Goal: Task Accomplishment & Management: Complete application form

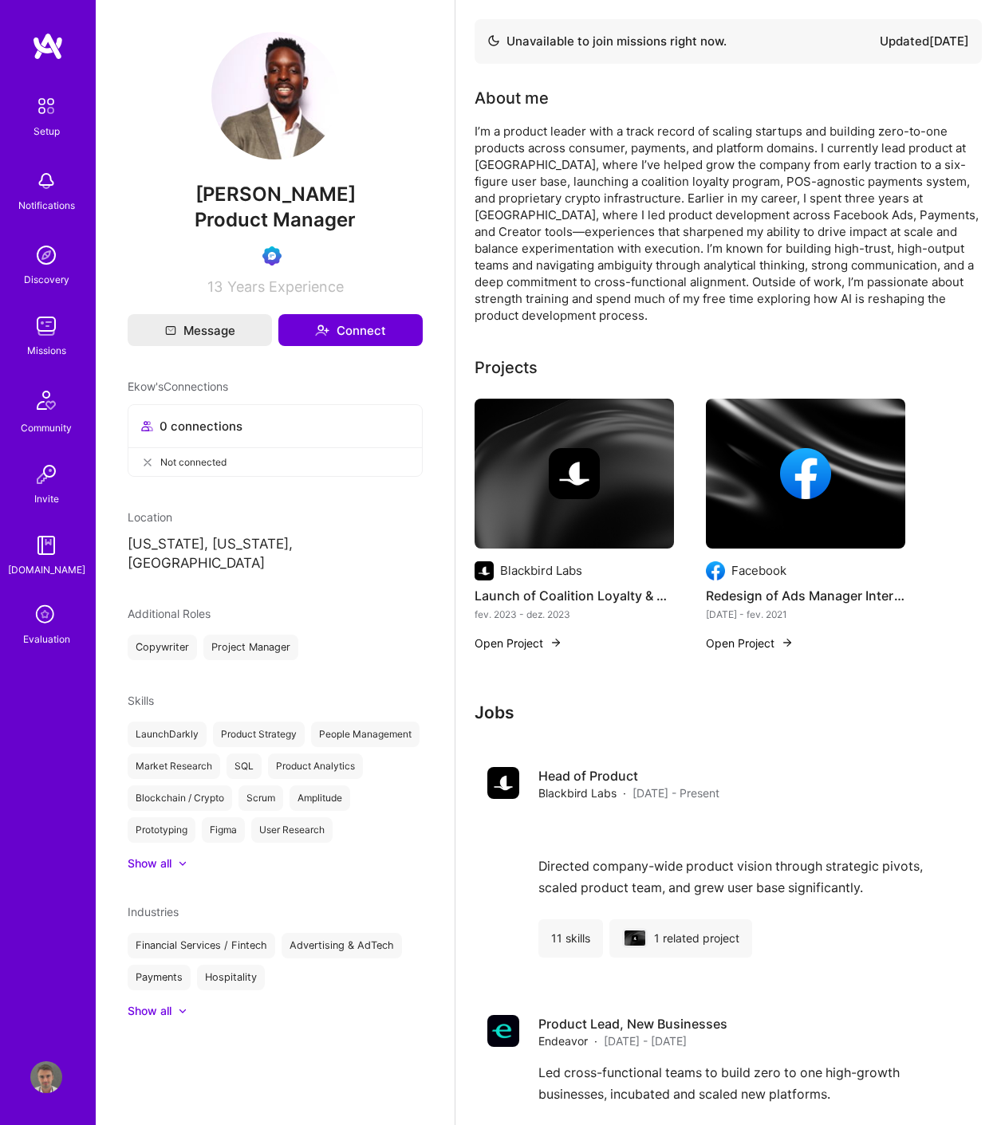
scroll to position [289, 0]
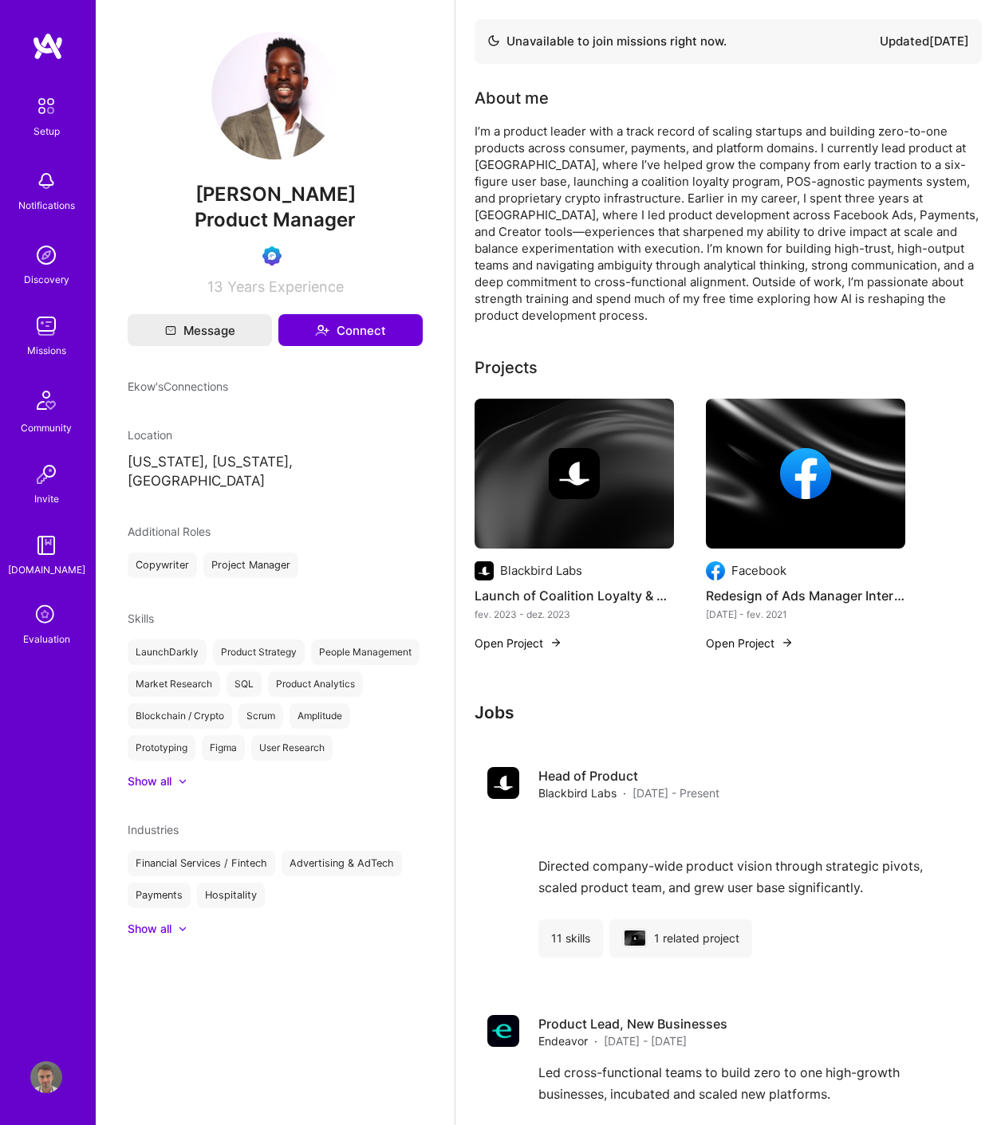
scroll to position [289, 0]
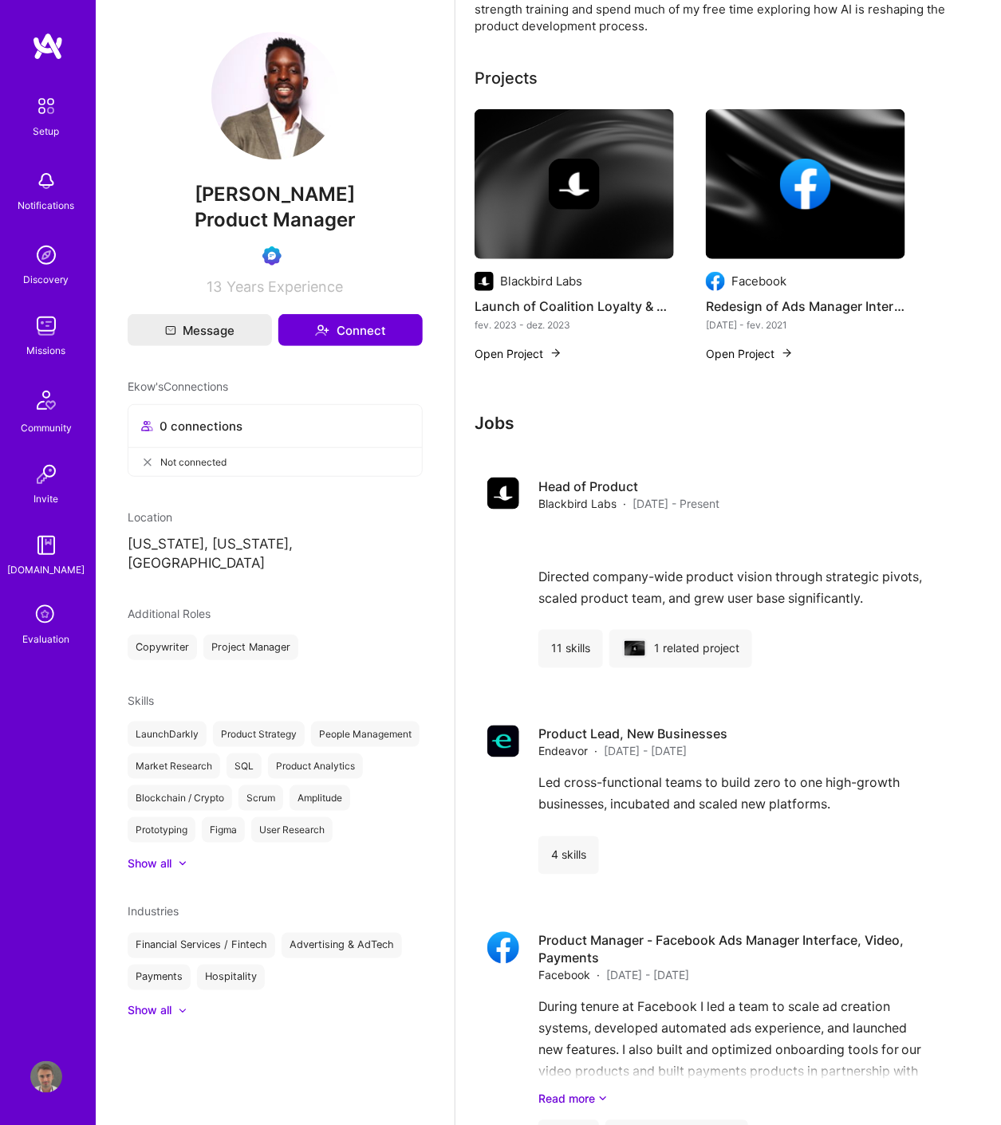
click at [56, 607] on icon at bounding box center [46, 615] width 30 height 30
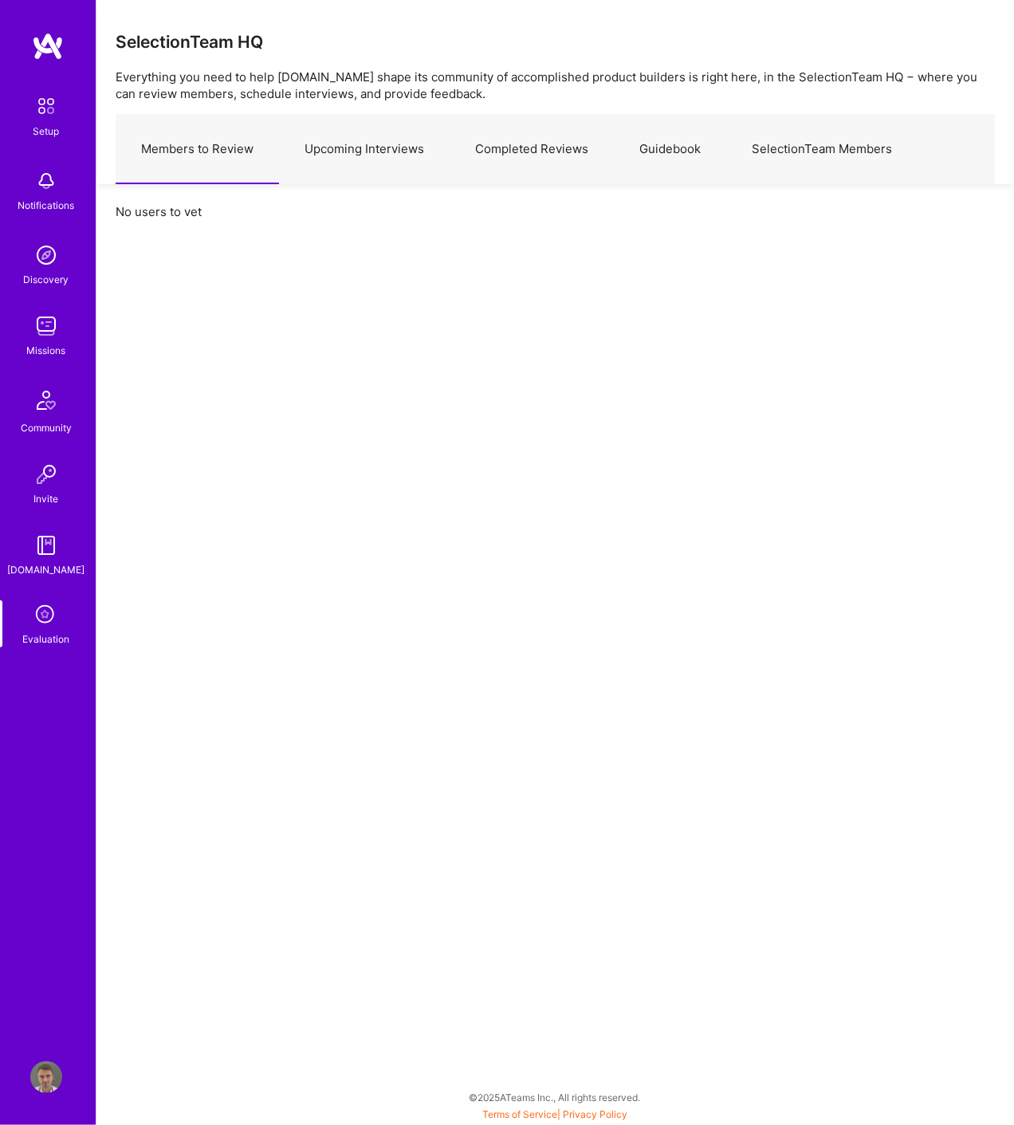
click at [331, 148] on link "Upcoming Interviews" at bounding box center [364, 149] width 171 height 69
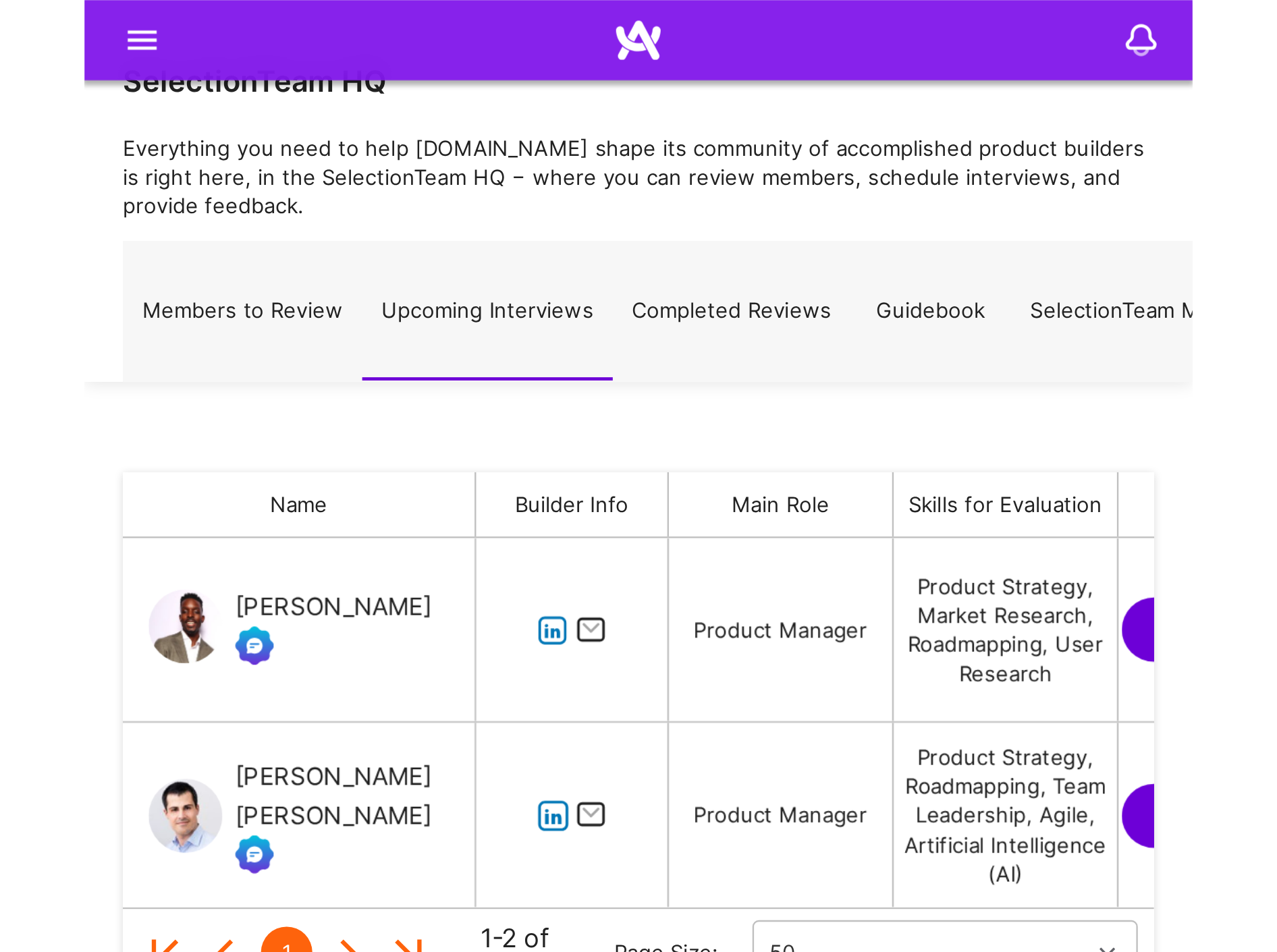
scroll to position [144, 1054]
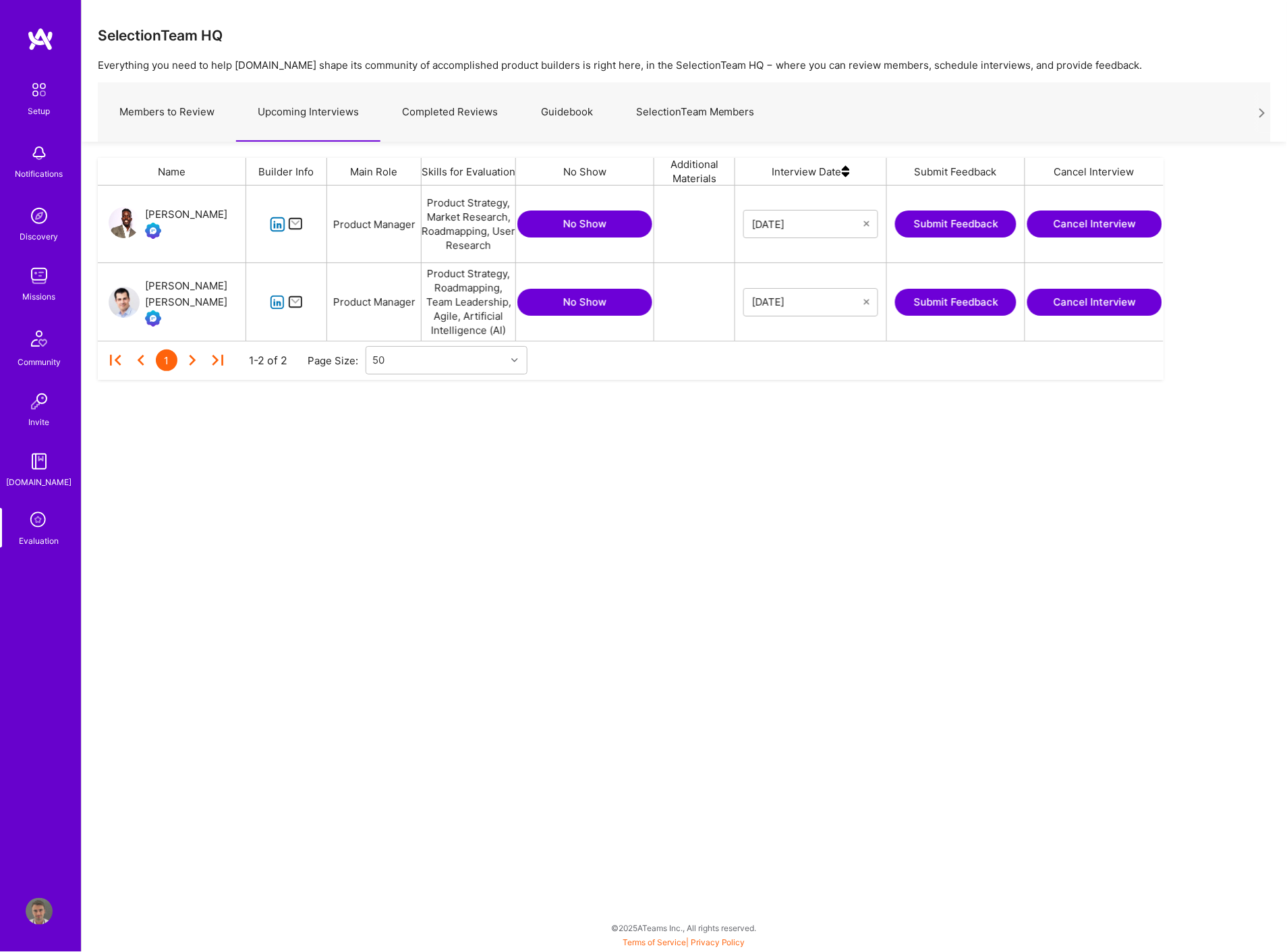
click at [846, 224] on button "Submit Feedback" at bounding box center [956, 224] width 122 height 27
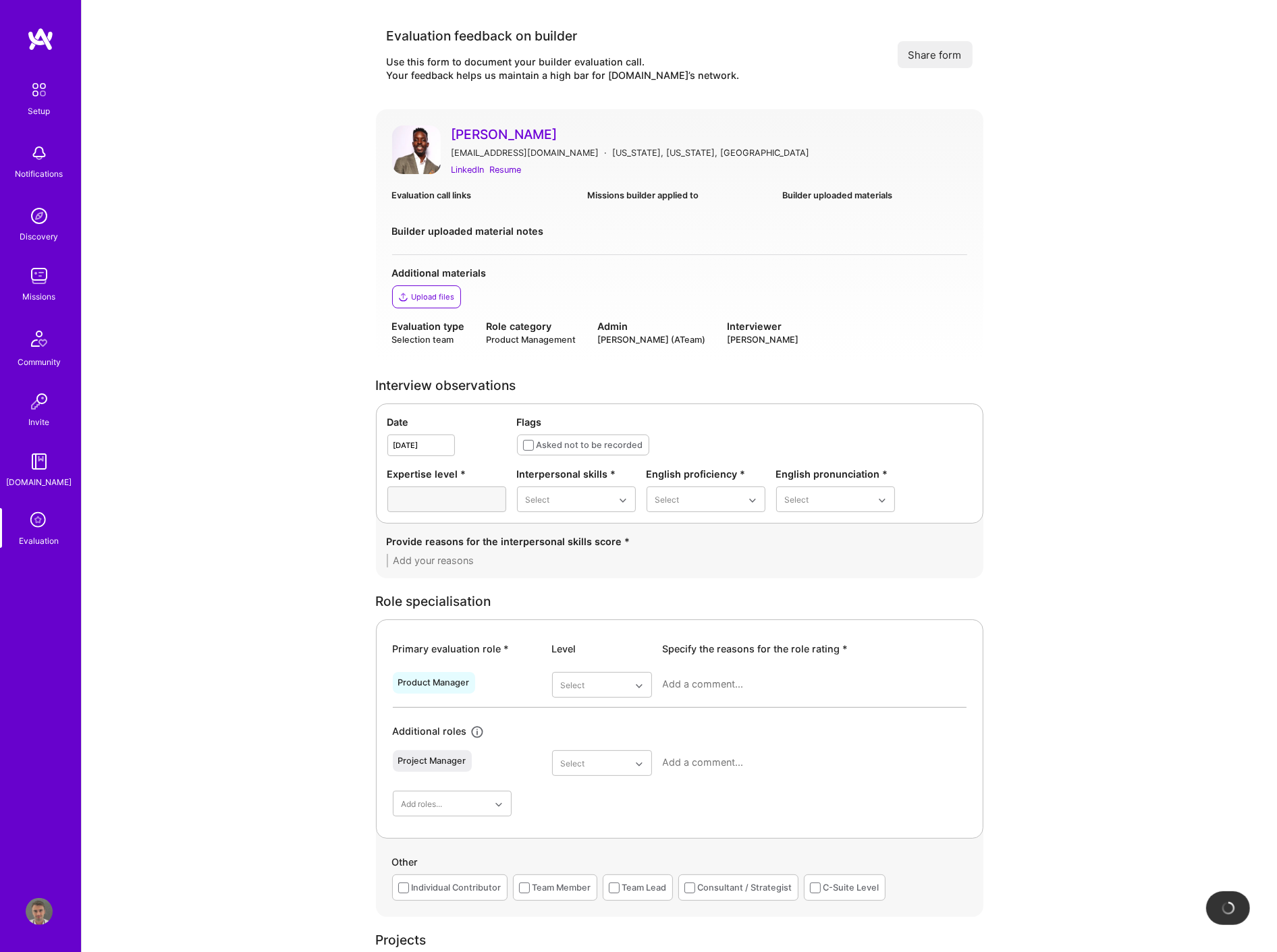
click at [453, 206] on div "Evaluation call links Missions builder applied to Builder uploaded materials" at bounding box center [679, 201] width 575 height 25
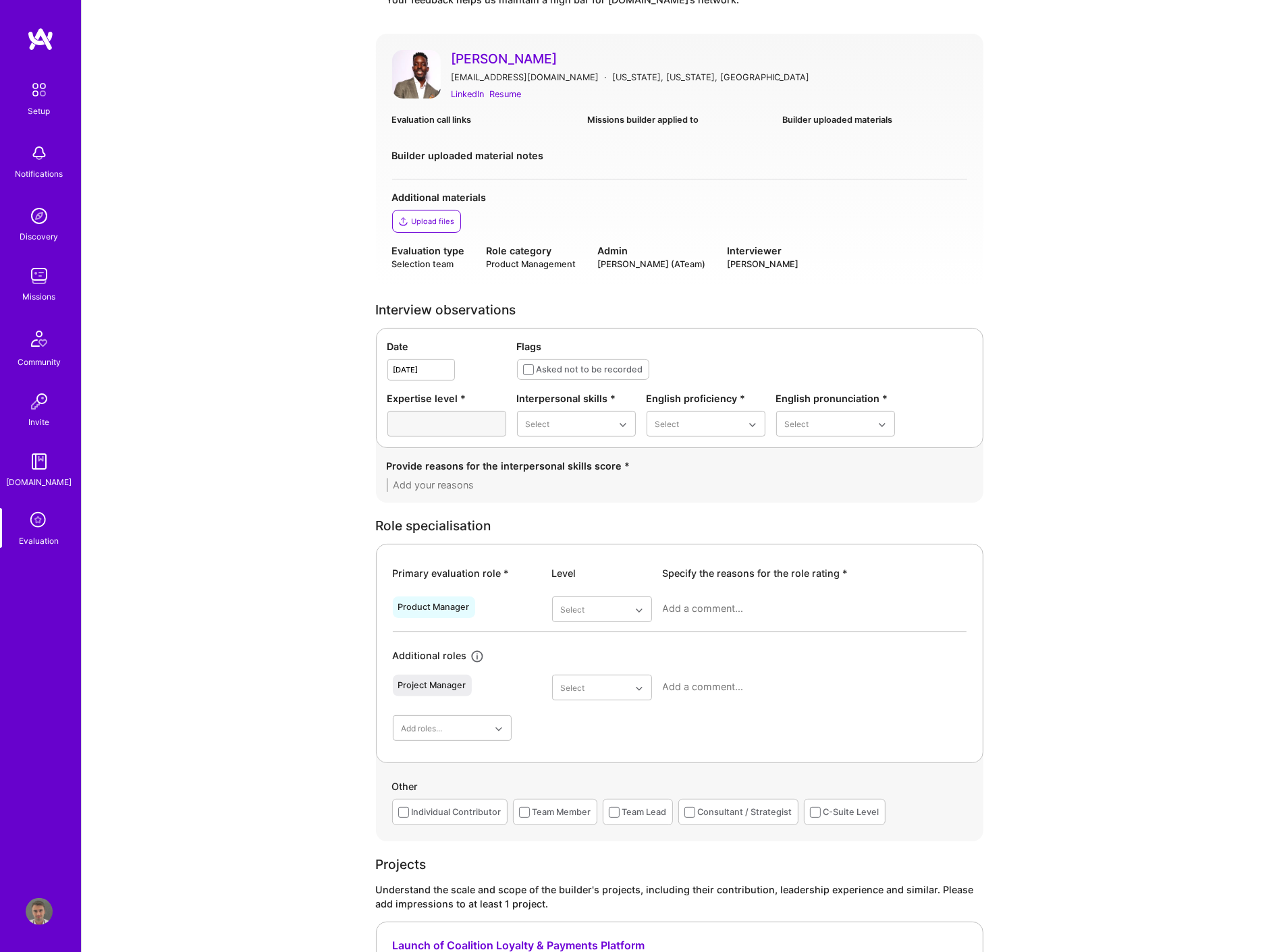
scroll to position [75, 0]
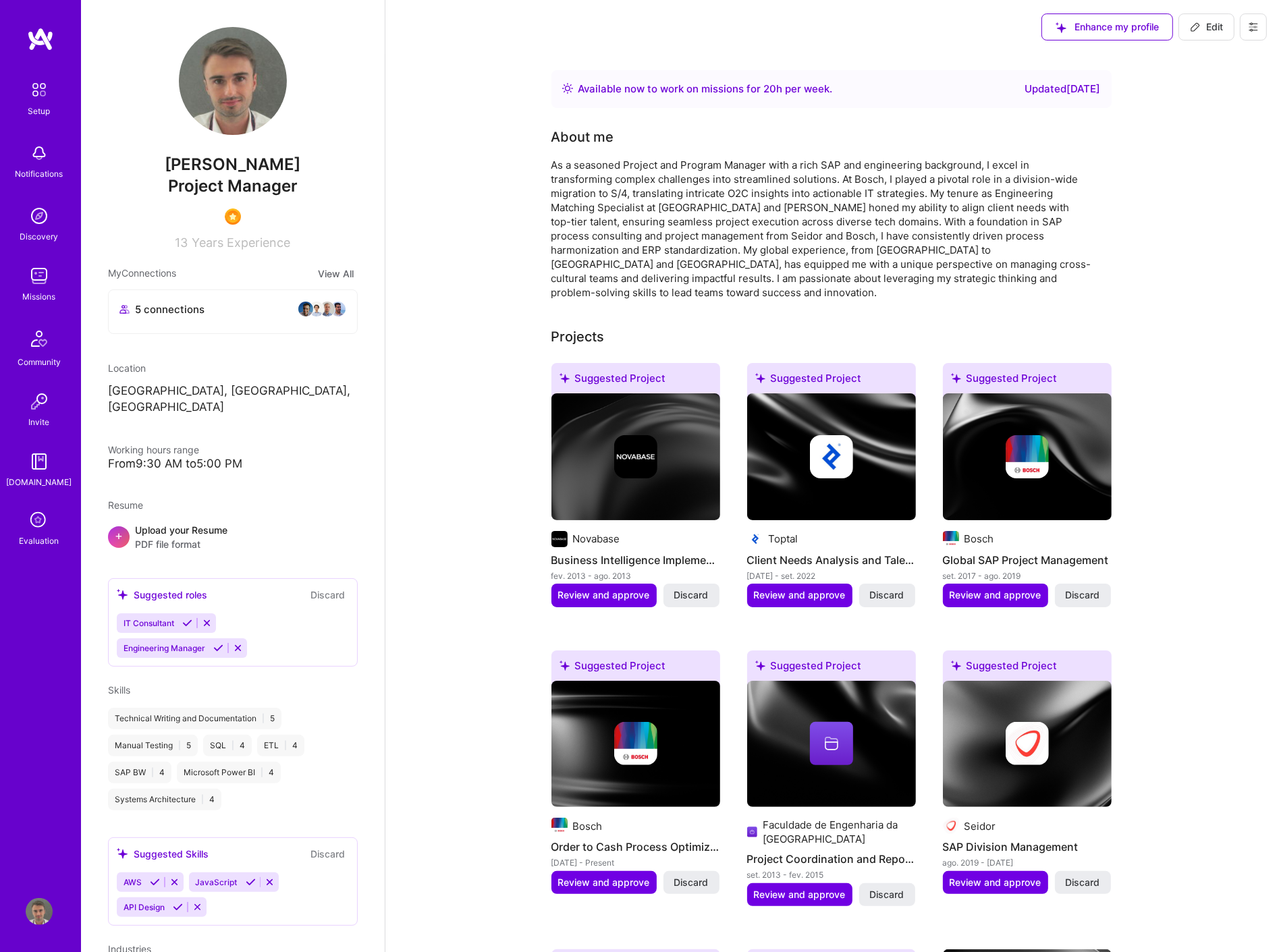
click at [38, 521] on icon at bounding box center [39, 520] width 25 height 25
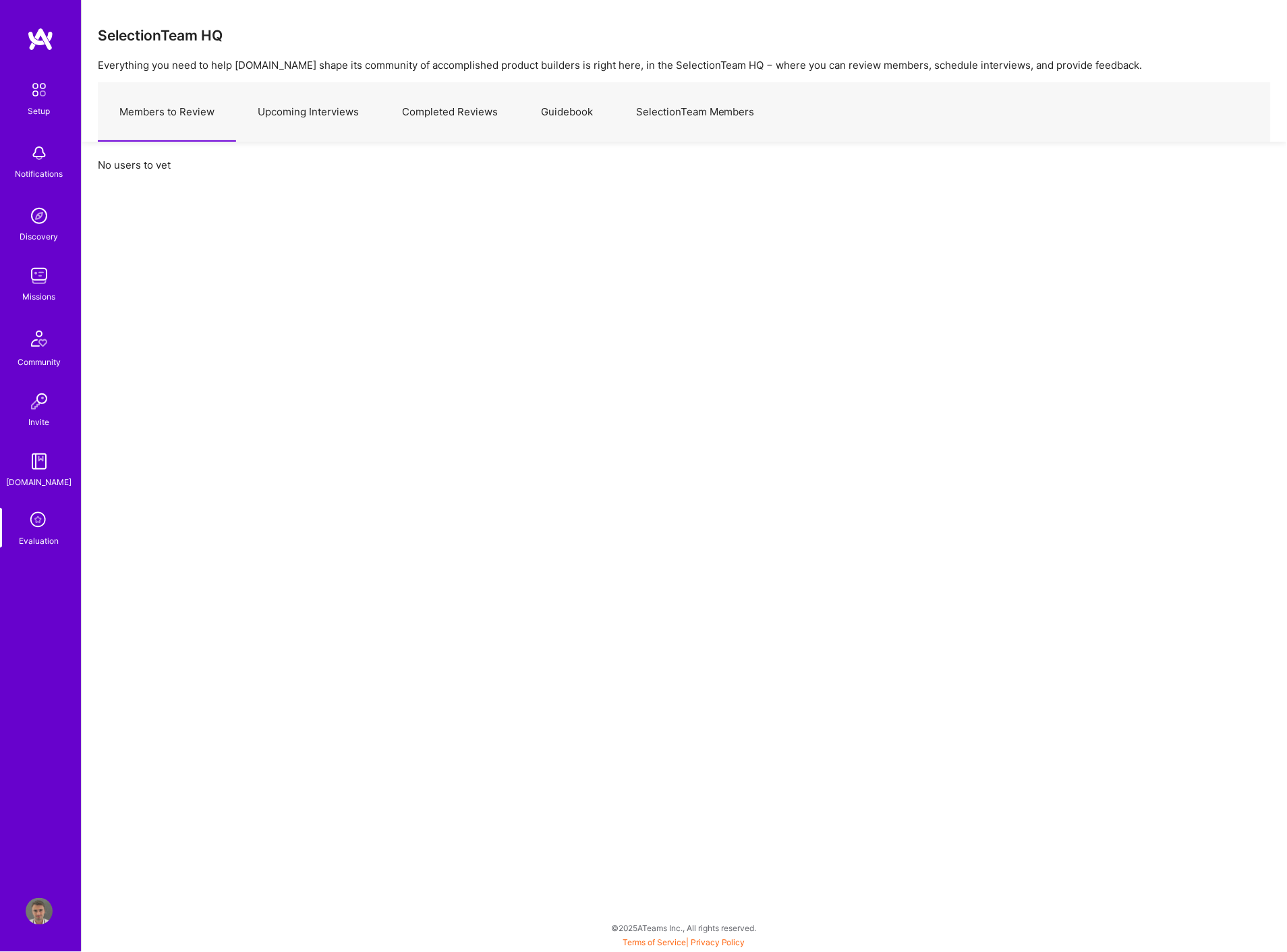
click at [304, 124] on link "Upcoming Interviews" at bounding box center [308, 112] width 145 height 58
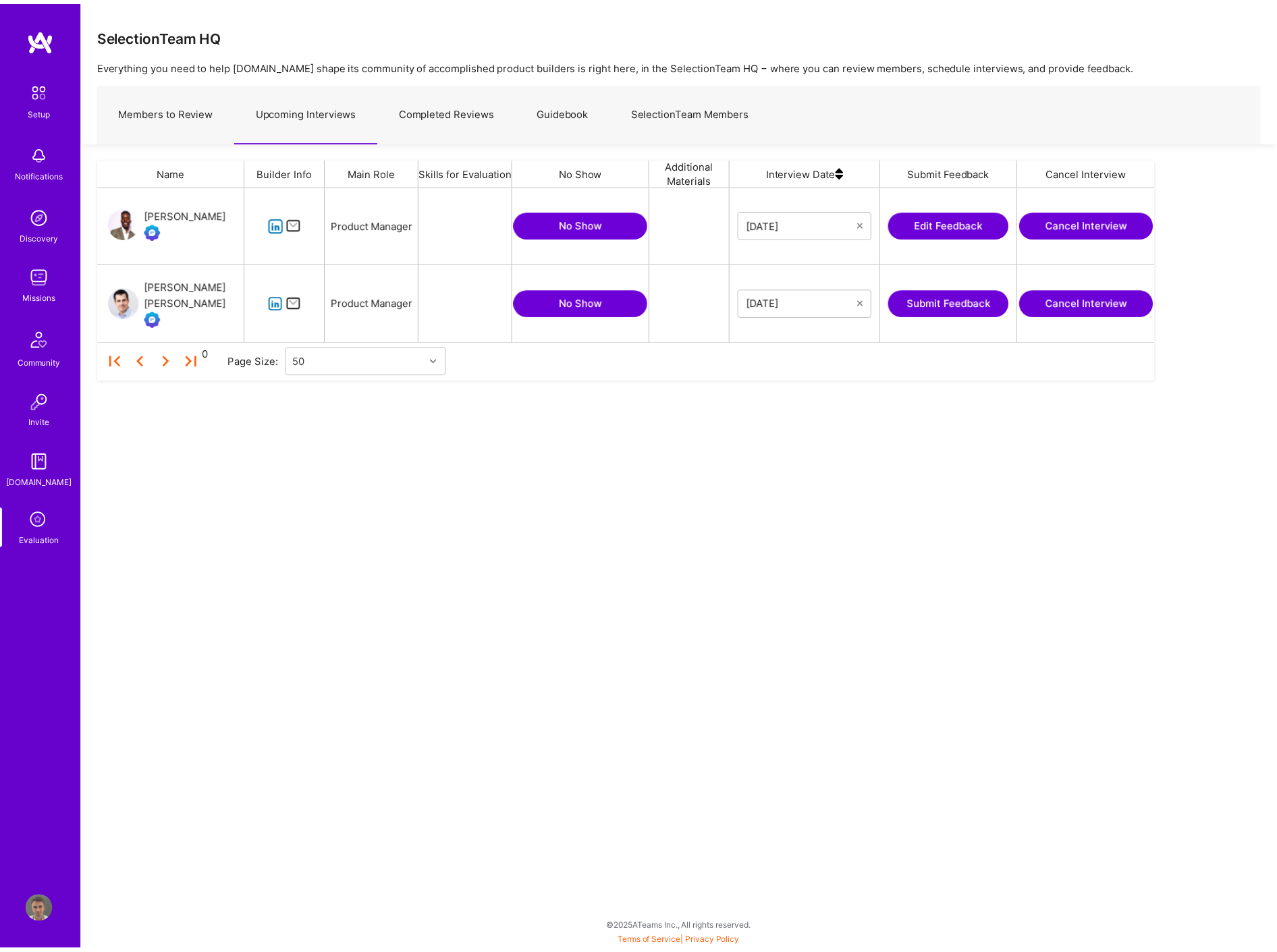
scroll to position [144, 1054]
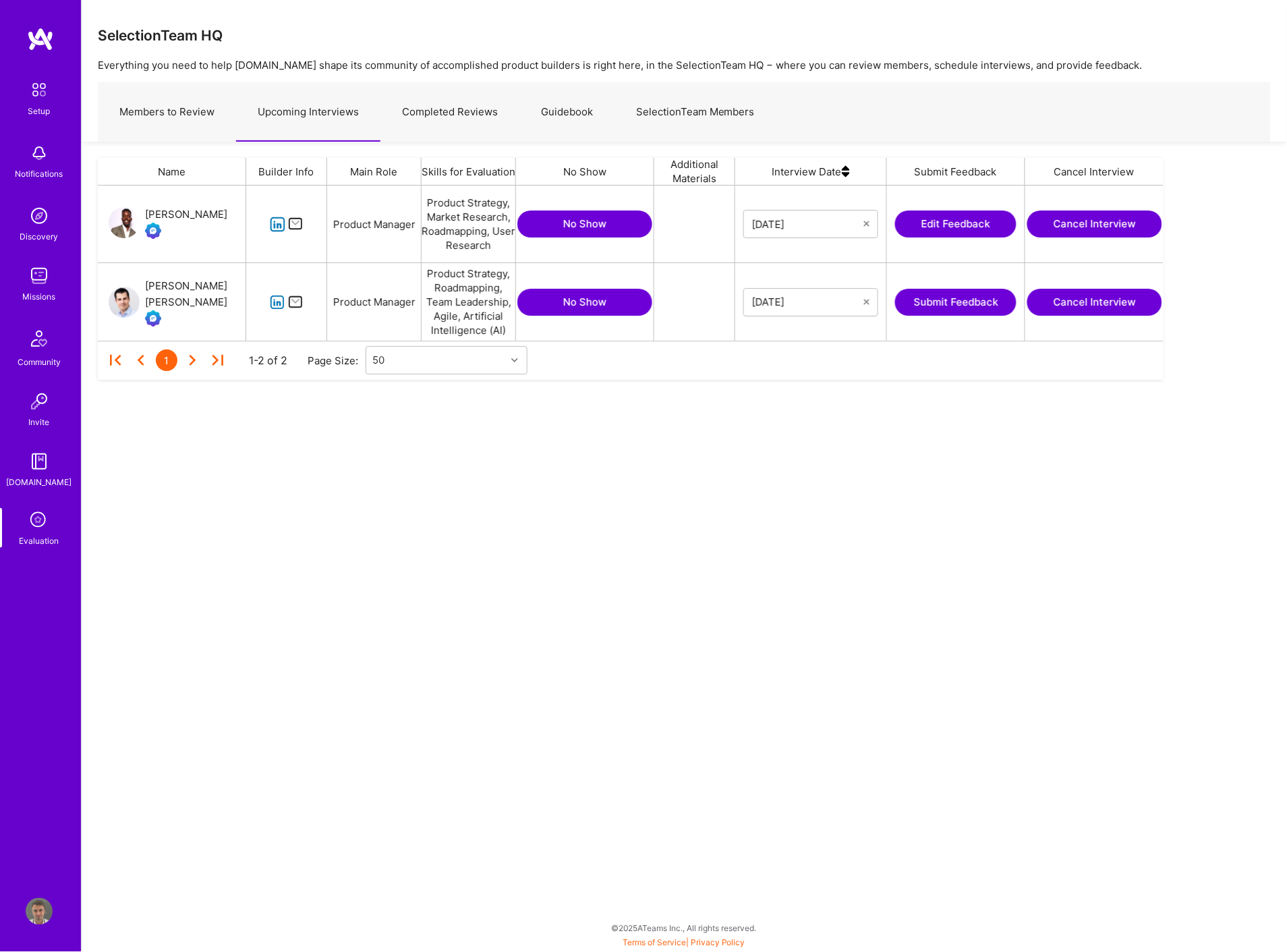
click at [970, 227] on button "Edit Feedback" at bounding box center [956, 224] width 122 height 27
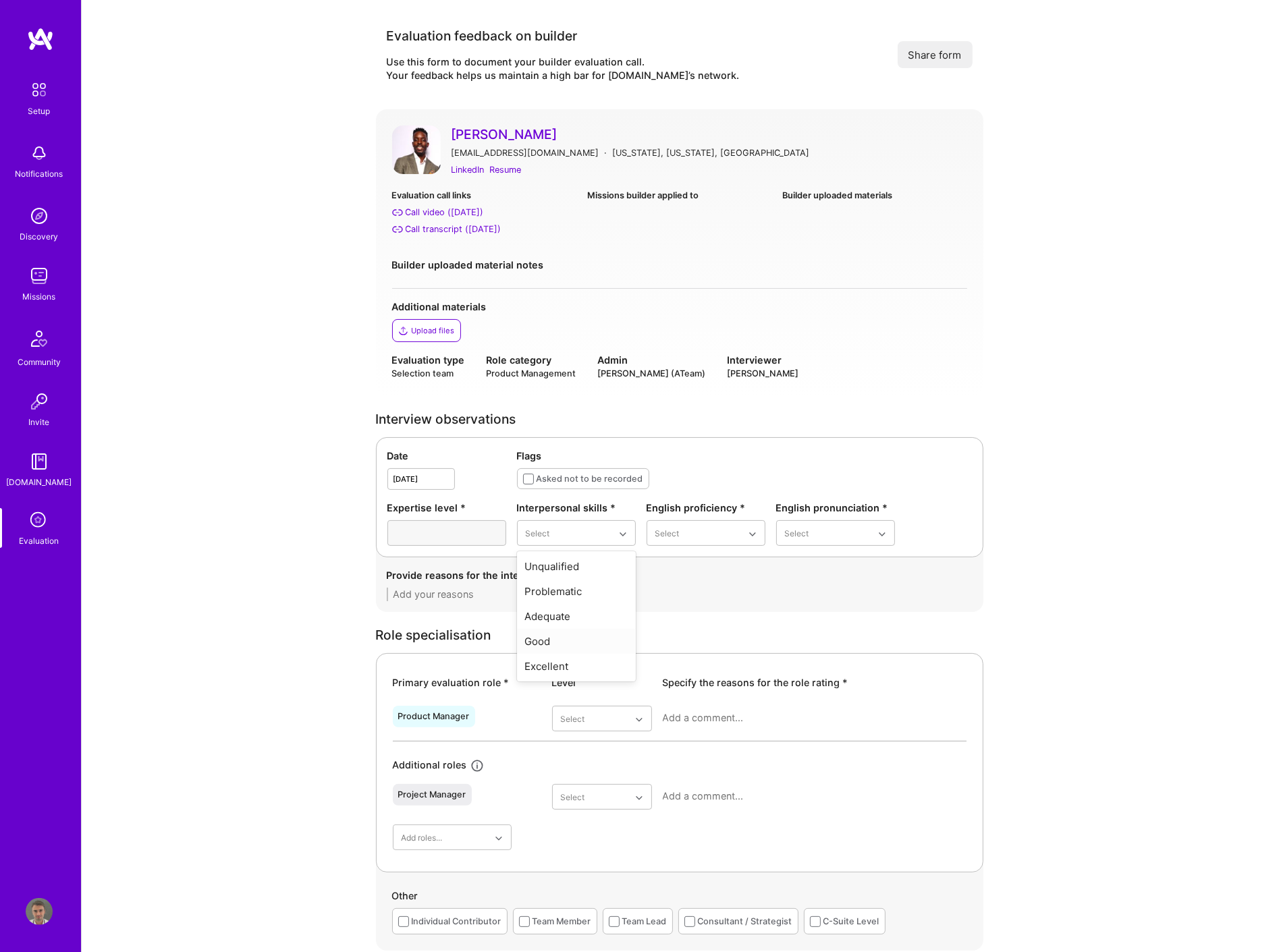
click at [562, 664] on div "Excellent" at bounding box center [576, 667] width 118 height 25
drag, startPoint x: 691, startPoint y: 648, endPoint x: 707, endPoint y: 637, distance: 19.4
click at [691, 649] on div "Native or functionally native" at bounding box center [706, 648] width 118 height 39
click at [811, 644] on div "Excellent" at bounding box center [835, 641] width 118 height 25
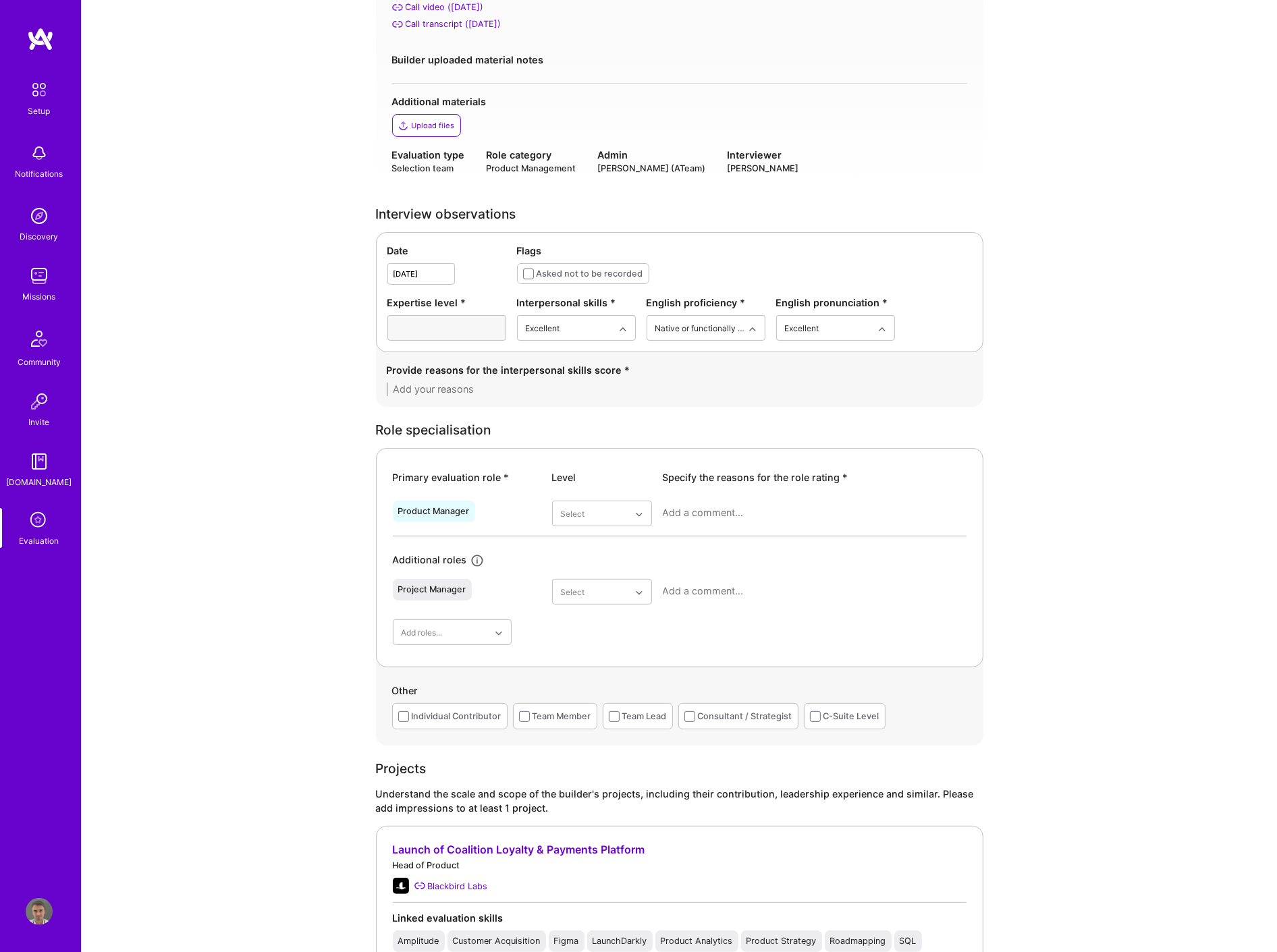
scroll to position [225, 0]
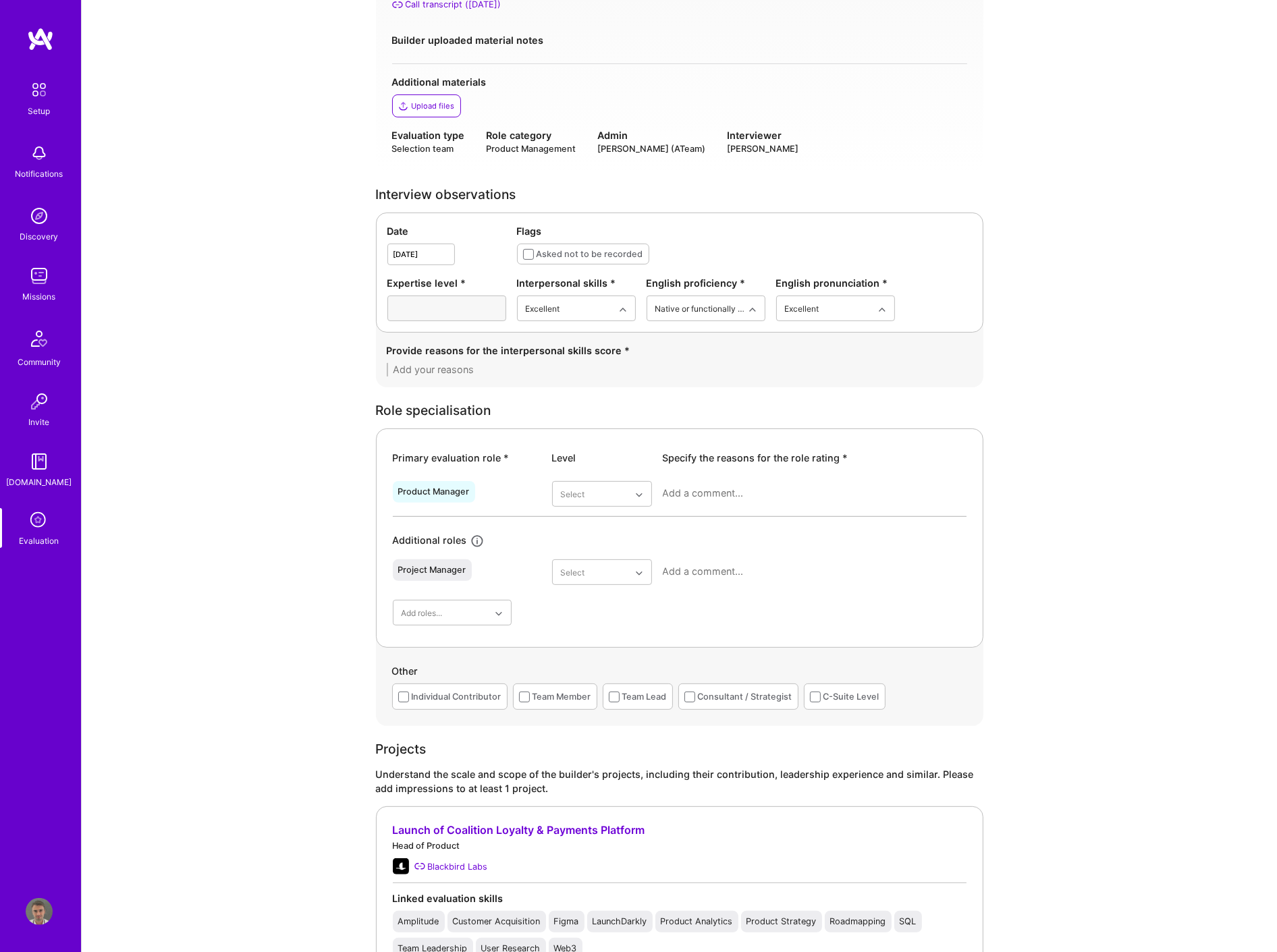
click at [498, 370] on textarea at bounding box center [680, 370] width 586 height 14
paste textarea "Ekow presented himself as calm, articulate, and confident, with very strong Eng…"
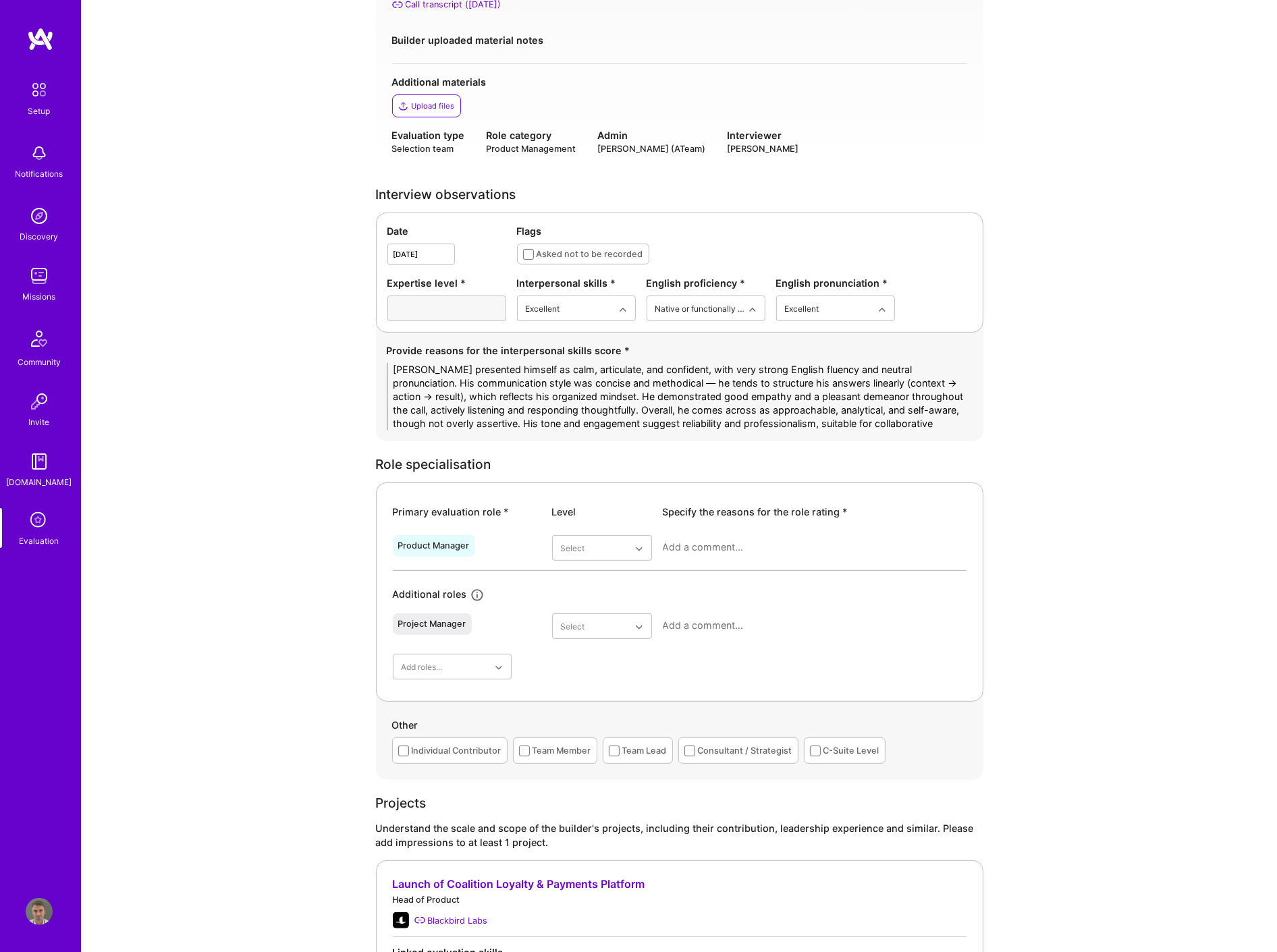
scroll to position [0, 0]
click at [677, 415] on textarea "Ekow presented himself as calm, articulate, and confident, with very strong Eng…" at bounding box center [680, 397] width 586 height 68
drag, startPoint x: 676, startPoint y: 390, endPoint x: 469, endPoint y: 394, distance: 207.0
click at [469, 394] on textarea "Ekow presented himself as calm, articulate, and confident, with very strong Eng…" at bounding box center [680, 397] width 586 height 68
click at [464, 392] on textarea "Ekow presented himself as calm, articulate, and confident, with very strong Eng…" at bounding box center [680, 397] width 586 height 68
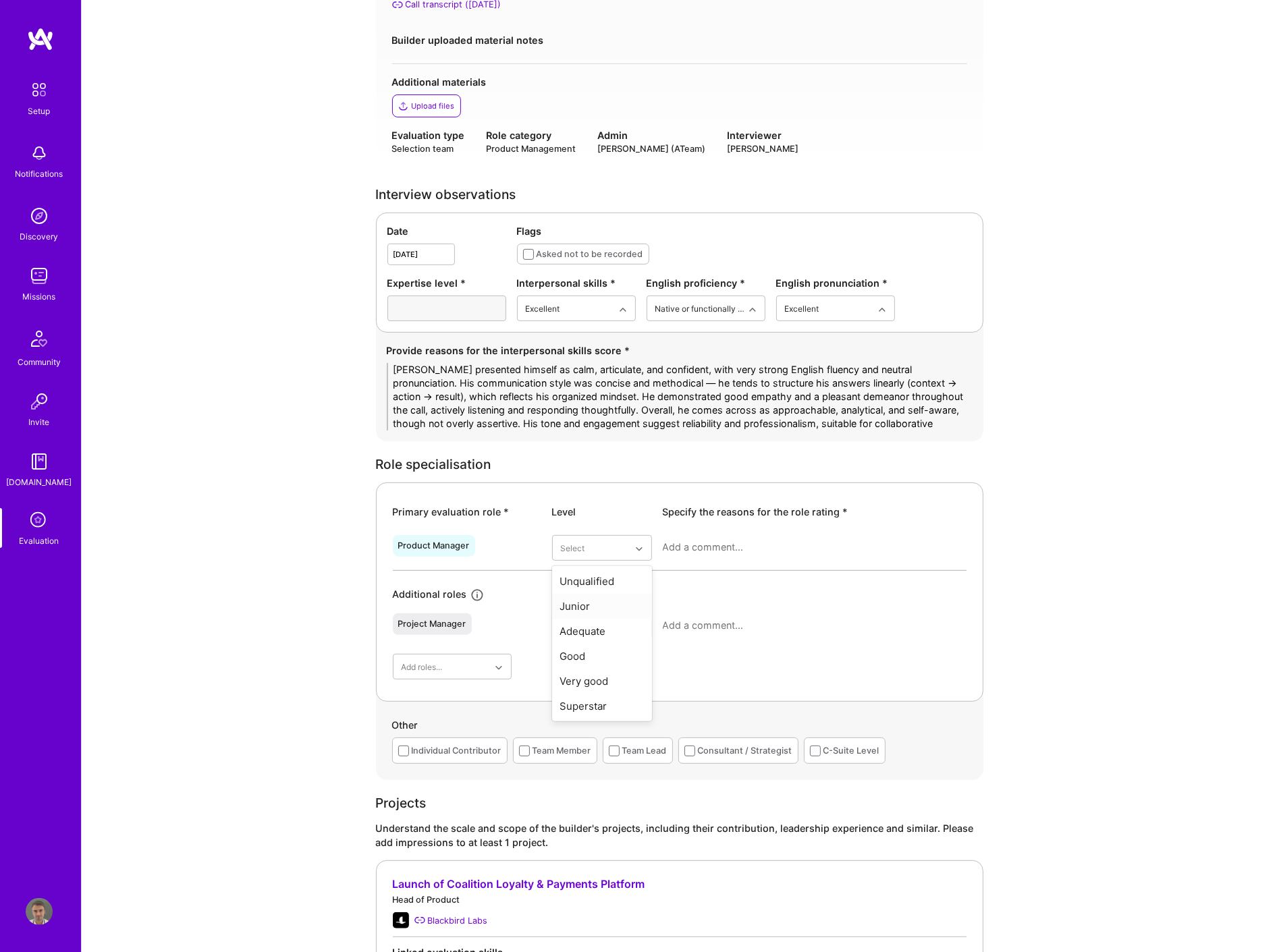
type textarea "Ekow presented himself as calm, articulate, and confident, with very strong Eng…"
click at [598, 632] on div "Adequate" at bounding box center [602, 631] width 100 height 25
click at [711, 631] on textarea at bounding box center [814, 625] width 304 height 14
click at [707, 550] on textarea at bounding box center [814, 548] width 304 height 14
paste textarea "Ekow’s experience spans both startup and enterprise environments, giving him a …"
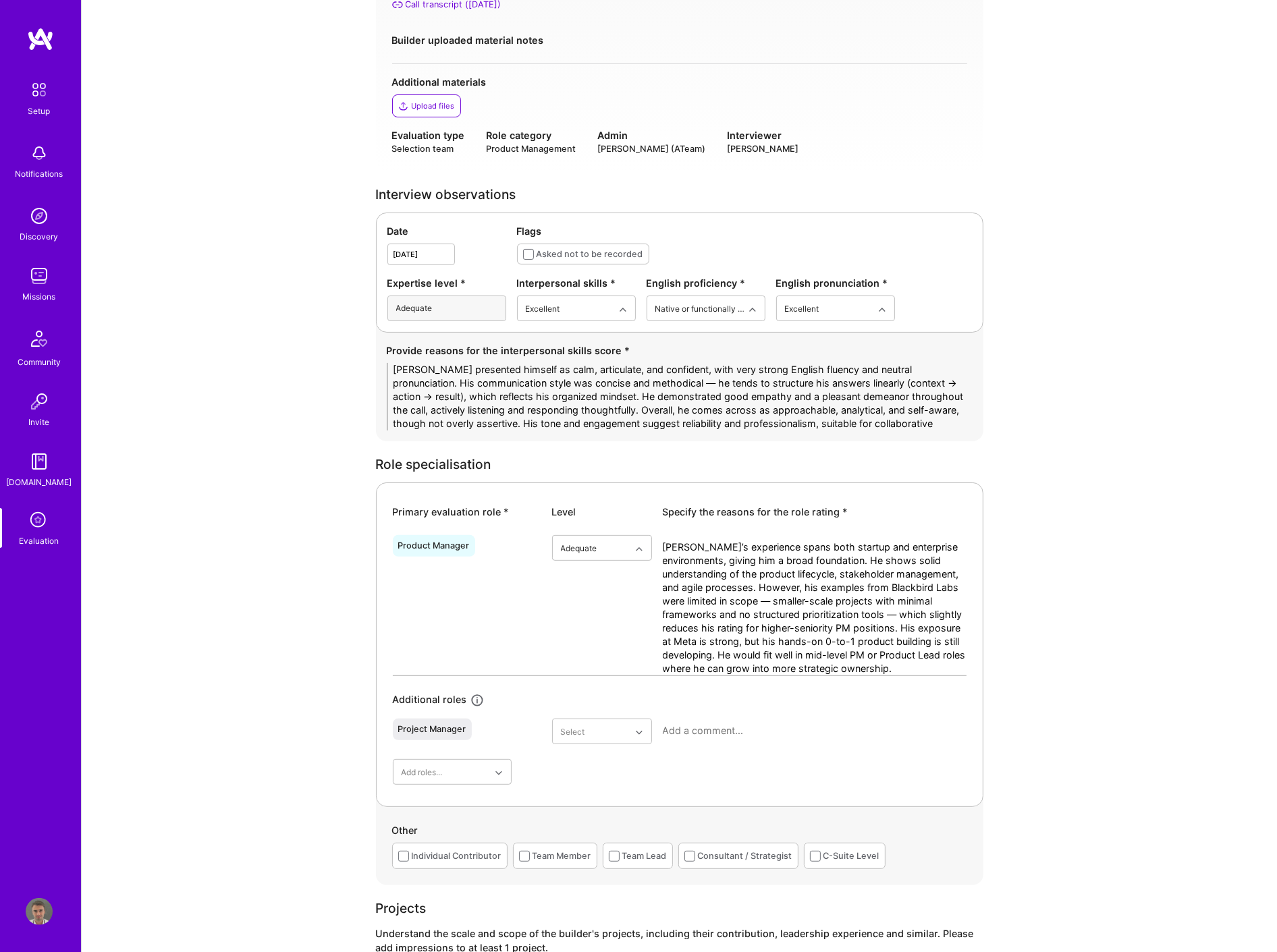
drag, startPoint x: 711, startPoint y: 643, endPoint x: 741, endPoint y: 642, distance: 30.0
click at [741, 642] on textarea "Ekow’s experience spans both startup and enterprise environments, giving him a …" at bounding box center [814, 608] width 304 height 135
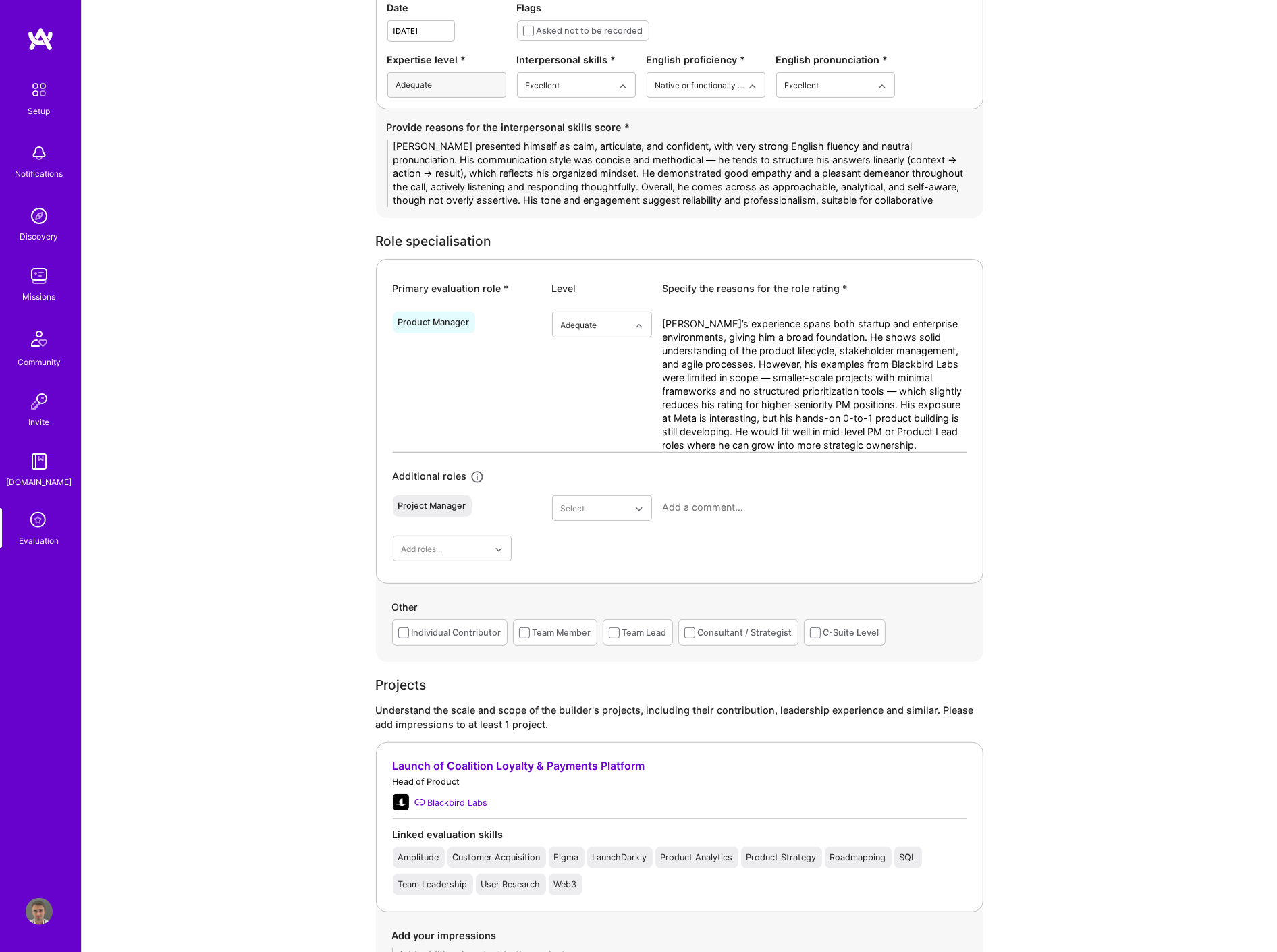
scroll to position [449, 0]
type textarea "Ekow’s experience spans both startup and enterprise environments, giving him a …"
click at [522, 632] on span at bounding box center [524, 631] width 11 height 11
click at [0, 0] on input "checkbox" at bounding box center [0, 0] width 0 height 0
click at [404, 635] on span at bounding box center [403, 631] width 11 height 11
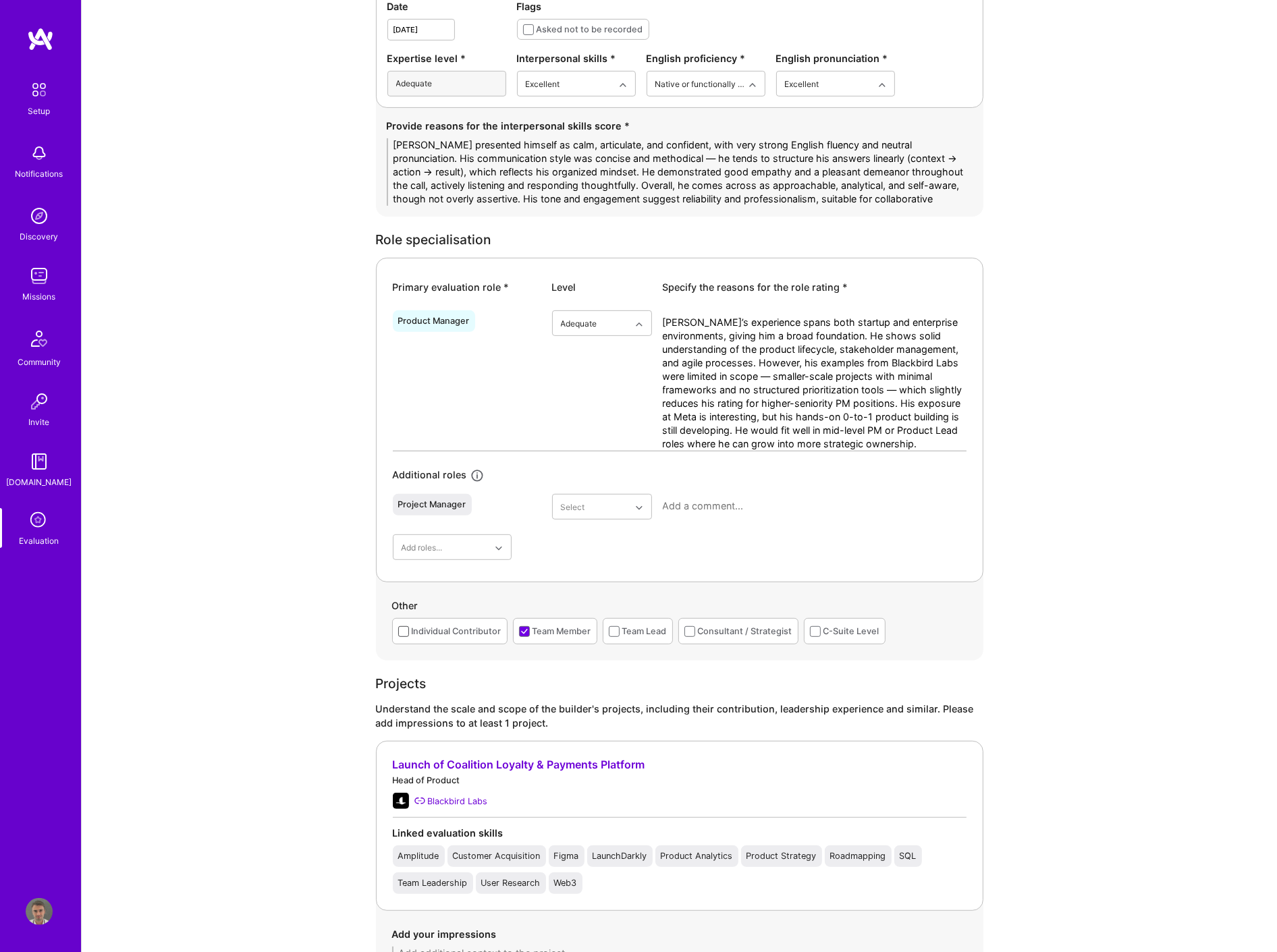
click at [0, 0] on input "checkbox" at bounding box center [0, 0] width 0 height 0
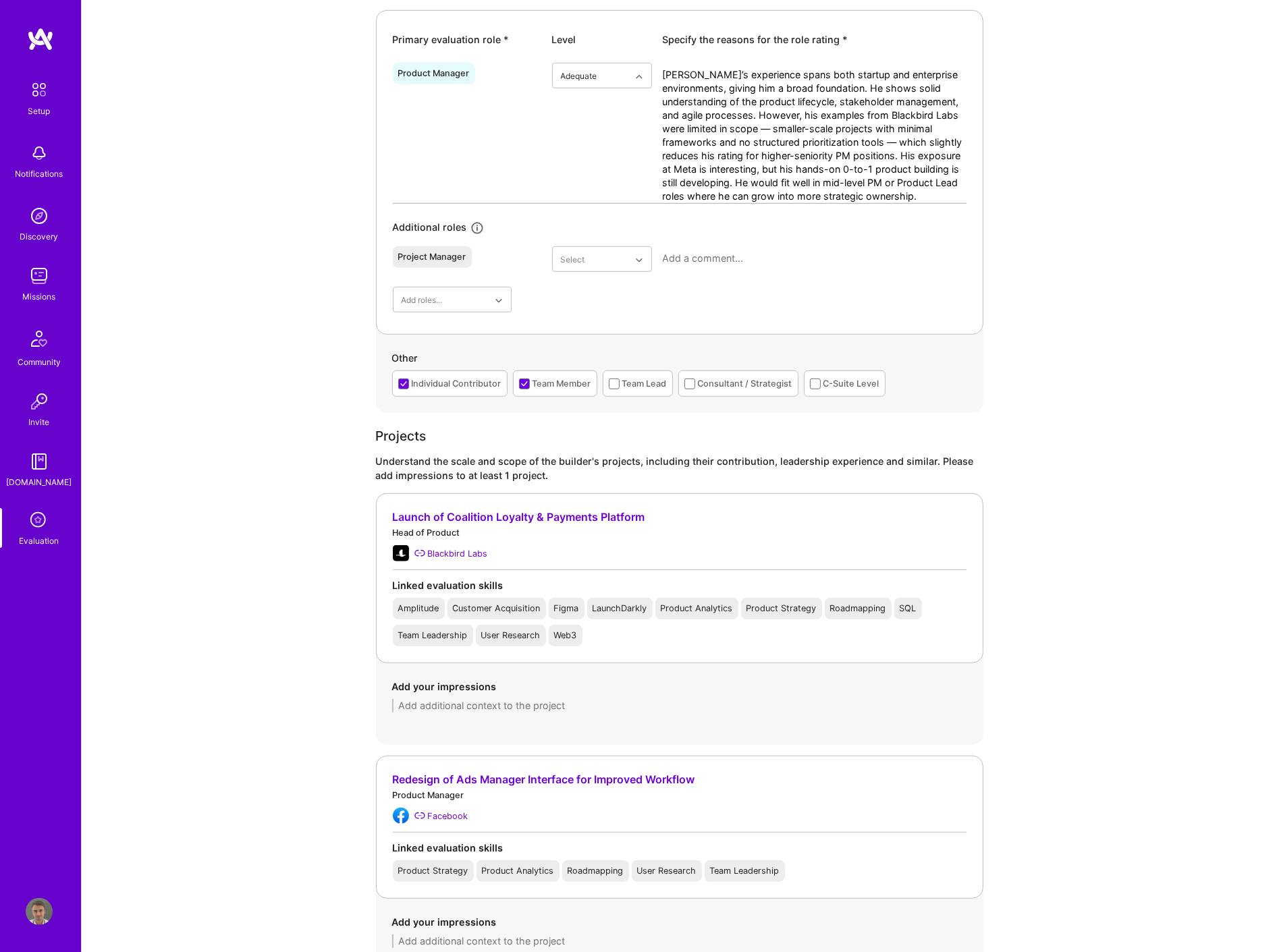
scroll to position [750, 0]
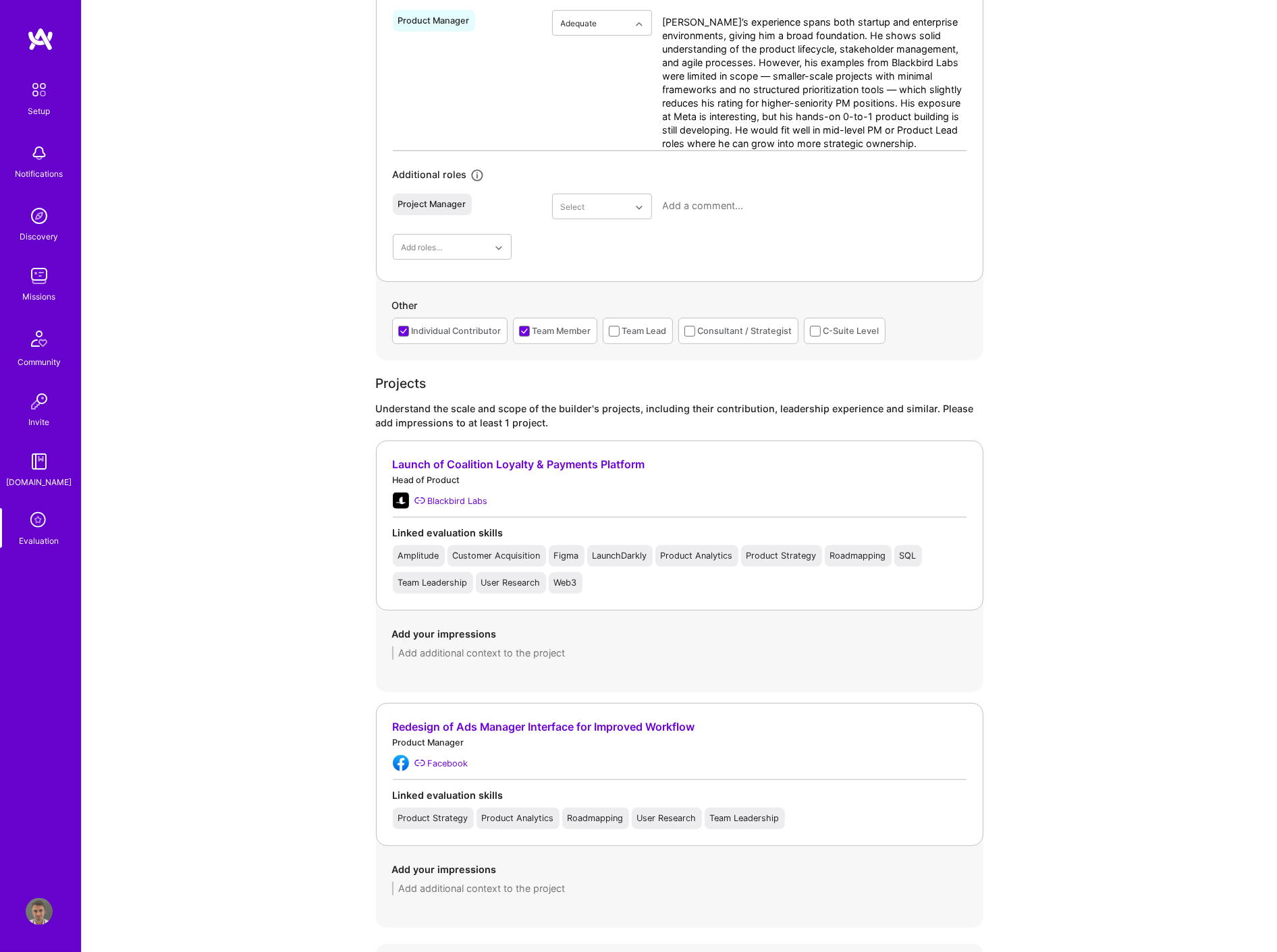
click at [513, 889] on textarea at bounding box center [679, 889] width 575 height 14
paste textarea "managed a team of 12 engineers, one designer, and a data scientist on the Ads M…"
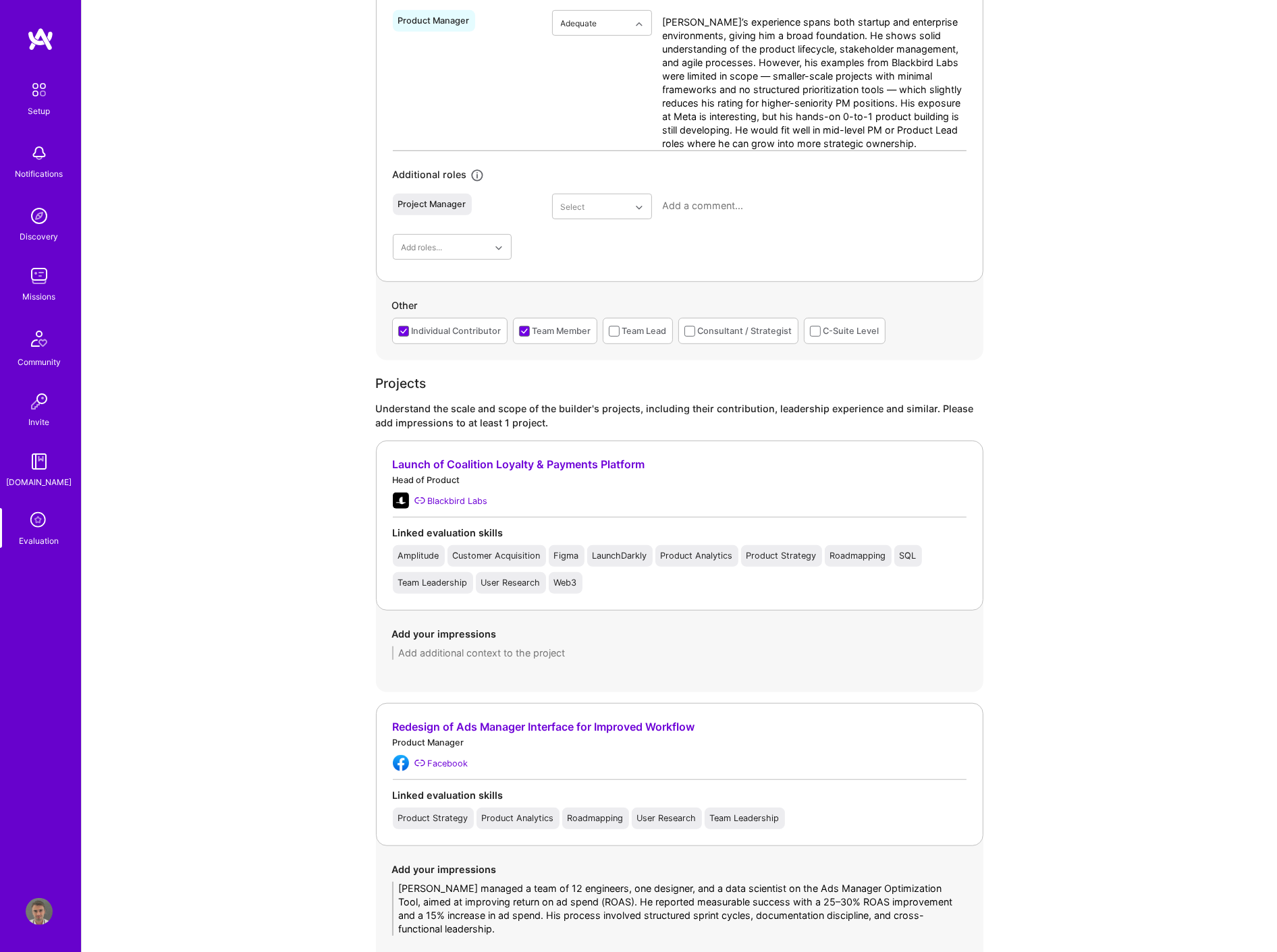
type textarea "Ekow managed a team of 12 engineers, one designer, and a data scientist on the …"
click at [441, 655] on textarea at bounding box center [679, 653] width 575 height 14
click at [441, 656] on textarea at bounding box center [679, 653] width 575 height 14
paste textarea "main project discussed was Blackbird Labs’ “Sidecar” product, a restaurant-faci…"
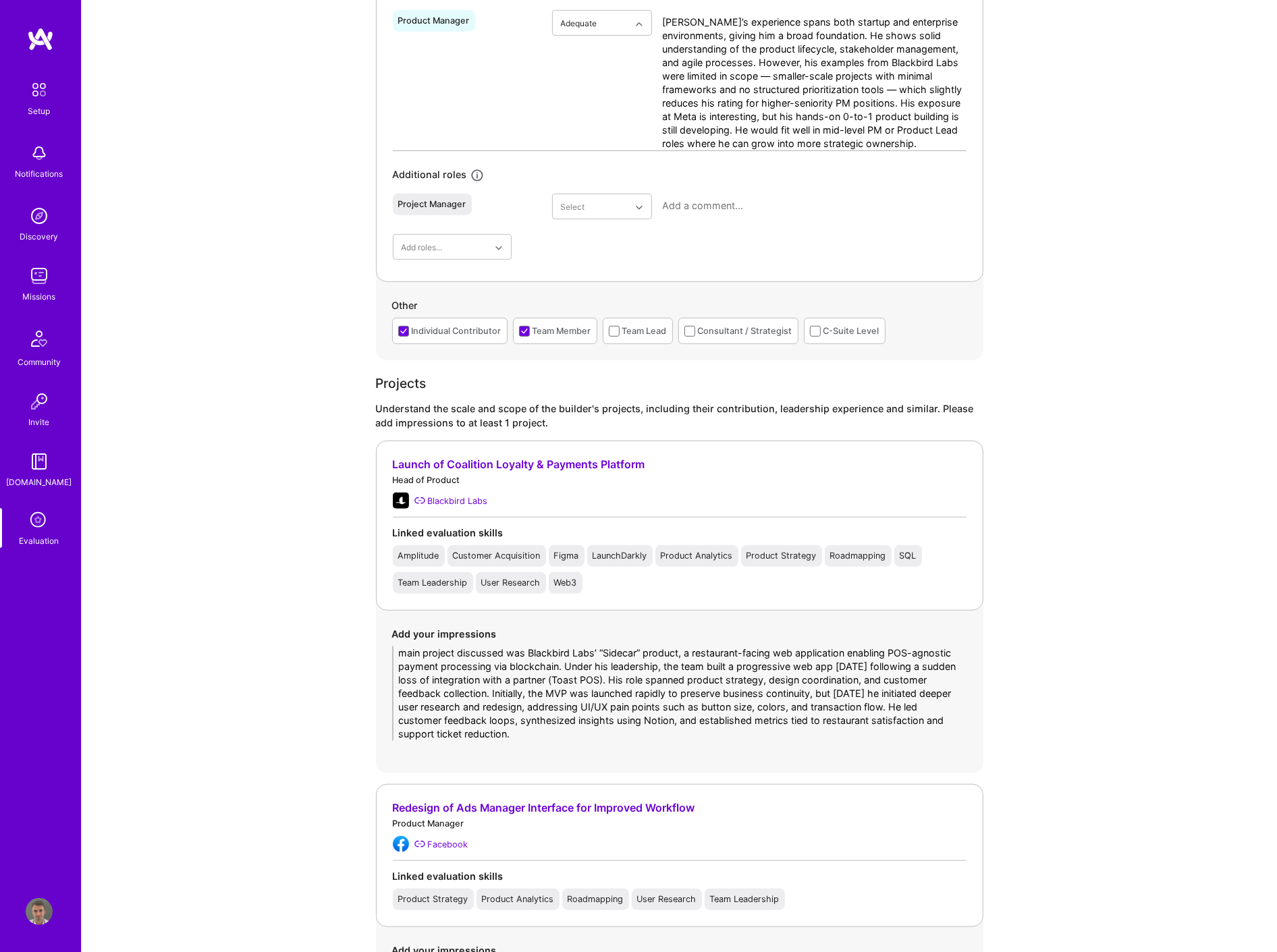
click at [397, 652] on textarea "main project discussed was Blackbird Labs’ “Sidecar” product, a restaurant-faci…" at bounding box center [679, 694] width 575 height 95
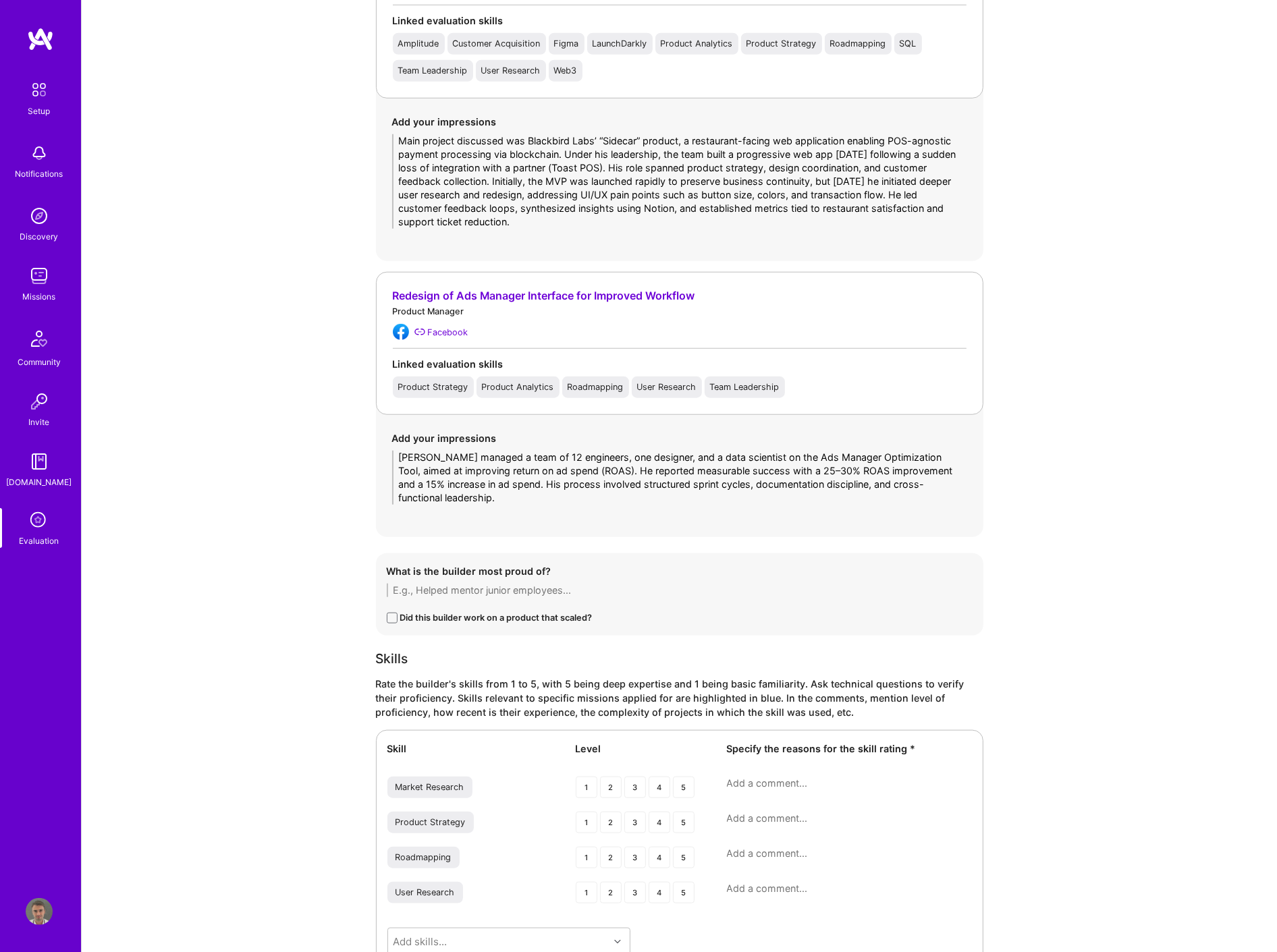
scroll to position [1274, 0]
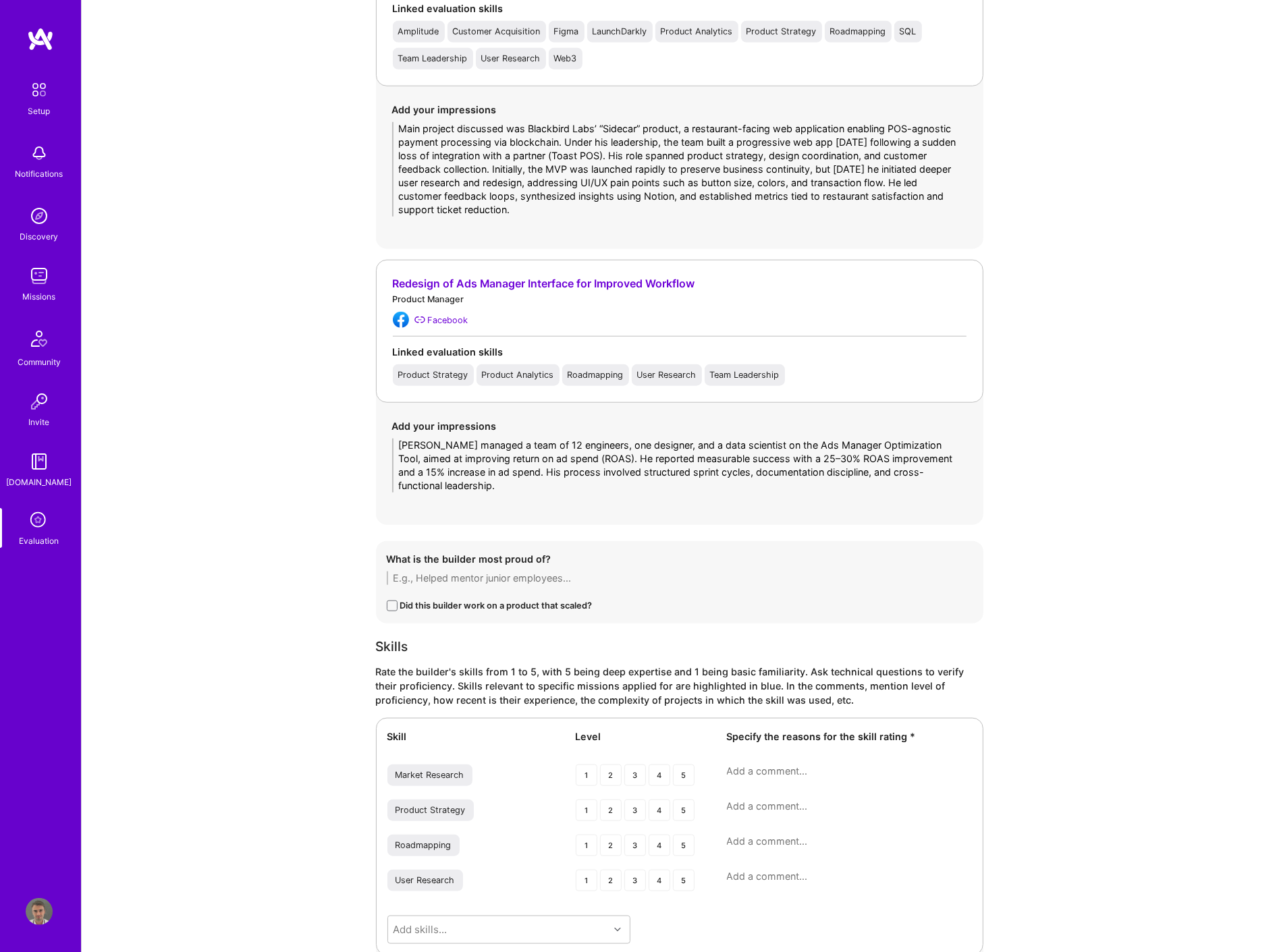
click at [586, 126] on textarea "Main project discussed was Blackbird Labs’ “Sidecar” product, a restaurant-faci…" at bounding box center [679, 169] width 575 height 95
drag, startPoint x: 602, startPoint y: 127, endPoint x: 638, endPoint y: 125, distance: 36.1
click at [638, 125] on textarea "Main project discussed was Blackbird Labs’ “Sidecar” product, a restaurant-faci…" at bounding box center [679, 169] width 575 height 95
type textarea "Main project discussed was Blackbird Labs’ "marketplace” product, a restaurant-…"
click at [490, 581] on textarea at bounding box center [680, 578] width 586 height 14
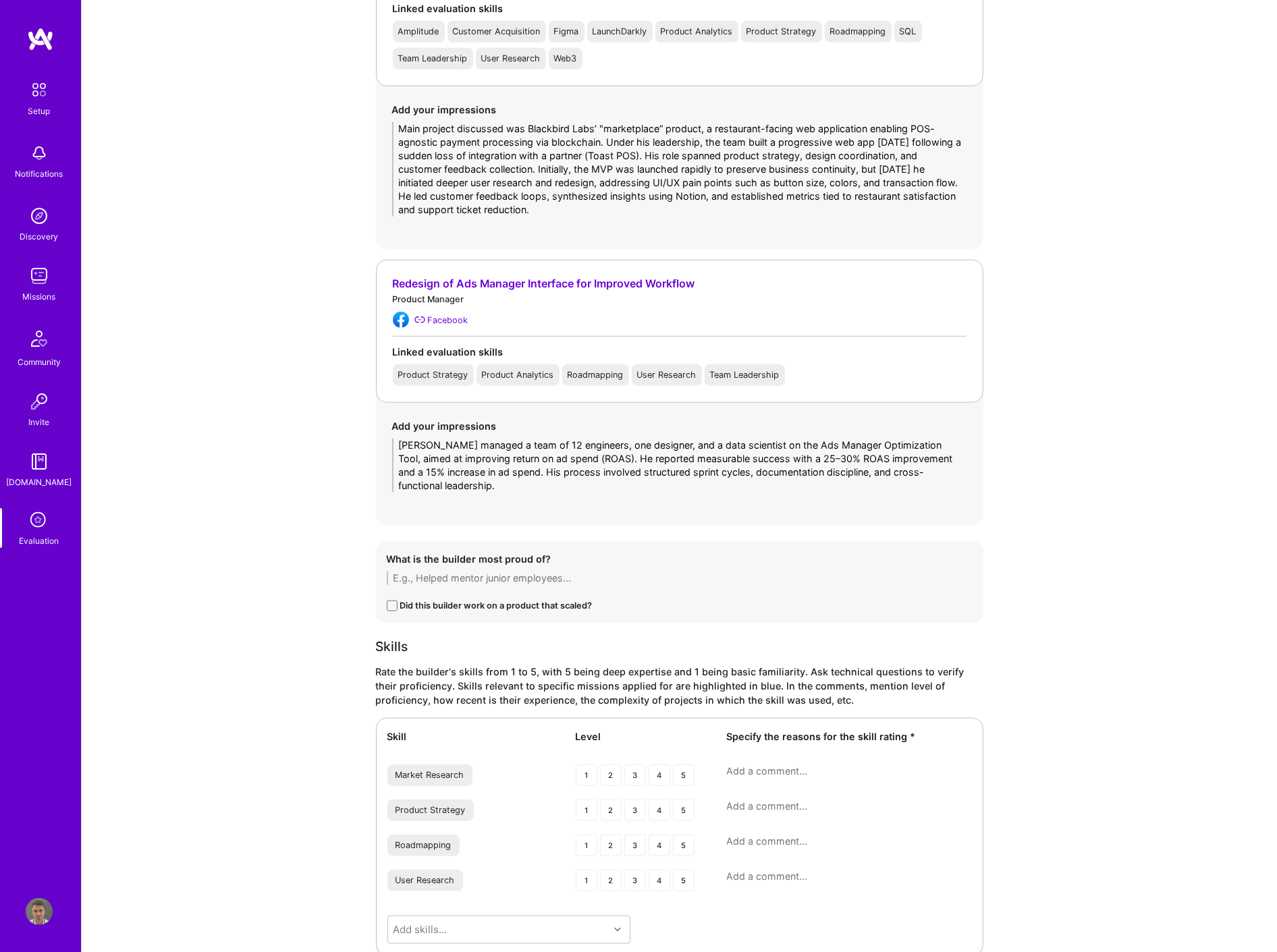
paste textarea "Ekow’s most notable achievement is his leadership in building and stabilizing t…"
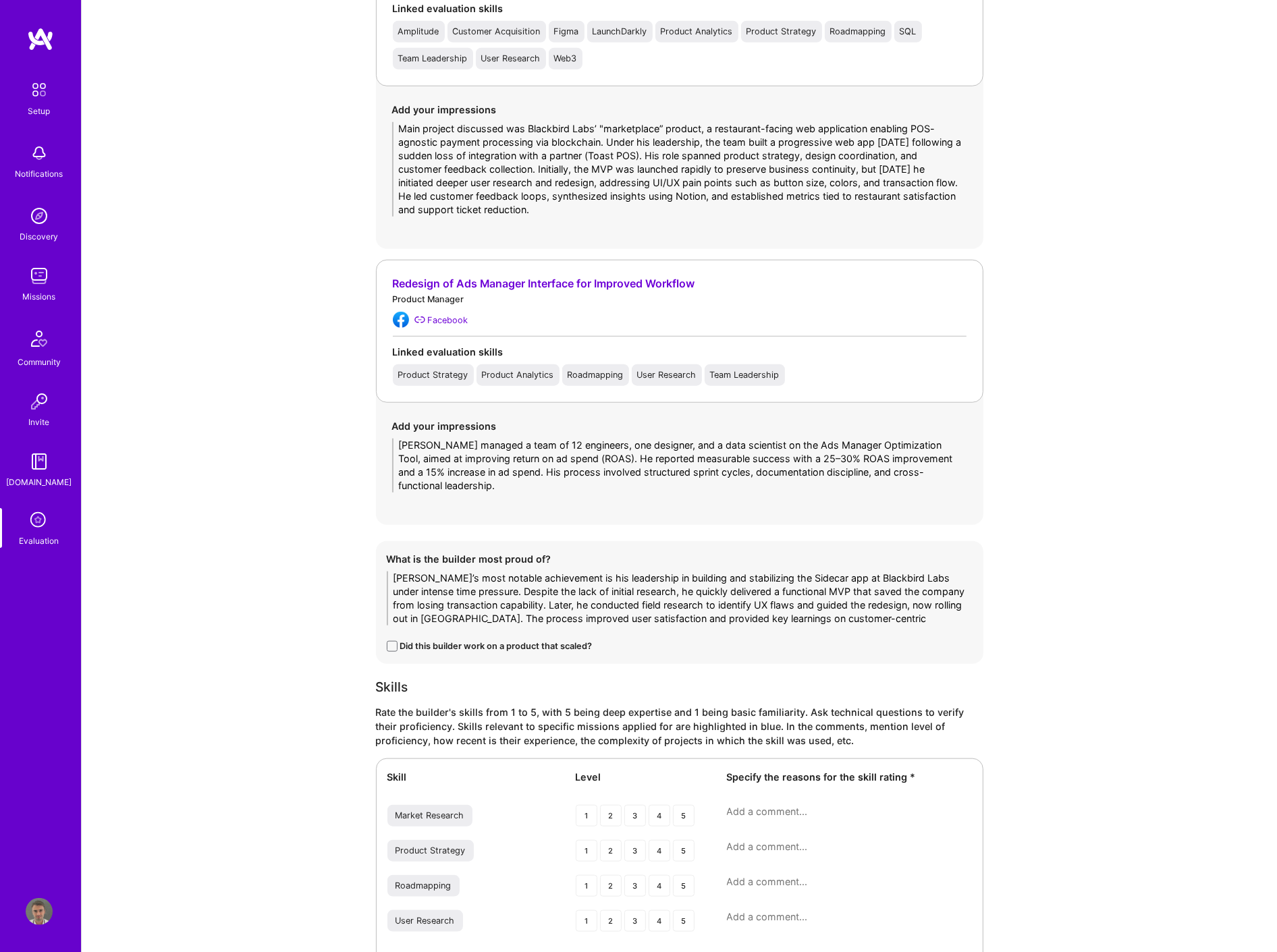
drag, startPoint x: 762, startPoint y: 578, endPoint x: 798, endPoint y: 578, distance: 36.0
click at [798, 578] on textarea "Ekow’s most notable achievement is his leadership in building and stabilizing t…" at bounding box center [680, 598] width 586 height 54
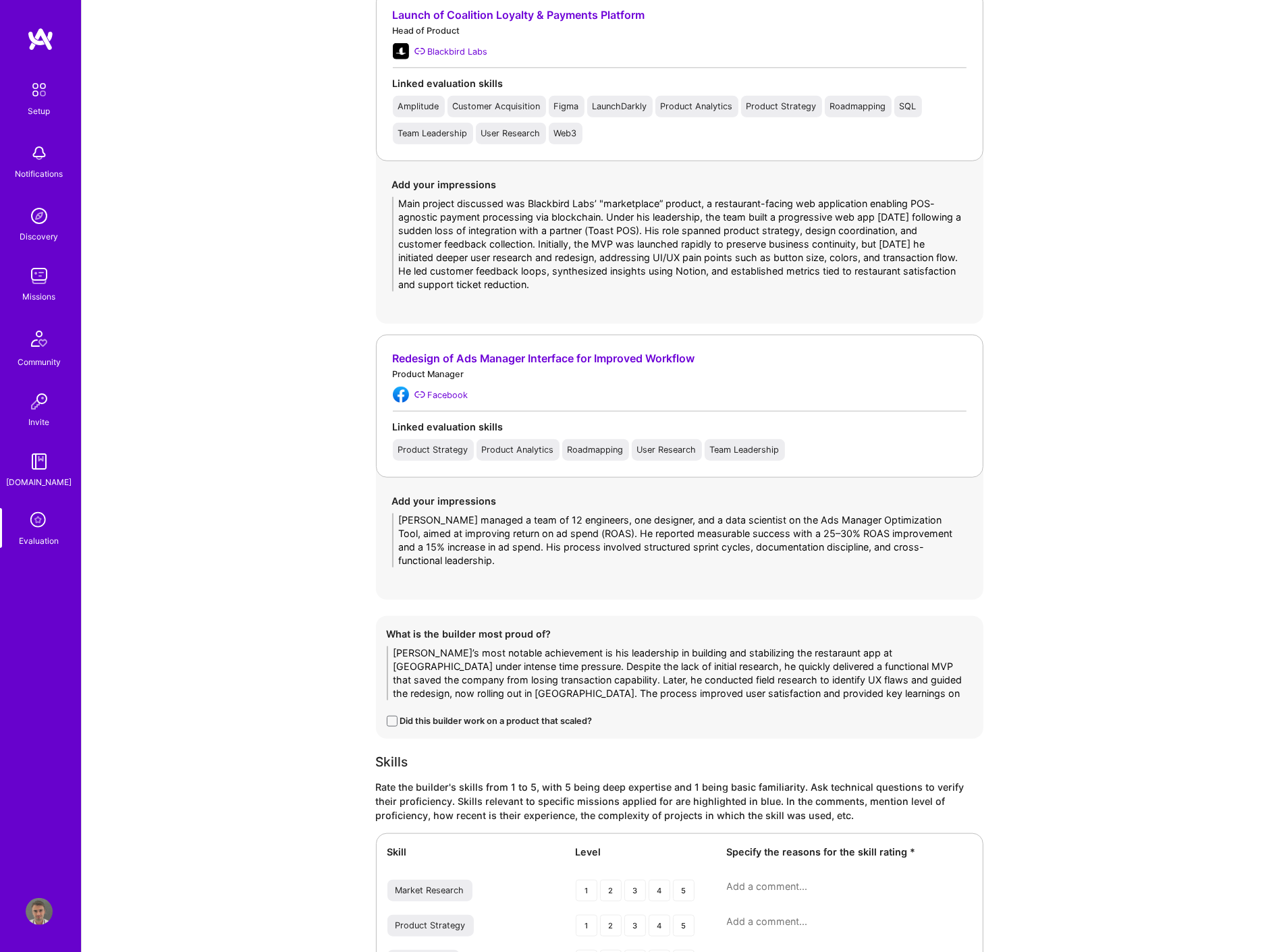
scroll to position [1350, 0]
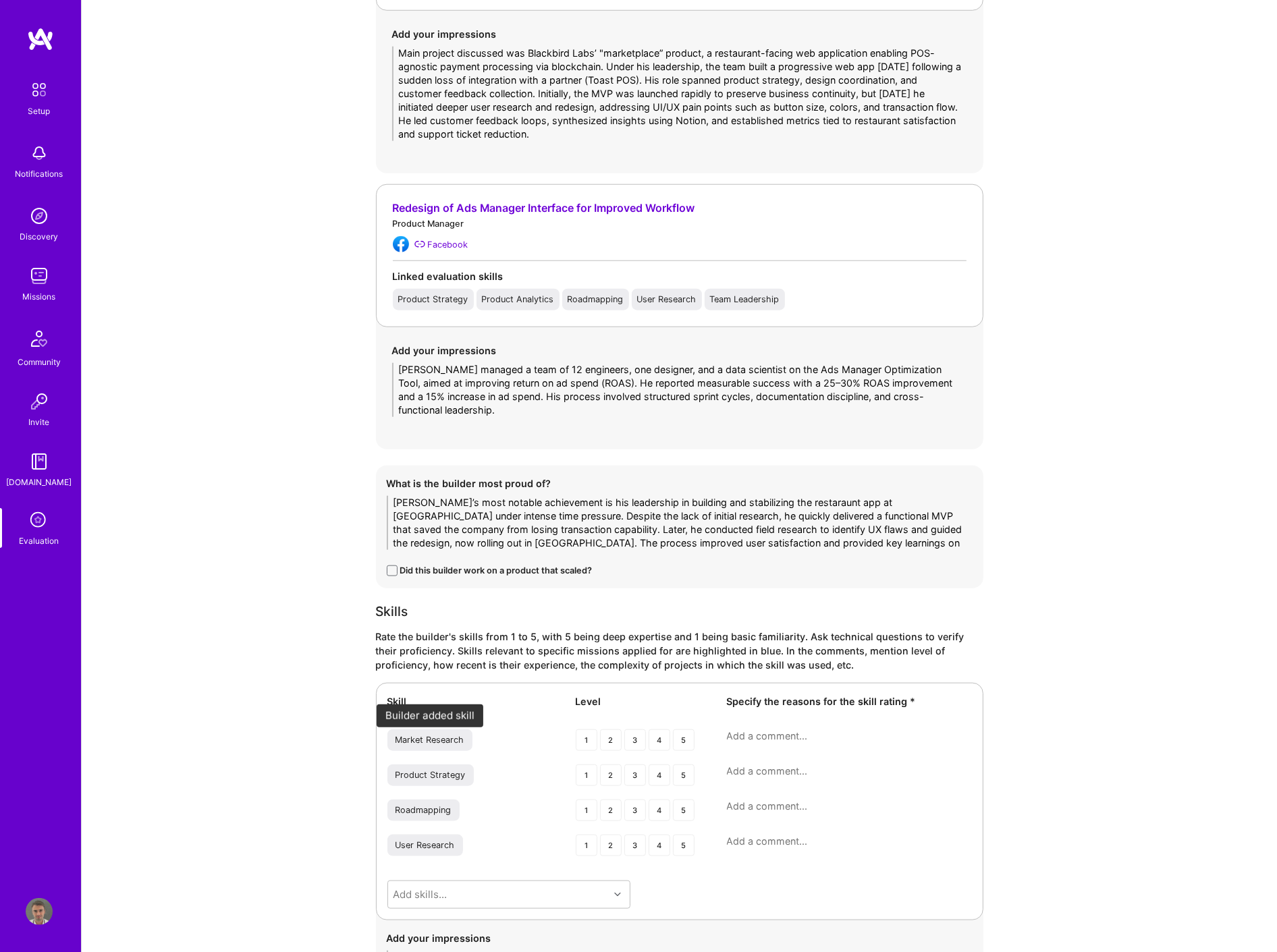
type textarea "Ekow’s most notable achievement is his leadership in building and stabilizing t…"
click at [448, 737] on div "Market Research" at bounding box center [429, 740] width 69 height 11
click at [635, 744] on div "3" at bounding box center [636, 740] width 22 height 22
click at [644, 776] on div "3" at bounding box center [636, 775] width 22 height 22
click at [638, 768] on div "3" at bounding box center [636, 775] width 22 height 22
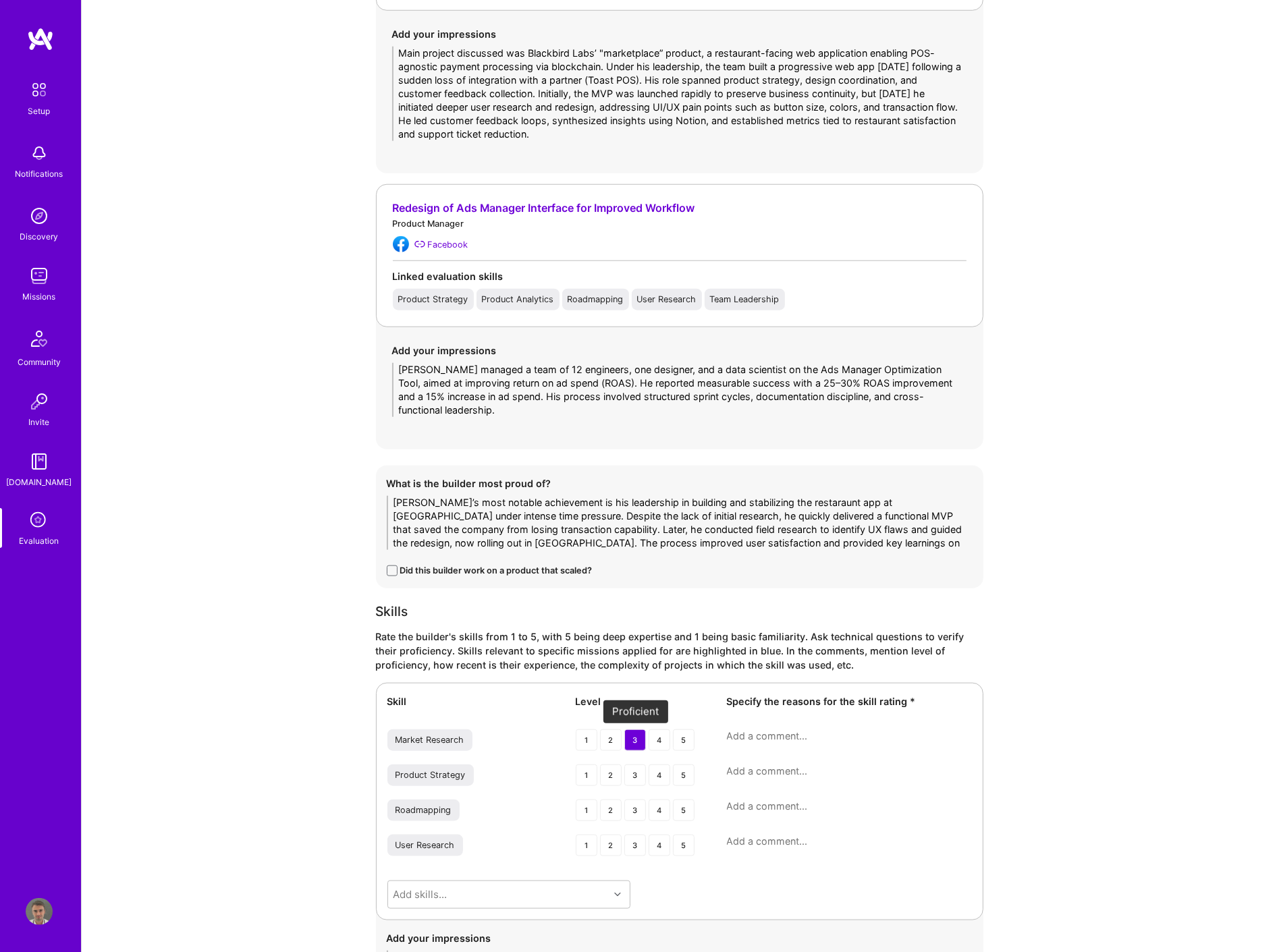
click at [631, 747] on div "3" at bounding box center [636, 740] width 22 height 22
click at [635, 779] on div "3" at bounding box center [636, 775] width 22 height 22
click at [751, 773] on textarea at bounding box center [849, 771] width 245 height 14
paste textarea "Clear understanding of problem identification and solution mapping, though limi…"
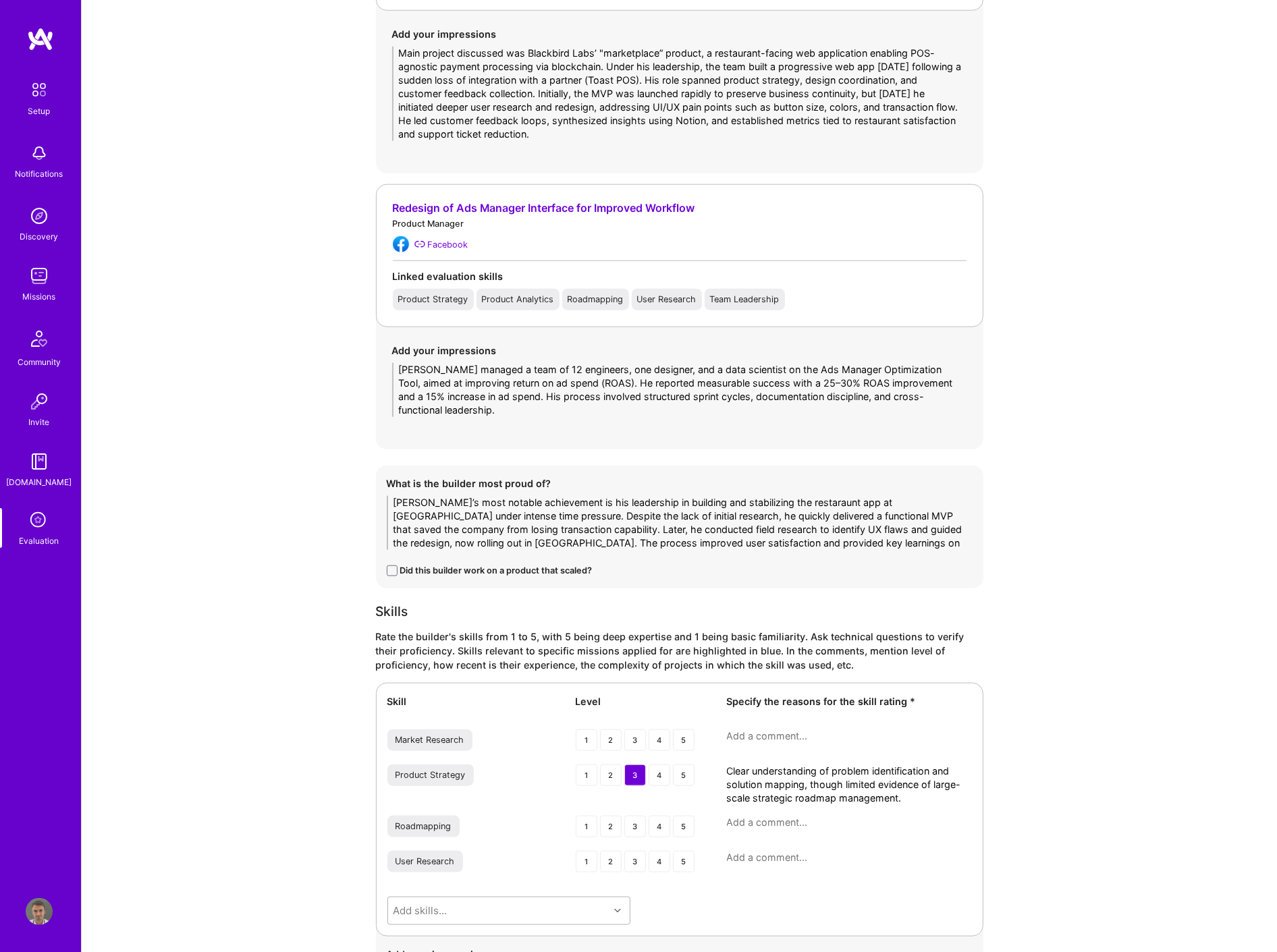
type textarea "Clear understanding of problem identification and solution mapping, though limi…"
click at [476, 913] on div "Add skills..." at bounding box center [509, 911] width 243 height 28
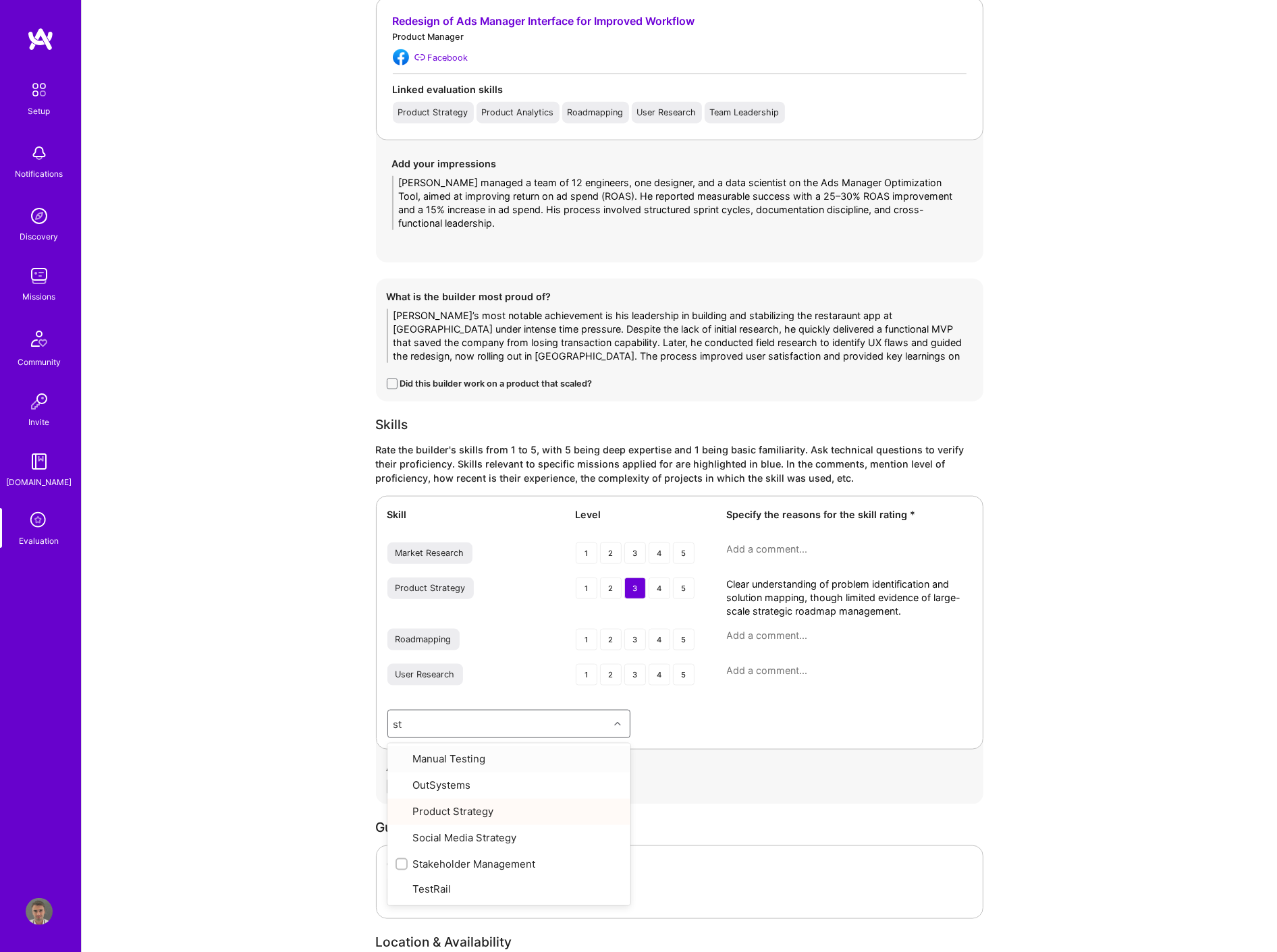
type input "sta"
click at [468, 762] on div "Stakeholder Management" at bounding box center [509, 758] width 227 height 14
checkbox input "true"
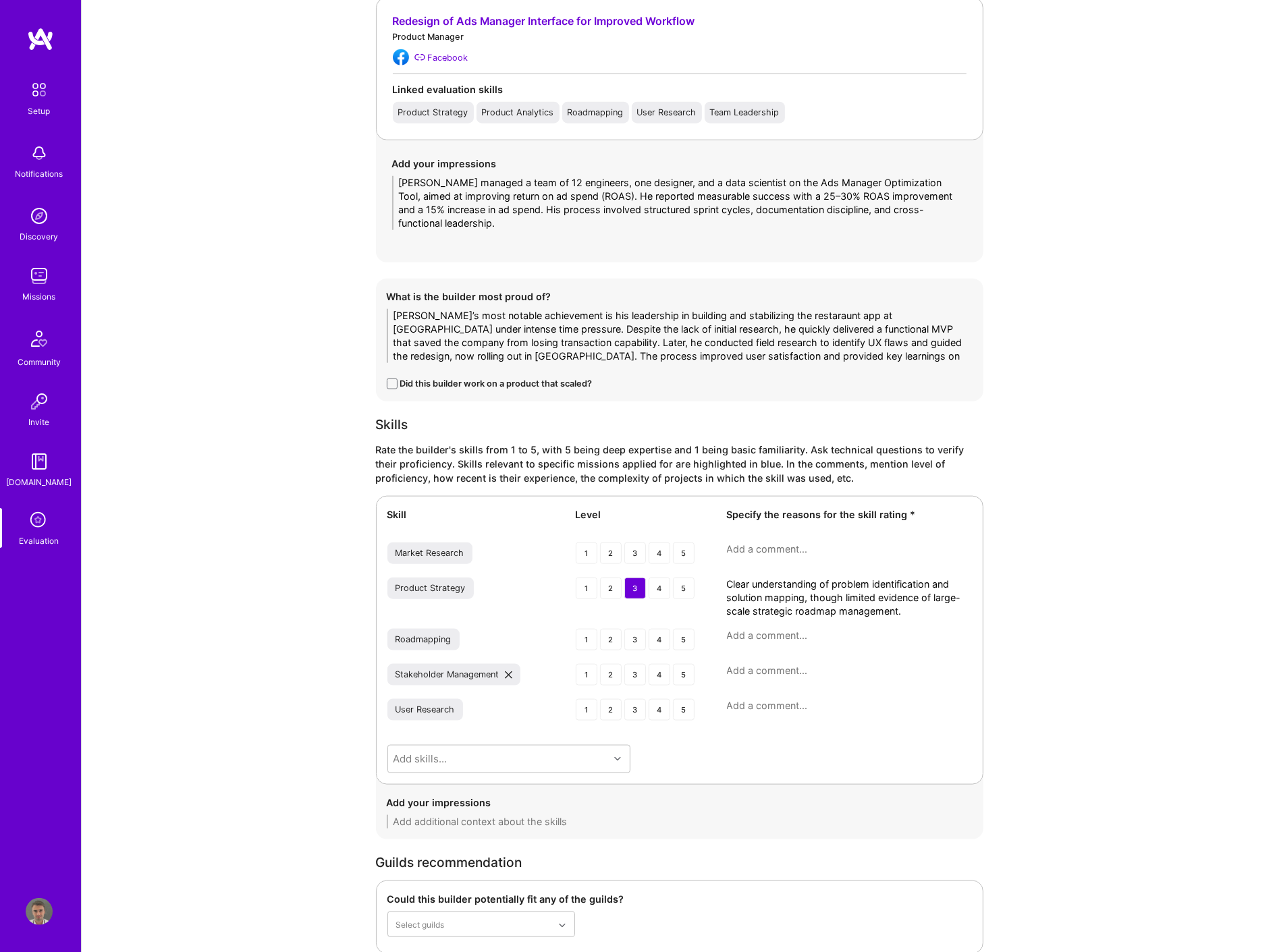
click at [736, 678] on div "Stakeholder Management 1 2 3 4 5" at bounding box center [680, 676] width 585 height 25
click at [735, 674] on textarea at bounding box center [849, 671] width 245 height 14
paste textarea "Experienced collaborating with C-level (CEO at Blackbird) and large teams at Me…"
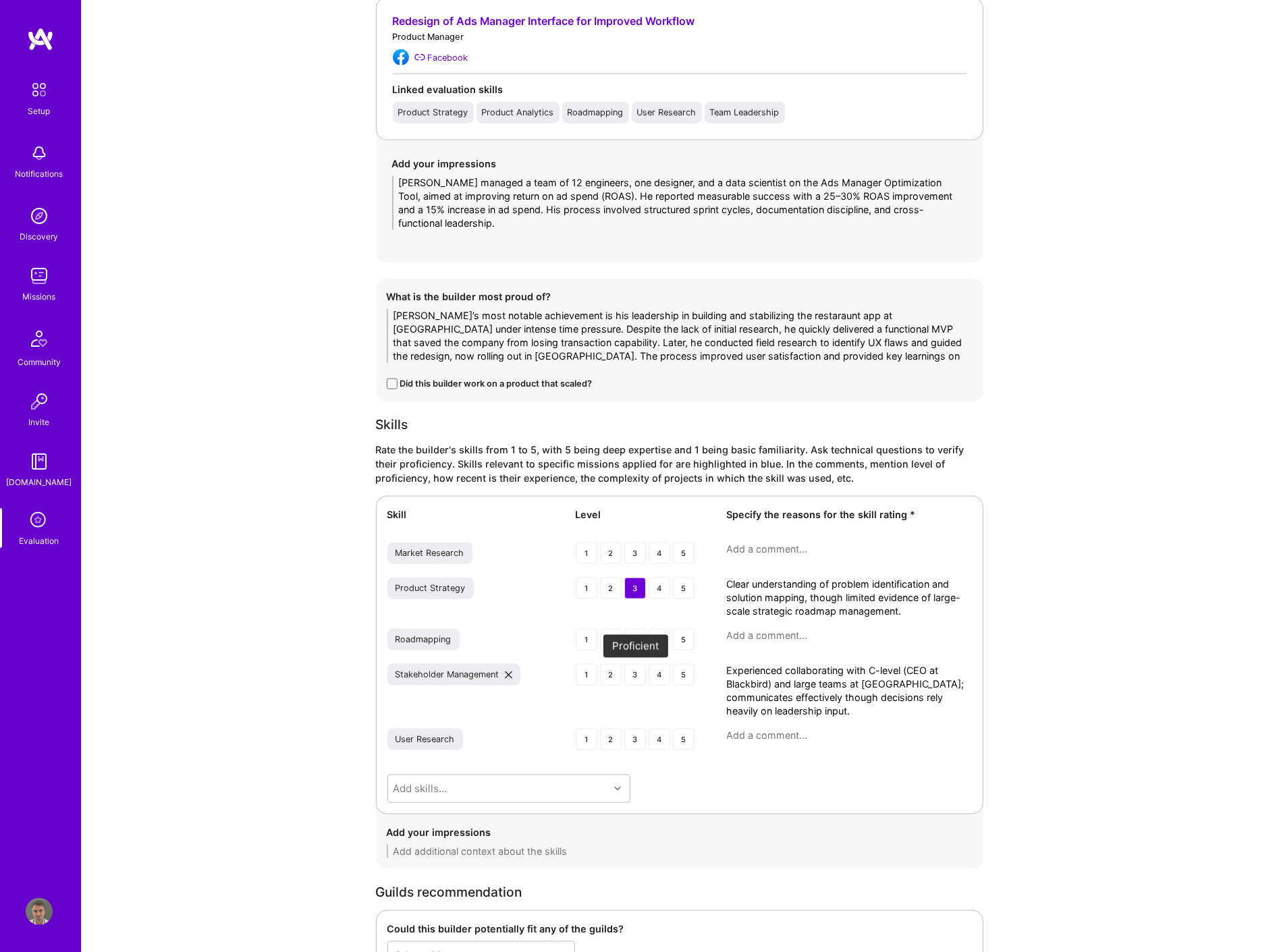
type textarea "Experienced collaborating with C-level (CEO at Blackbird) and large teams at Me…"
click at [631, 674] on div "3" at bounding box center [636, 675] width 22 height 22
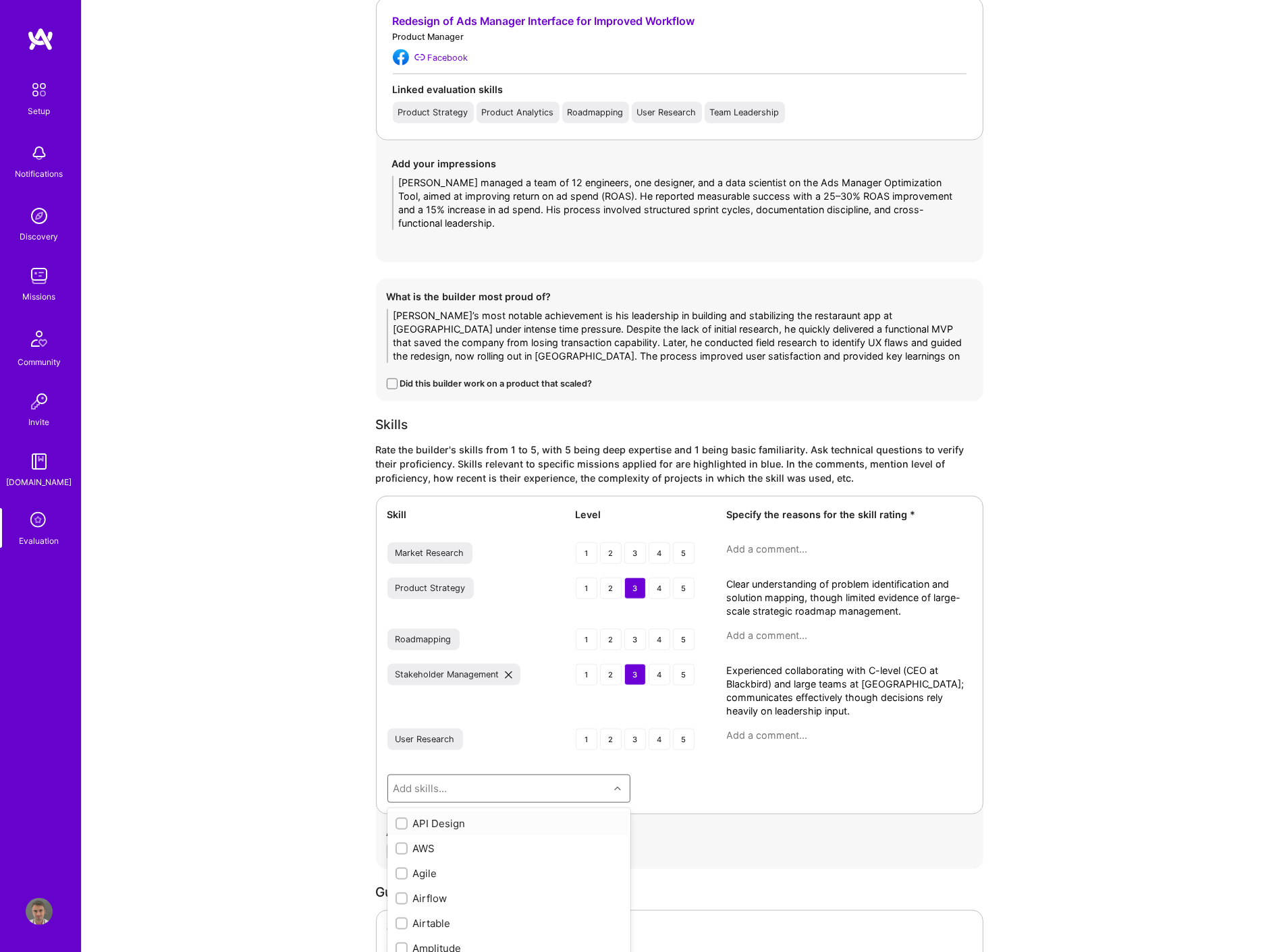
click at [443, 797] on div "option Stakeholder Management, selected. option API Design focused, 1 of 78. 78…" at bounding box center [509, 788] width 243 height 28
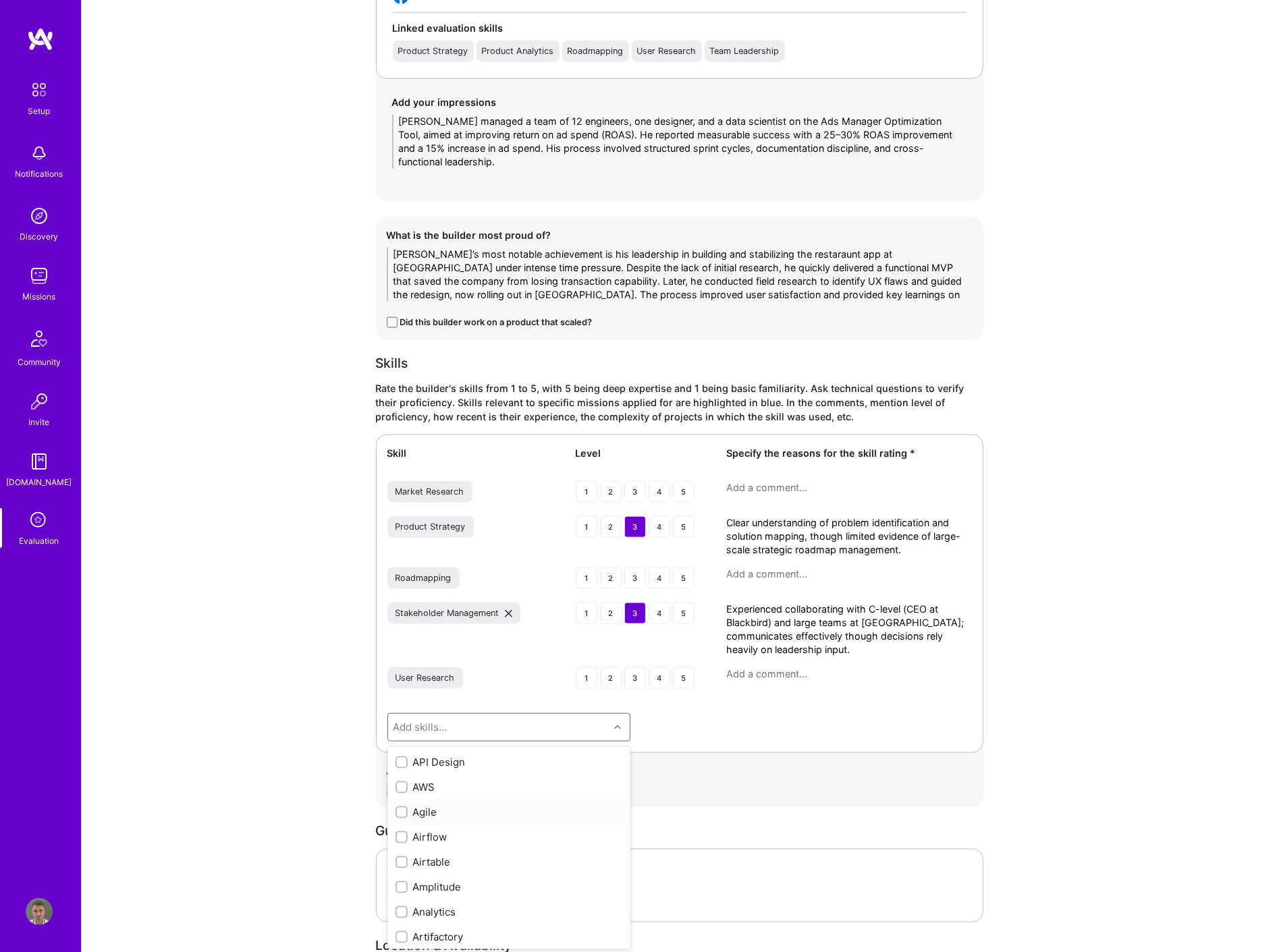
scroll to position [1601, 0]
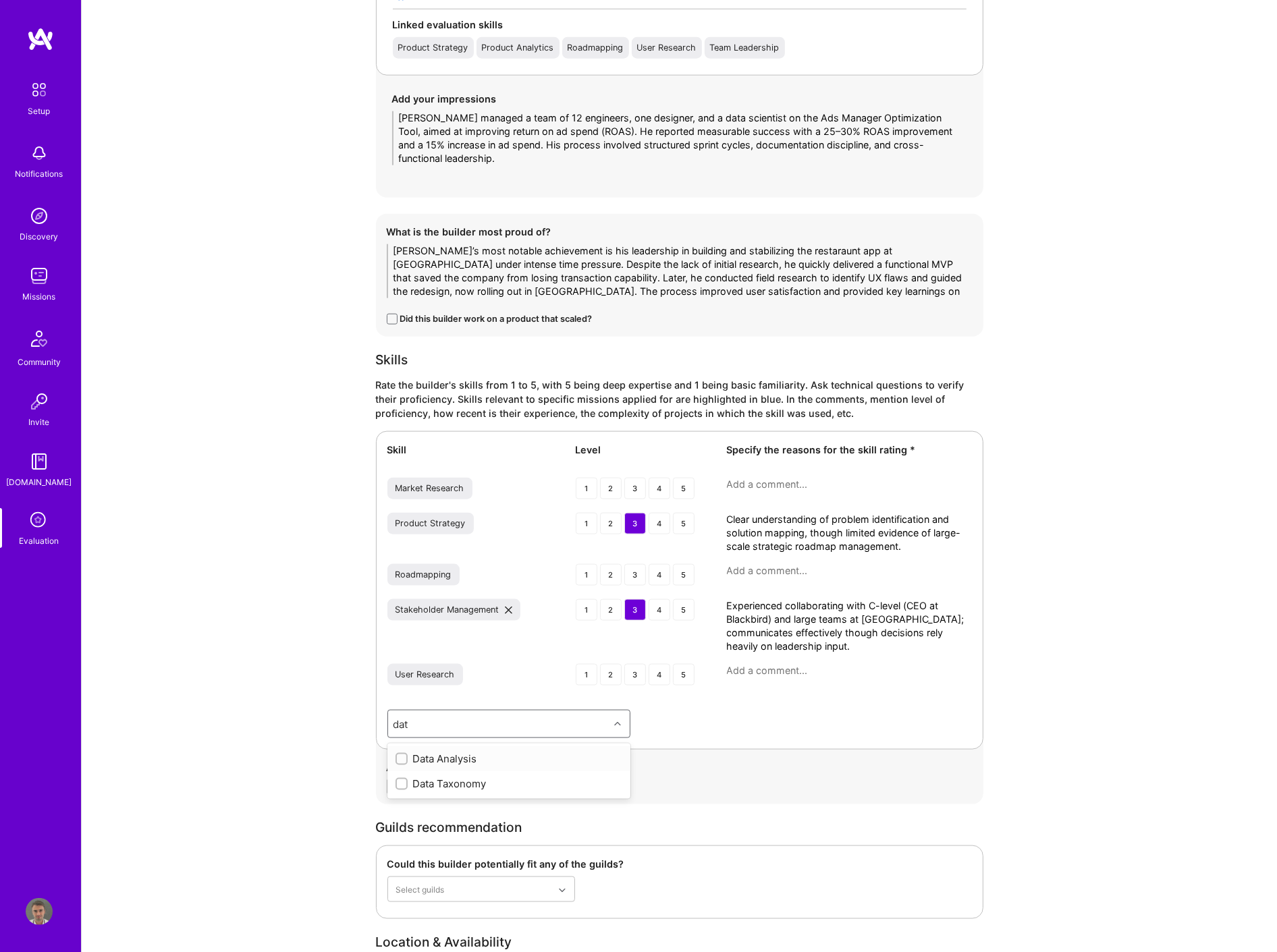
type input "data"
click at [454, 757] on div "Data Analysis" at bounding box center [509, 758] width 227 height 14
checkbox input "true"
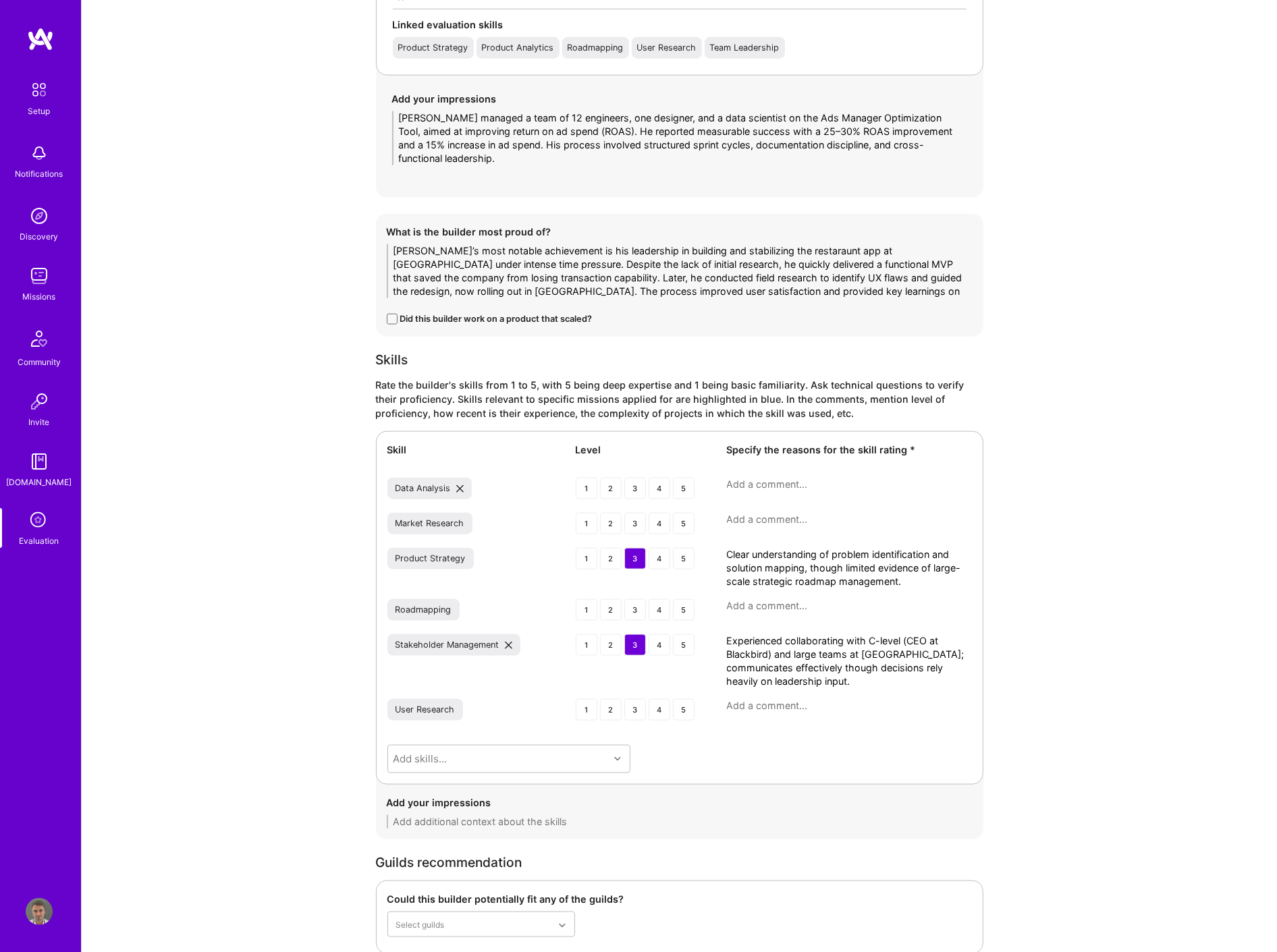
click at [757, 482] on textarea at bounding box center [849, 485] width 245 height 14
paste textarea "Understands metrics and feedback loops, but lacks advanced experimentation fram…"
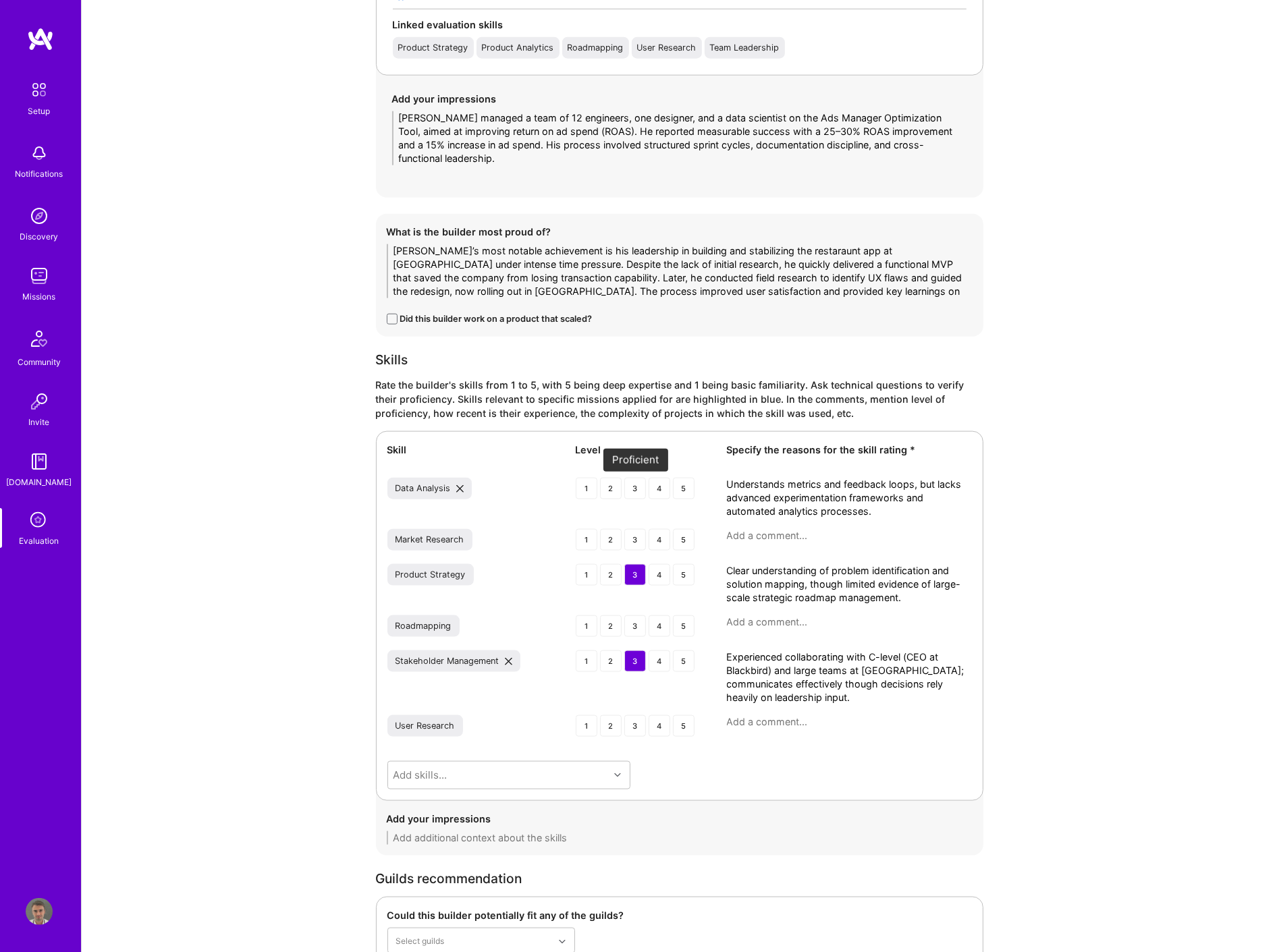
type textarea "Understands metrics and feedback loops, but lacks advanced experimentation fram…"
click at [632, 489] on div "3" at bounding box center [636, 489] width 22 height 22
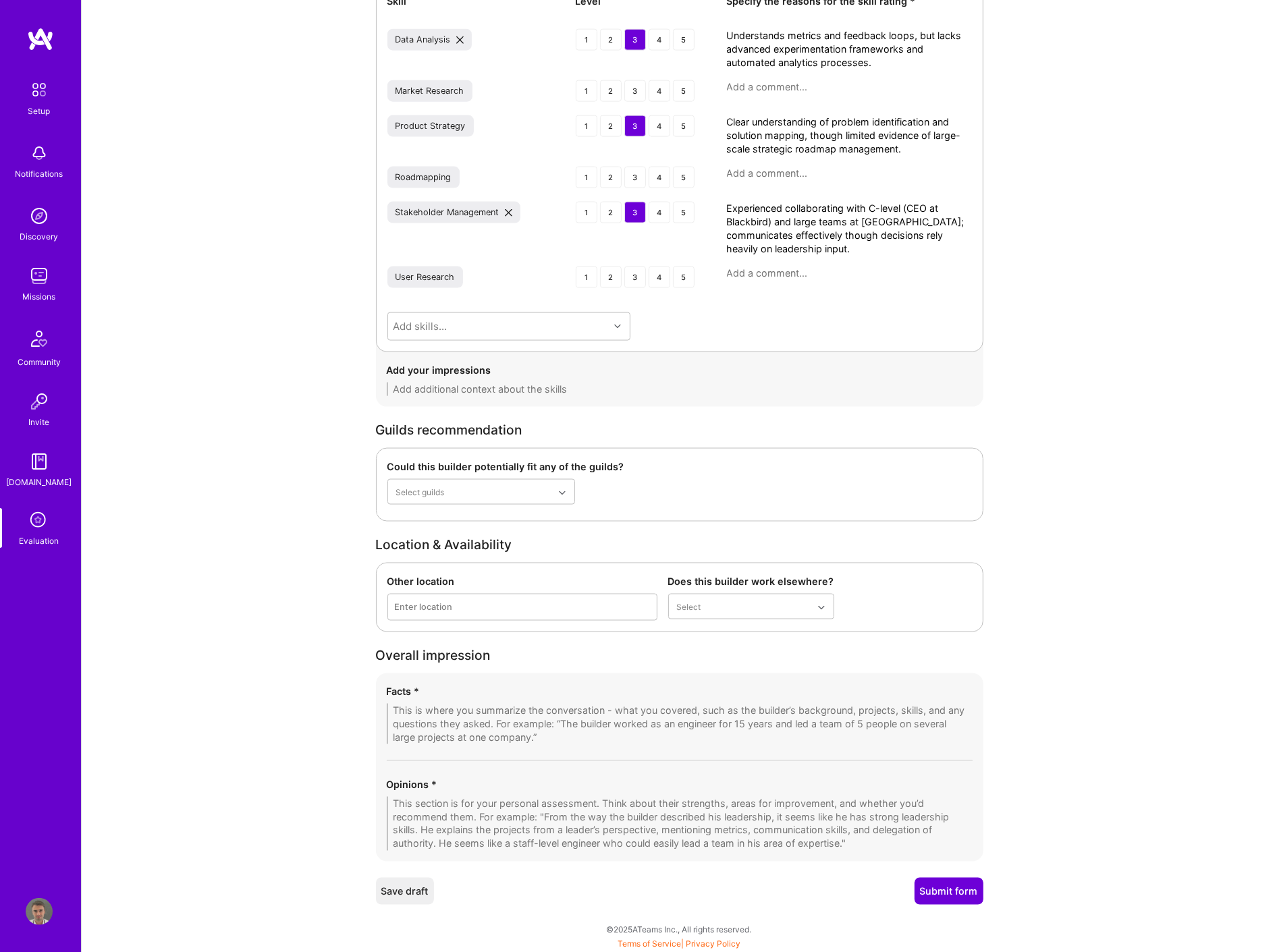
scroll to position [2053, 0]
click at [433, 604] on div "Enter location" at bounding box center [423, 606] width 58 height 14
type input "New york"
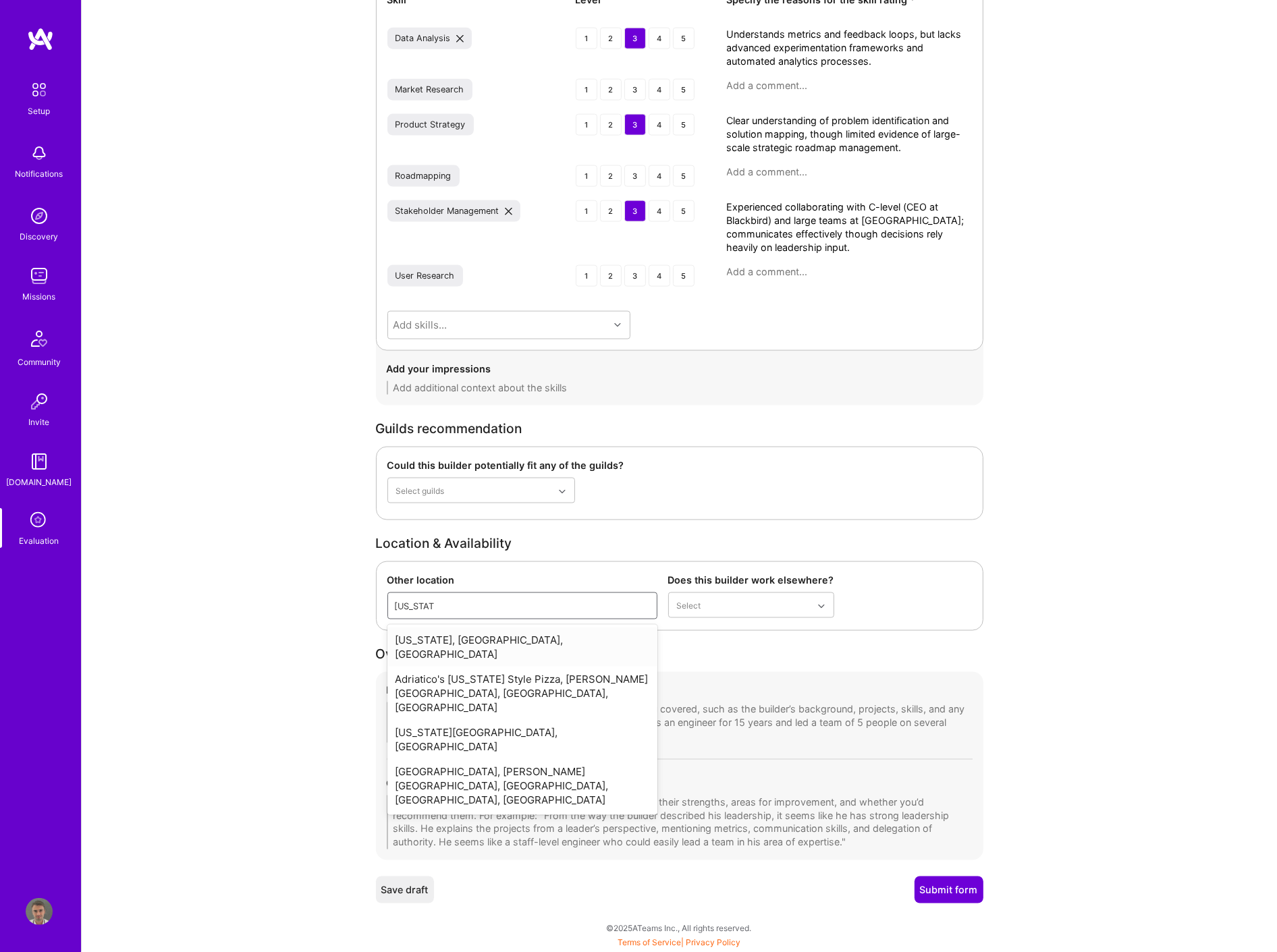
click at [463, 639] on div "New York, NY, USA" at bounding box center [522, 647] width 270 height 39
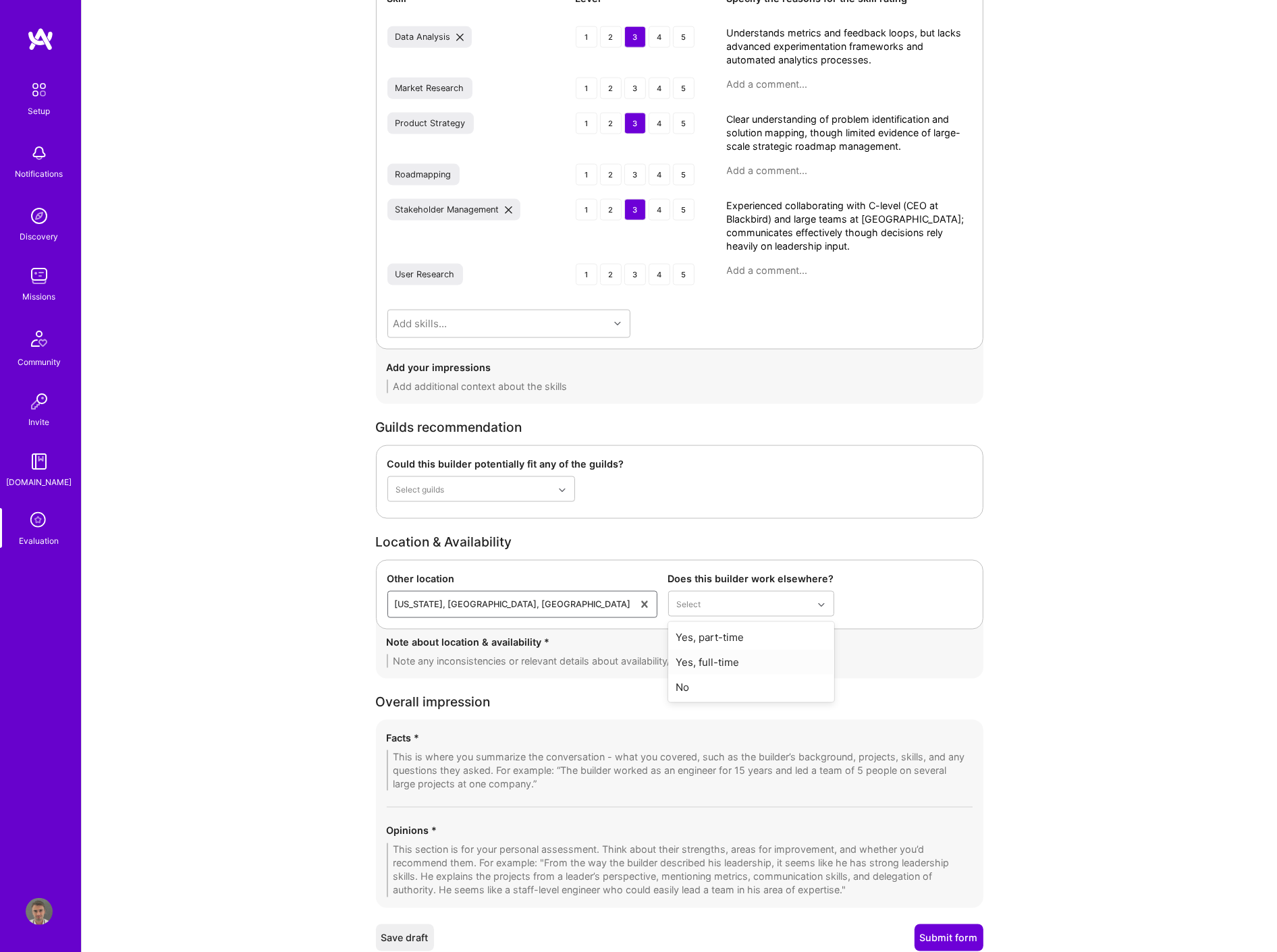
click at [729, 661] on div "Yes, full-time" at bounding box center [751, 663] width 166 height 25
click at [618, 667] on textarea at bounding box center [680, 662] width 586 height 14
type textarea "Looking for both part time and full time roles. 2-4 weeks notice period"
click at [498, 763] on textarea at bounding box center [680, 771] width 586 height 41
paste textarea "The discussion began with an introduction where Ekow detailed his role at Black…"
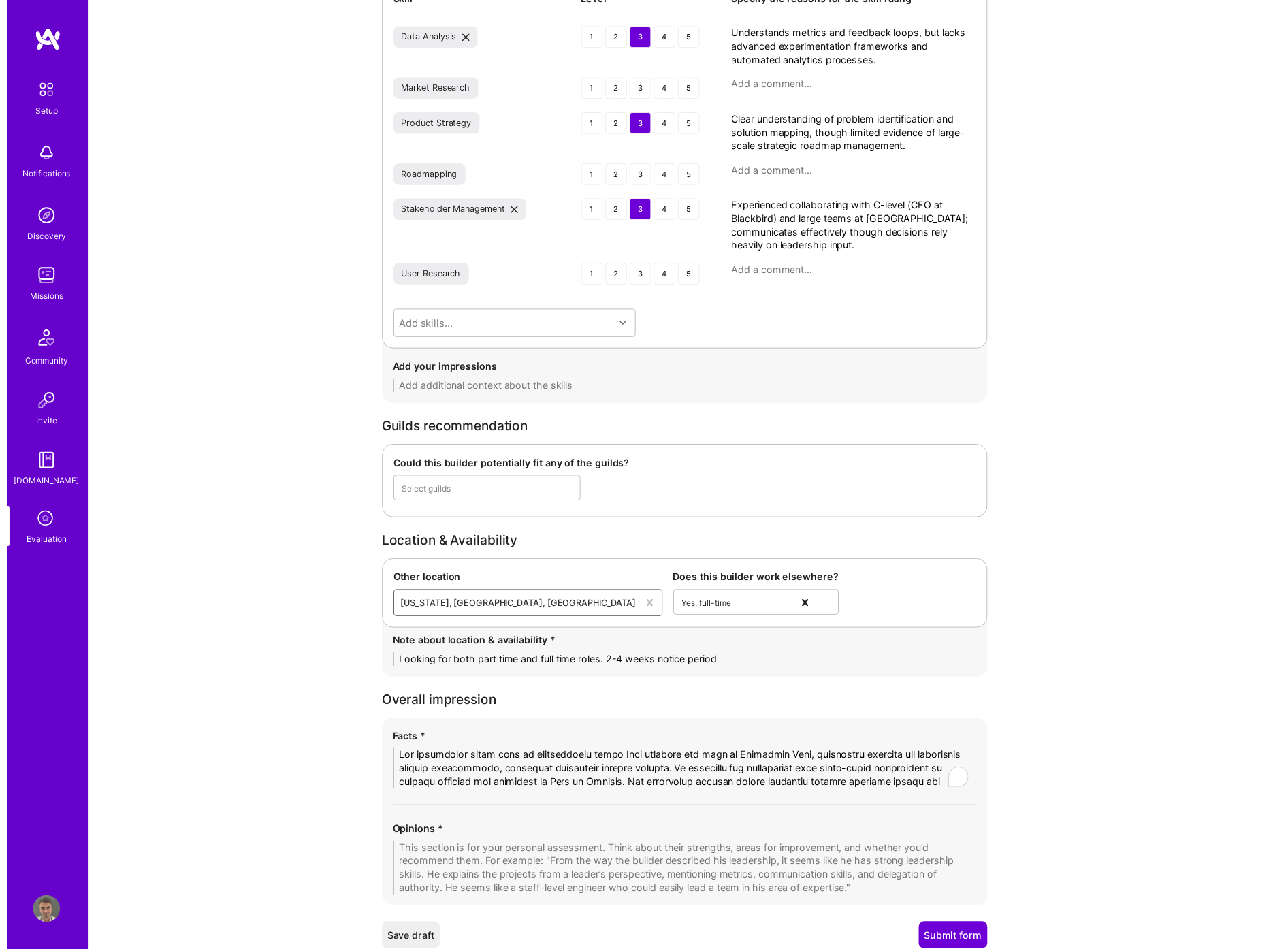
scroll to position [0, 0]
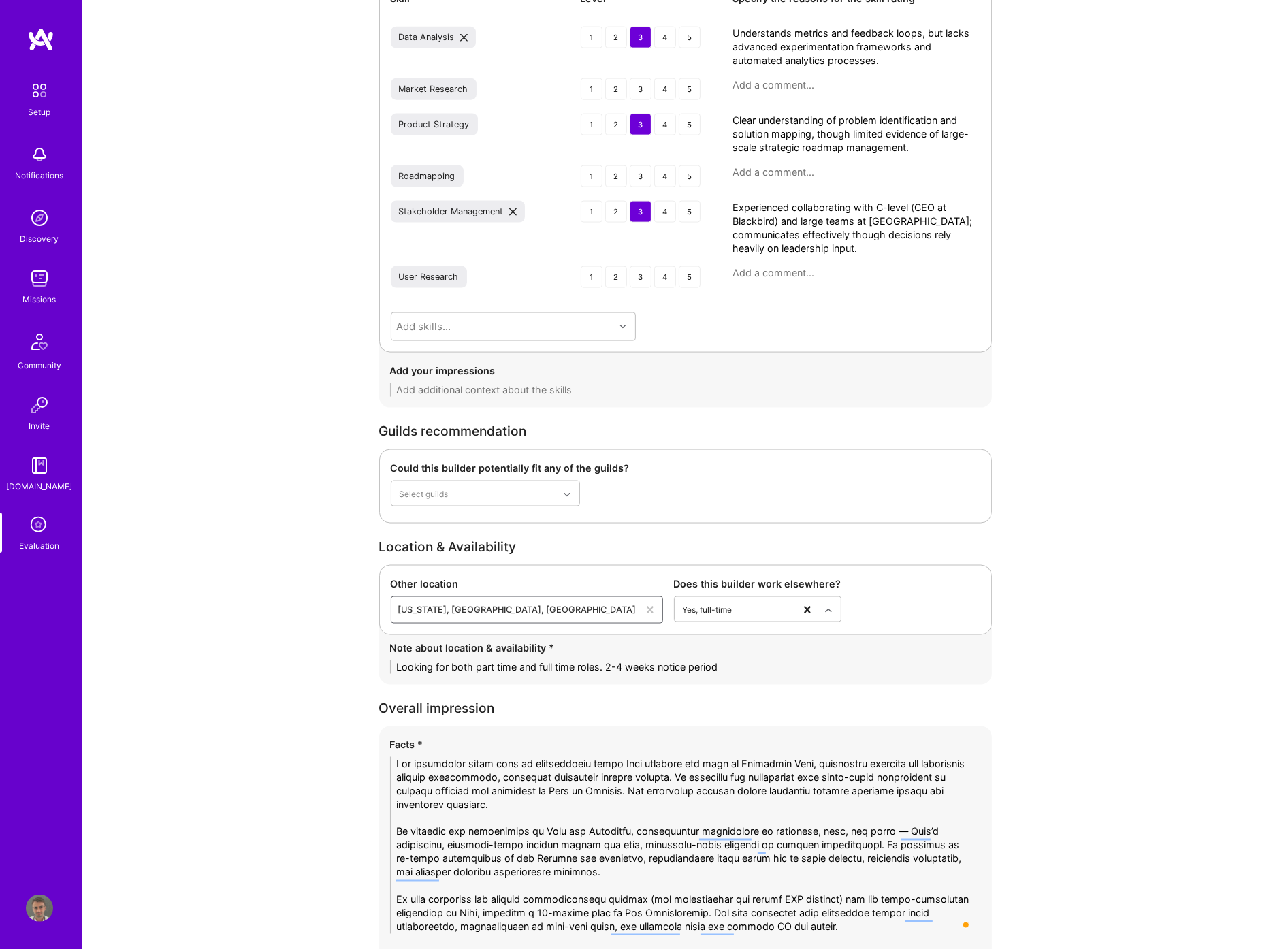
click at [509, 822] on textarea "To enrich screen reader interactions, please activate Accessibility in Grammarl…" at bounding box center [685, 845] width 591 height 177
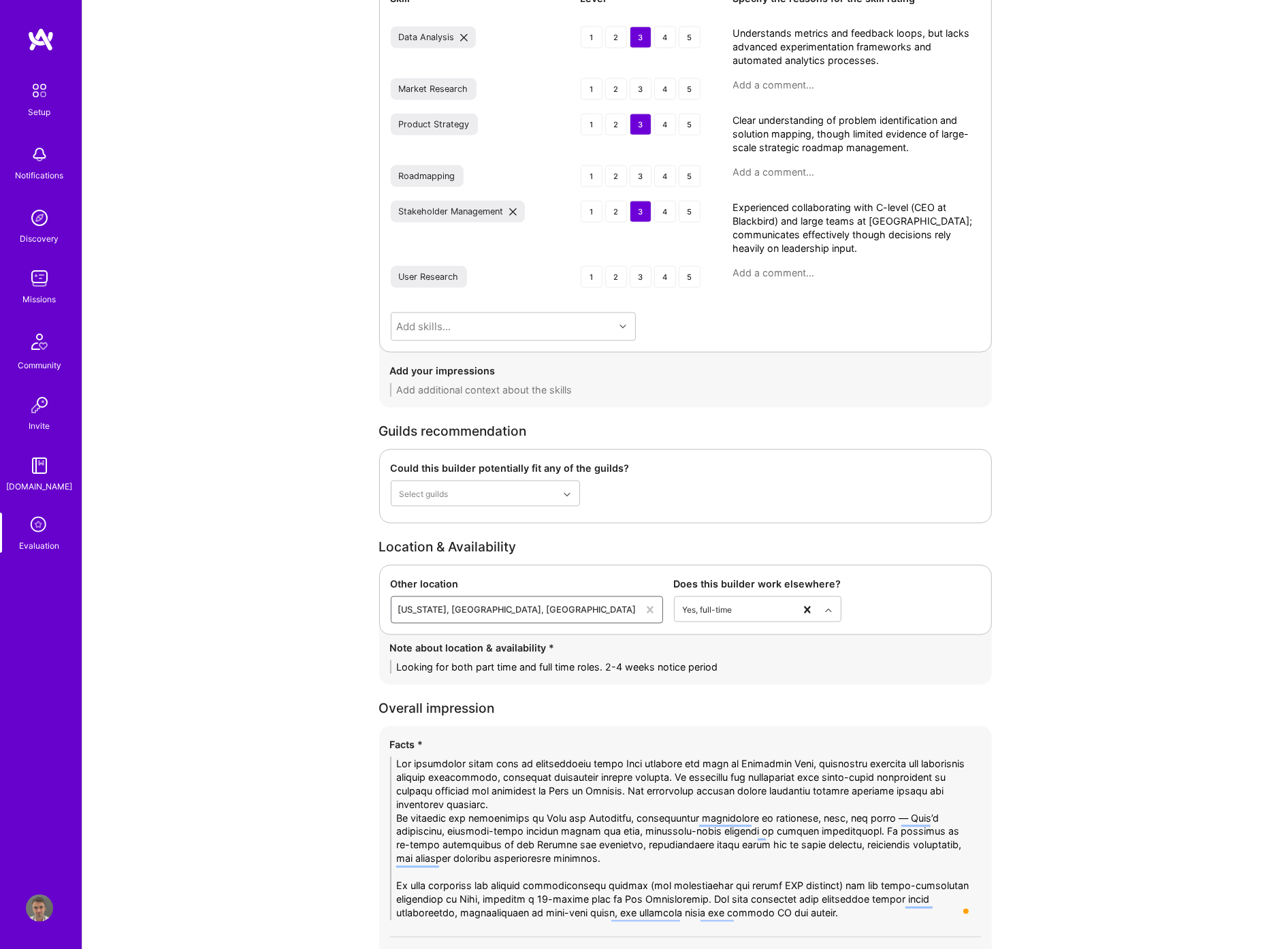
drag, startPoint x: 396, startPoint y: 821, endPoint x: 407, endPoint y: 822, distance: 11.0
click at [407, 822] on textarea "To enrich screen reader interactions, please activate Accessibility in Grammarl…" at bounding box center [685, 838] width 591 height 163
drag, startPoint x: 520, startPoint y: 847, endPoint x: 550, endPoint y: 845, distance: 30.1
click at [550, 845] on textarea "To enrich screen reader interactions, please activate Accessibility in Grammarl…" at bounding box center [685, 838] width 591 height 163
click at [417, 863] on textarea "To enrich screen reader interactions, please activate Accessibility in Grammarl…" at bounding box center [685, 838] width 591 height 163
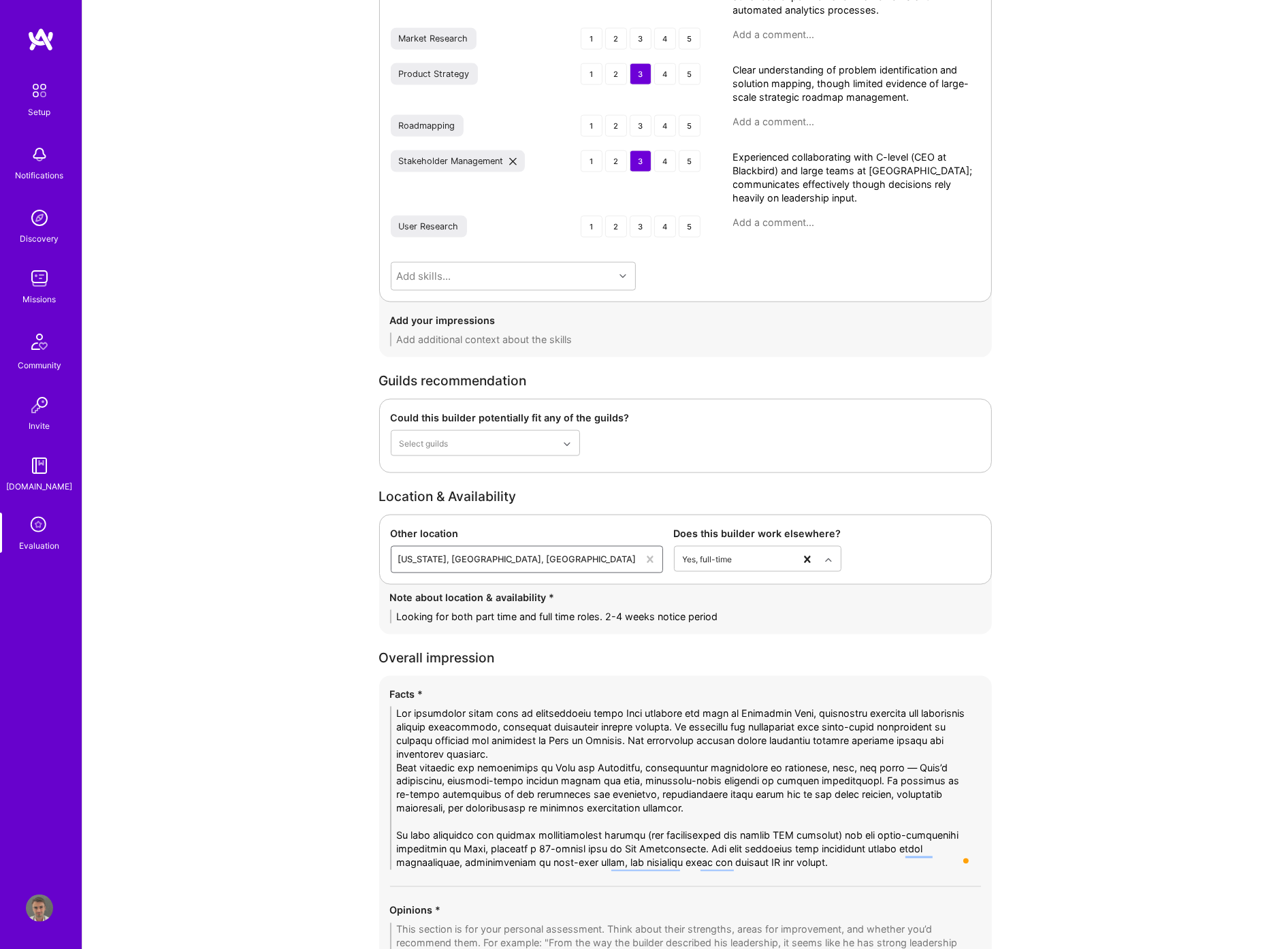
scroll to position [2145, 0]
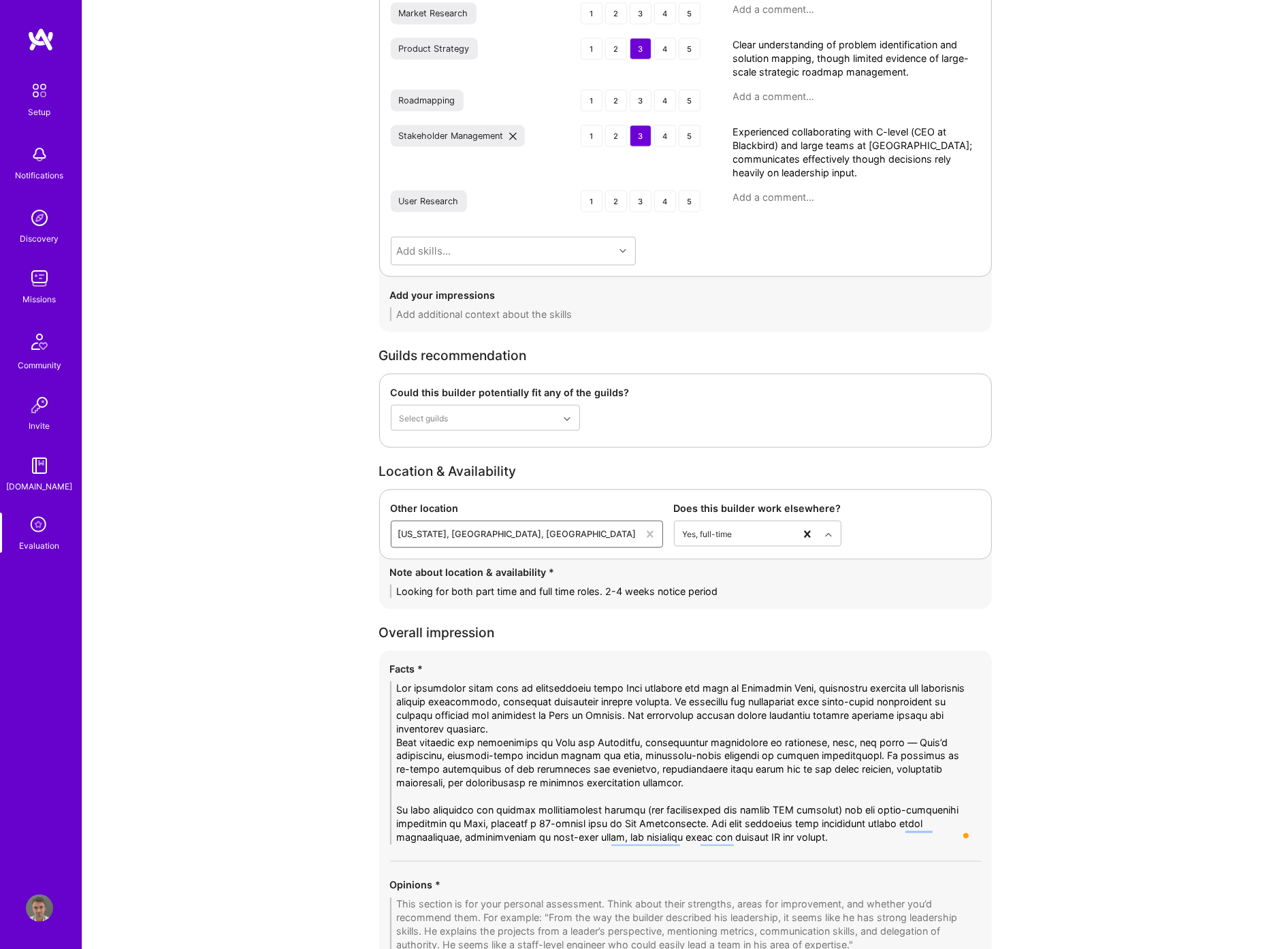
click at [446, 800] on textarea "To enrich screen reader interactions, please activate Accessibility in Grammarl…" at bounding box center [685, 762] width 591 height 163
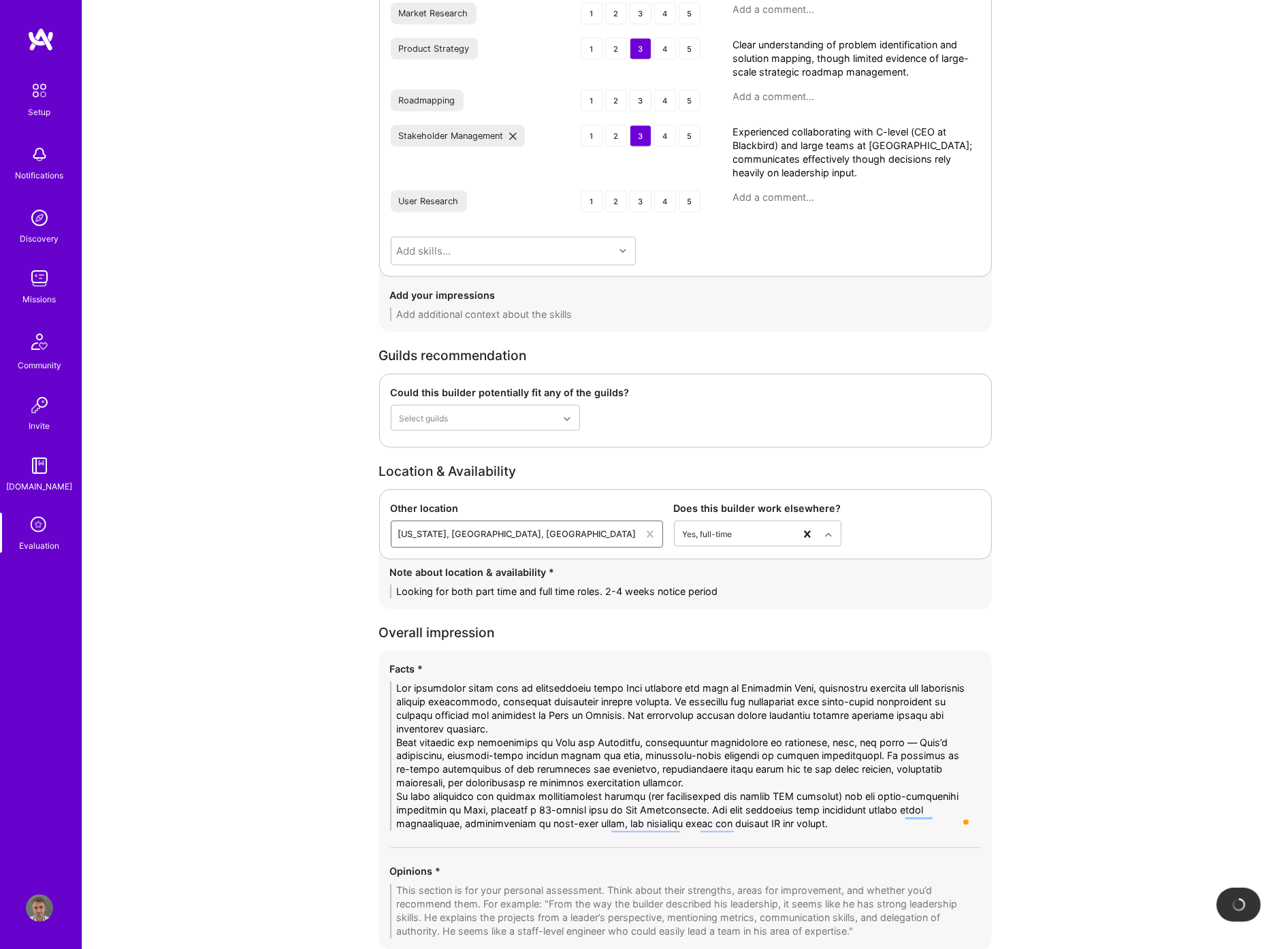
drag, startPoint x: 810, startPoint y: 828, endPoint x: 720, endPoint y: 815, distance: 90.9
click at [720, 815] on textarea "To enrich screen reader interactions, please activate Accessibility in Grammarl…" at bounding box center [685, 755] width 591 height 149
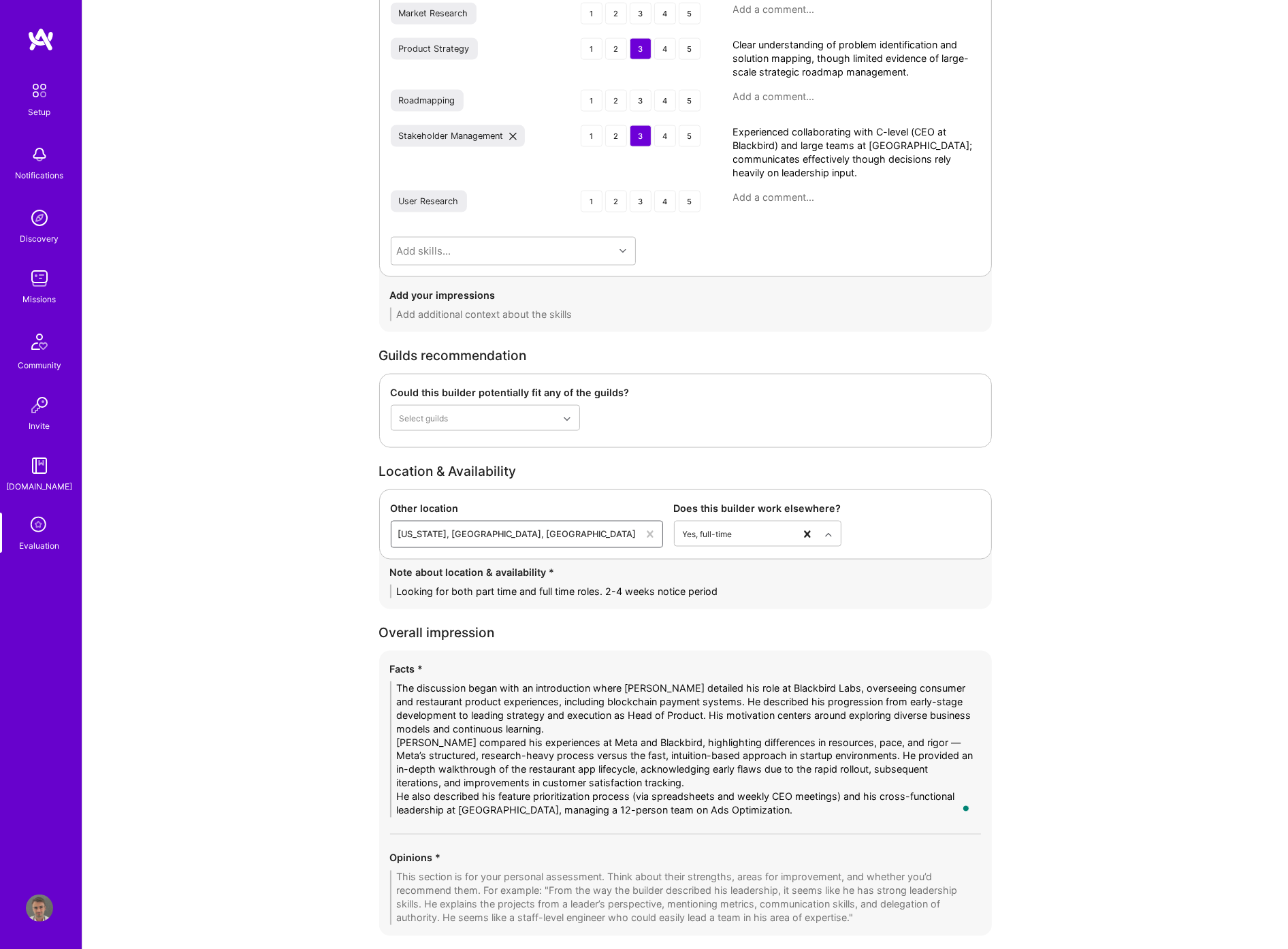
drag, startPoint x: 395, startPoint y: 796, endPoint x: 405, endPoint y: 796, distance: 10.0
click at [405, 796] on textarea "The discussion began with an introduction where Ekow detailed his role at Black…" at bounding box center [685, 748] width 591 height 136
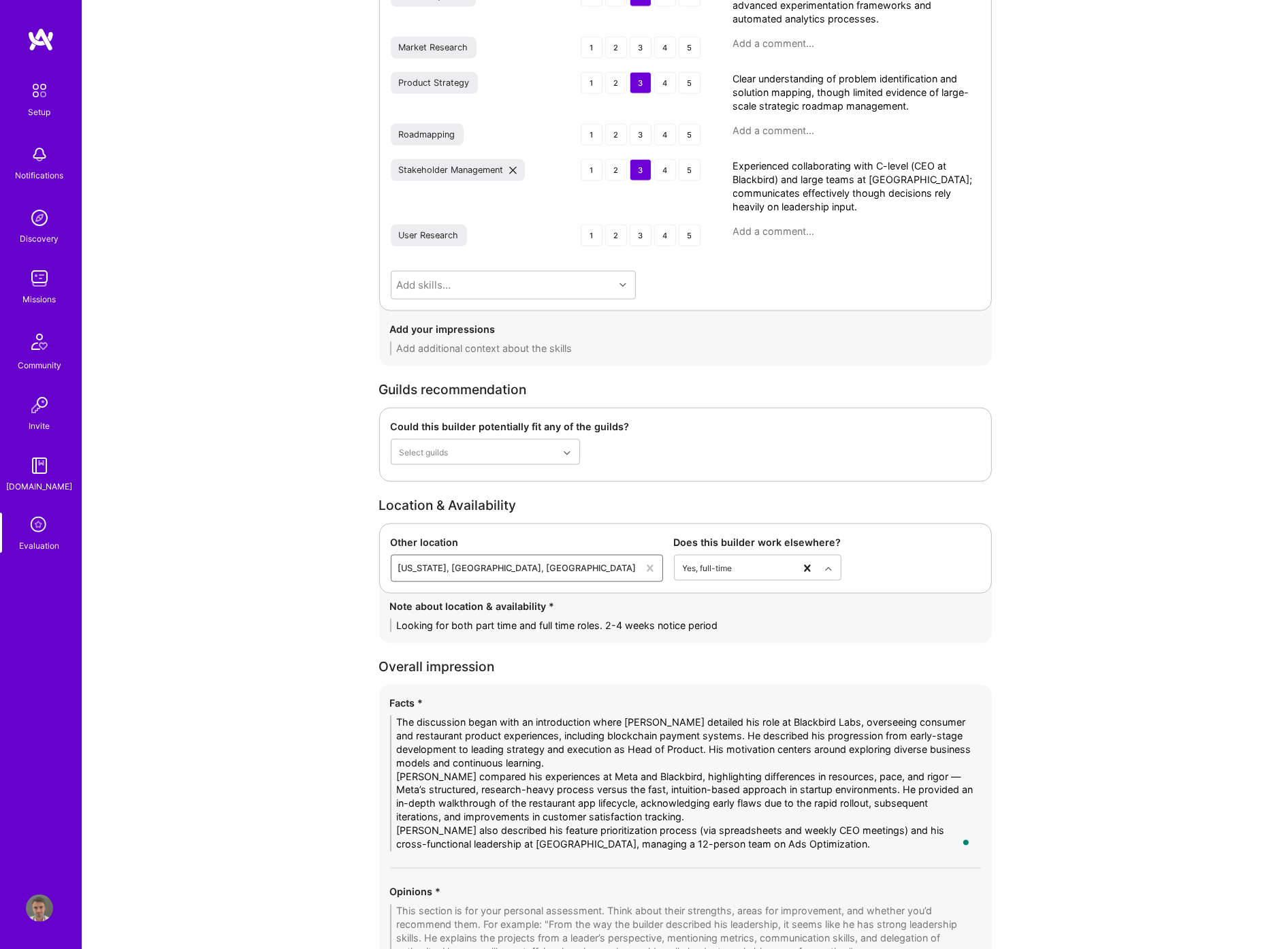
scroll to position [2226, 0]
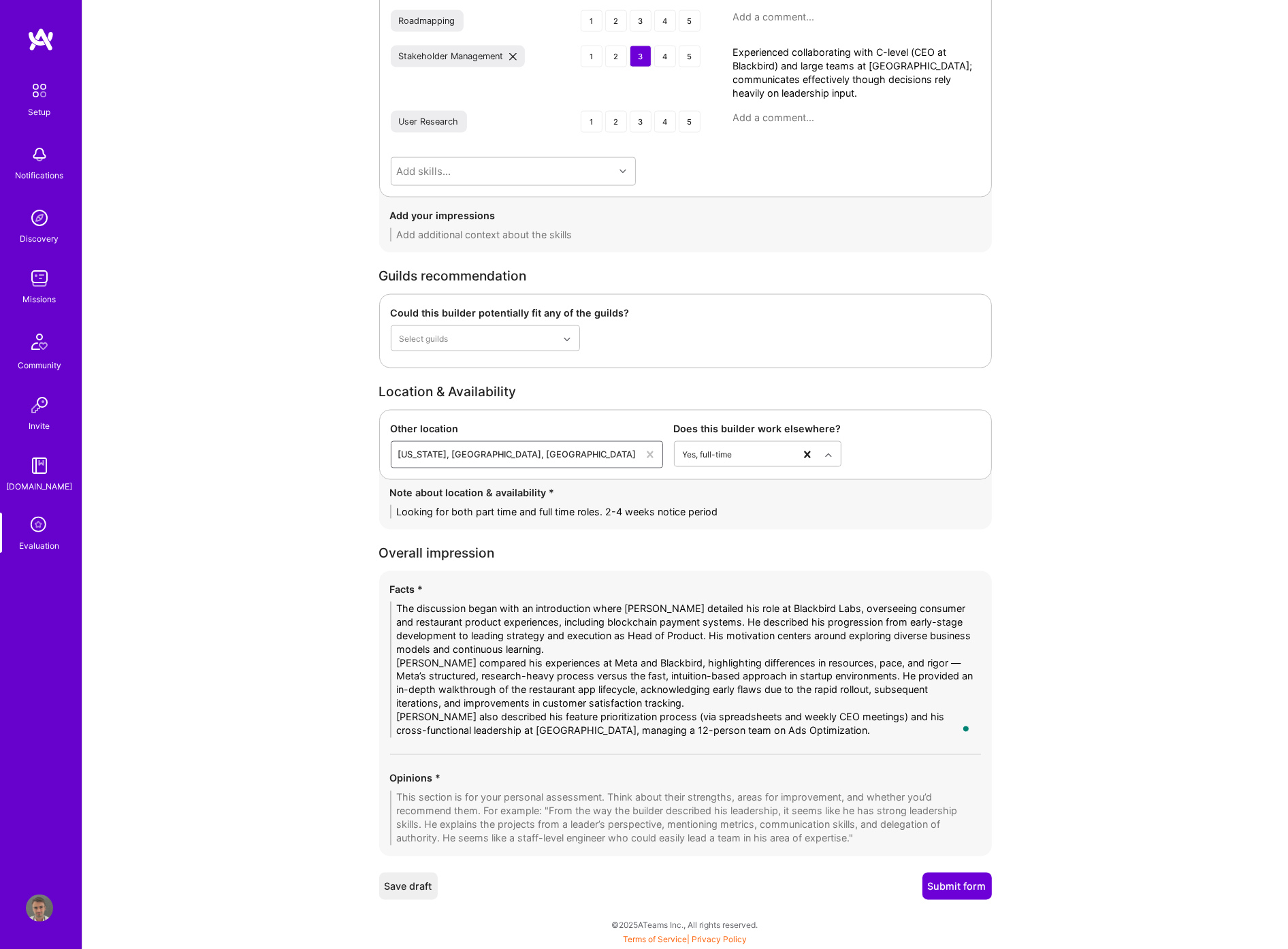
type textarea "The discussion began with an introduction where Ekow detailed his role at Black…"
click at [425, 803] on textarea at bounding box center [685, 818] width 591 height 55
paste textarea "Ekow demonstrates a solid foundation in product management, with experience acr…"
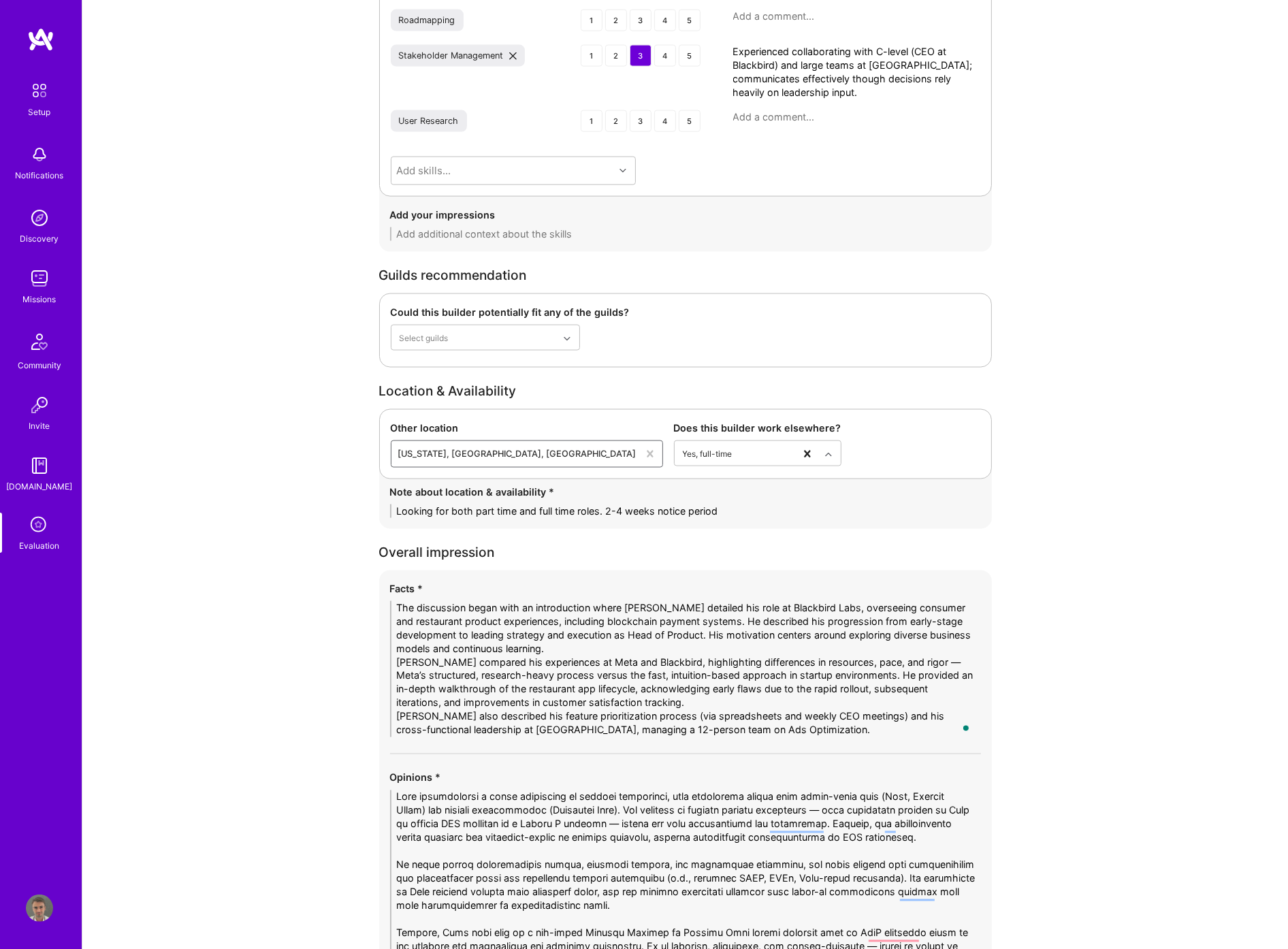
scroll to position [2302, 0]
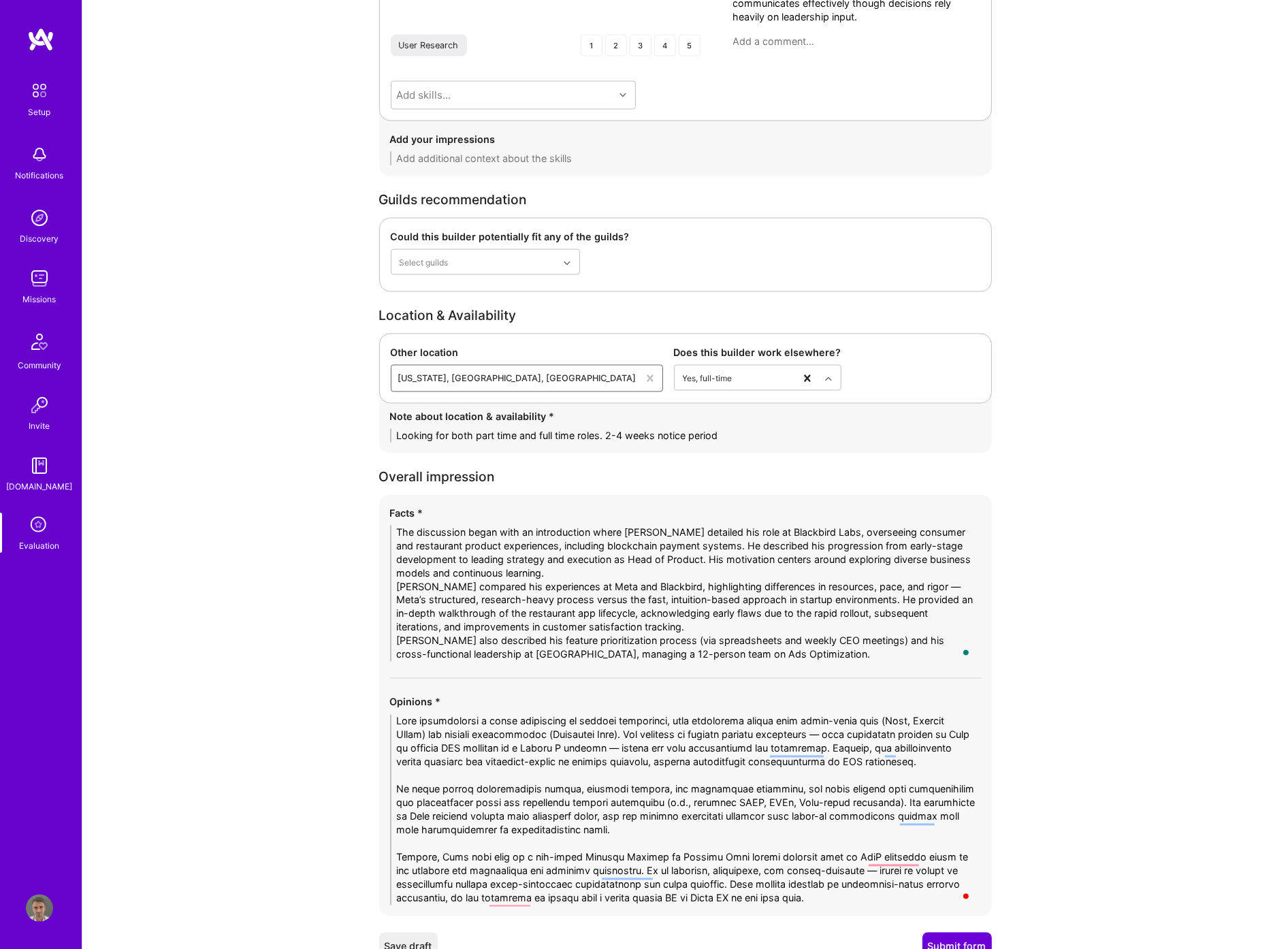
click at [486, 725] on textarea "To enrich screen reader interactions, please activate Accessibility in Grammarl…" at bounding box center [685, 809] width 591 height 190
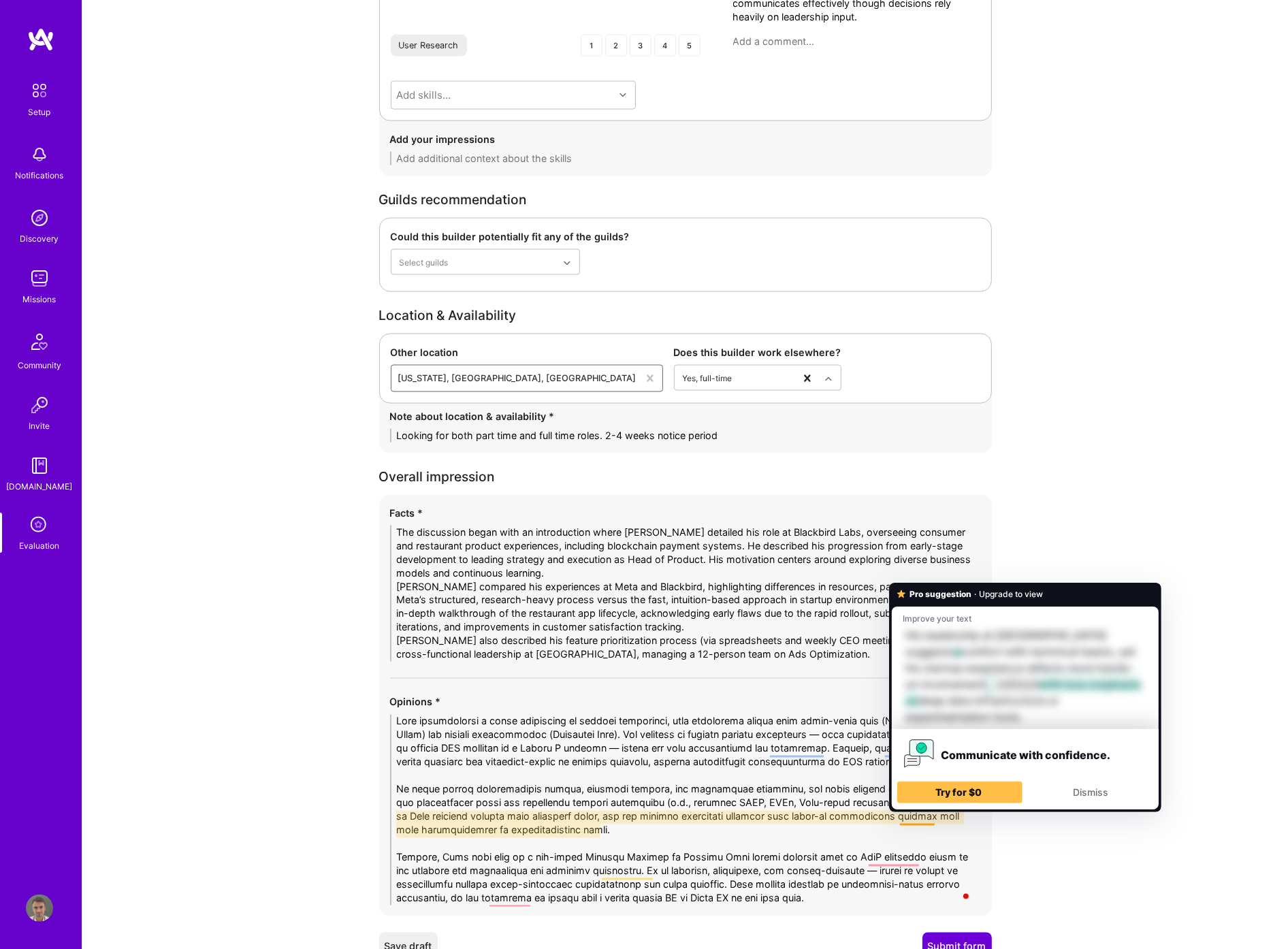
drag, startPoint x: 903, startPoint y: 819, endPoint x: 496, endPoint y: 779, distance: 409.0
click at [497, 779] on textarea "To enrich screen reader interactions, please activate Accessibility in Grammarl…" at bounding box center [685, 809] width 591 height 190
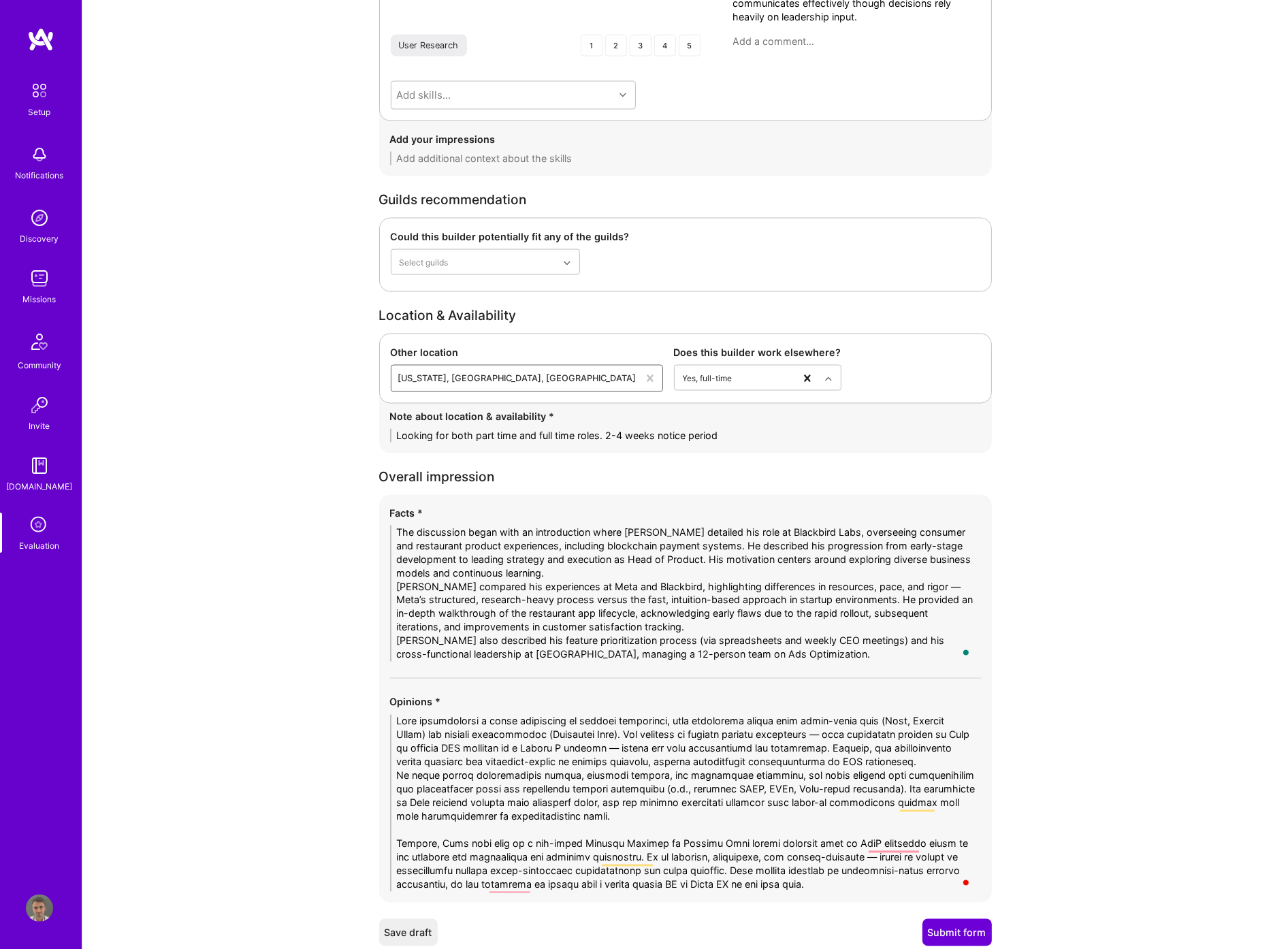
click at [434, 830] on textarea "To enrich screen reader interactions, please activate Accessibility in Grammarl…" at bounding box center [685, 802] width 591 height 177
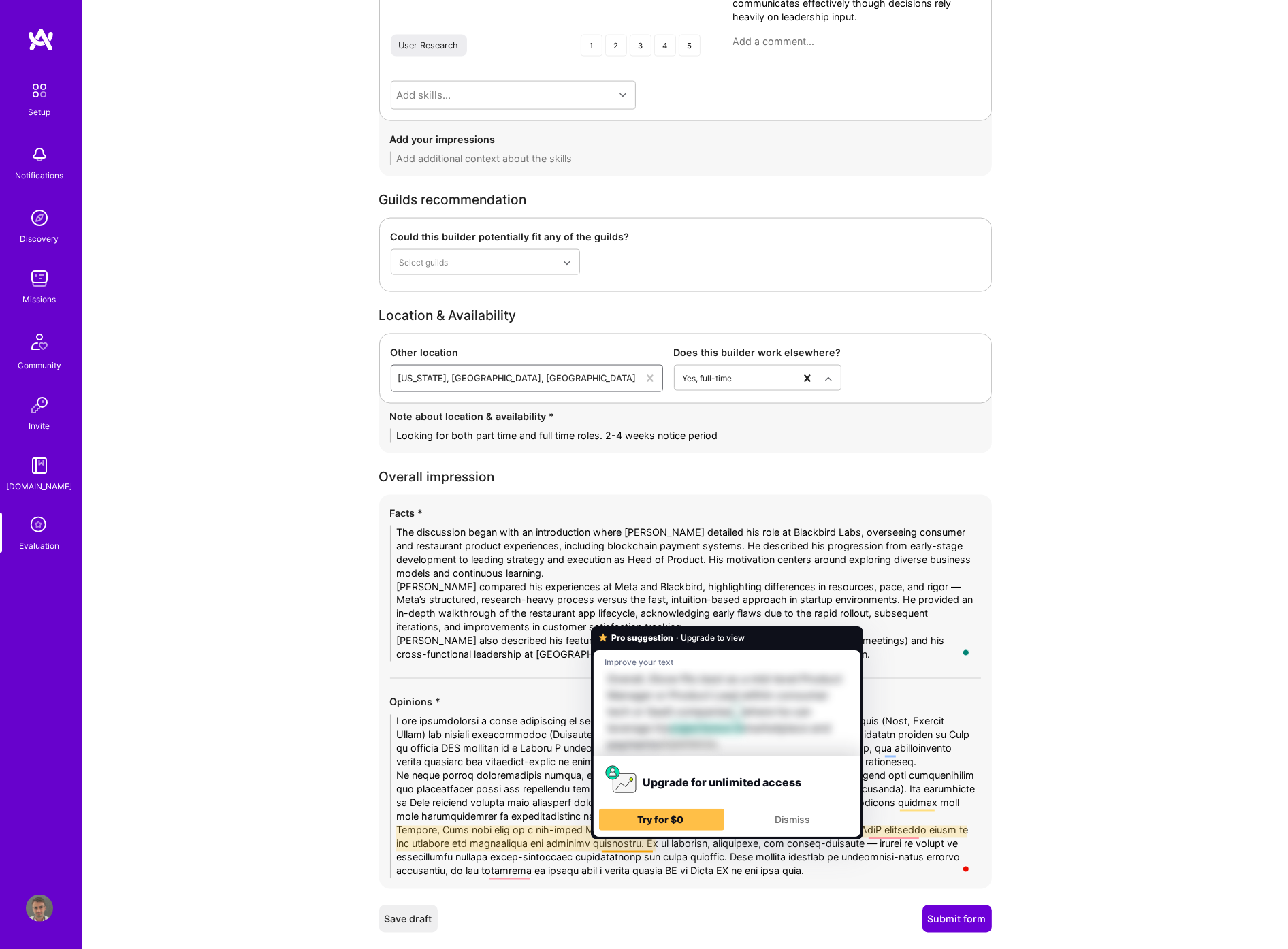
click at [717, 855] on textarea "To enrich screen reader interactions, please activate Accessibility in Grammarl…" at bounding box center [685, 795] width 591 height 163
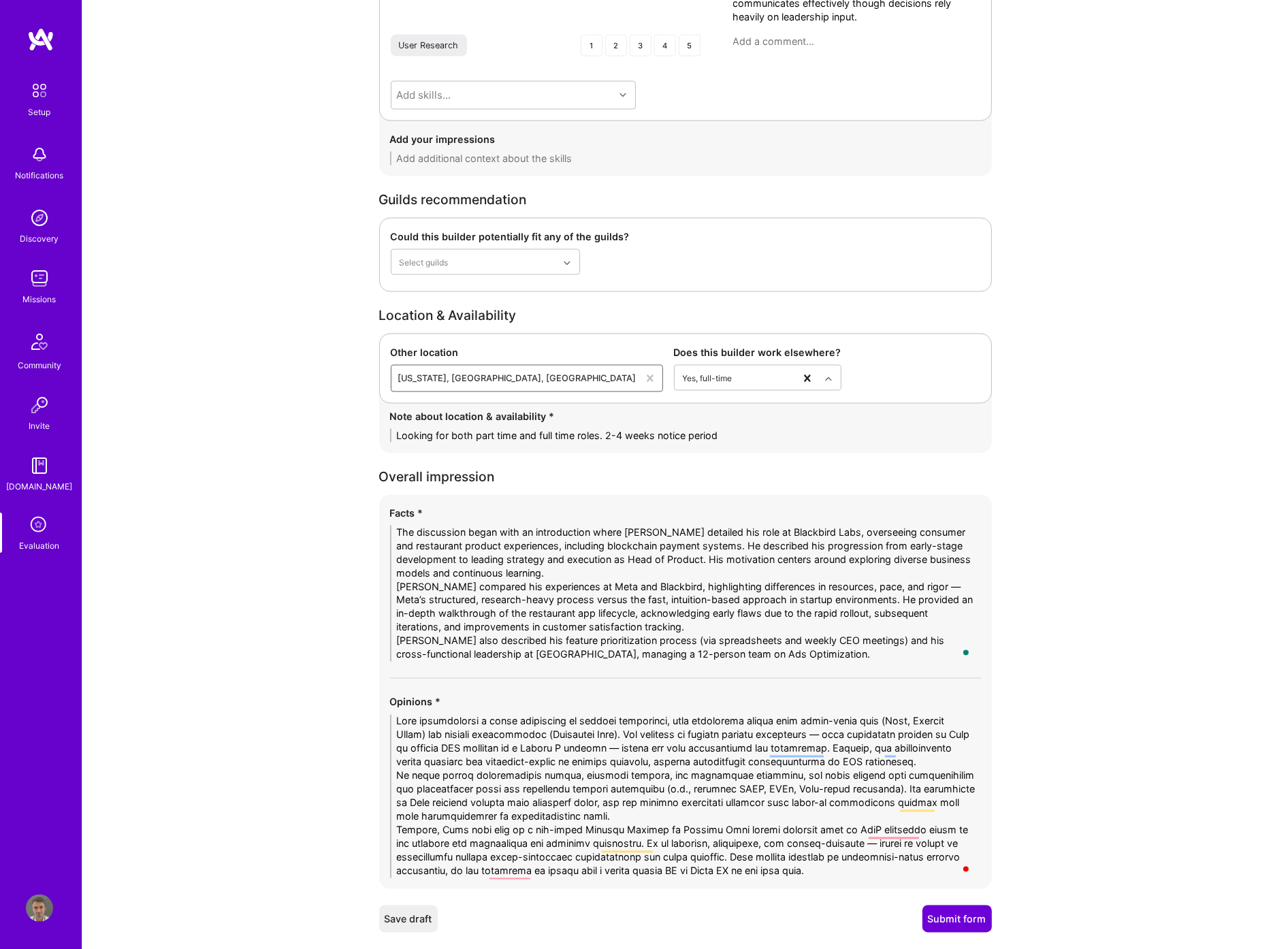
drag, startPoint x: 800, startPoint y: 875, endPoint x: 779, endPoint y: 873, distance: 21.1
click at [779, 873] on textarea "To enrich screen reader interactions, please activate Accessibility in Grammarl…" at bounding box center [685, 795] width 591 height 163
click at [456, 872] on textarea "To enrich screen reader interactions, please activate Accessibility in Grammarl…" at bounding box center [685, 795] width 591 height 163
drag, startPoint x: 746, startPoint y: 870, endPoint x: 738, endPoint y: 870, distance: 8.0
click at [738, 870] on textarea "To enrich screen reader interactions, please activate Accessibility in Grammarl…" at bounding box center [685, 795] width 591 height 163
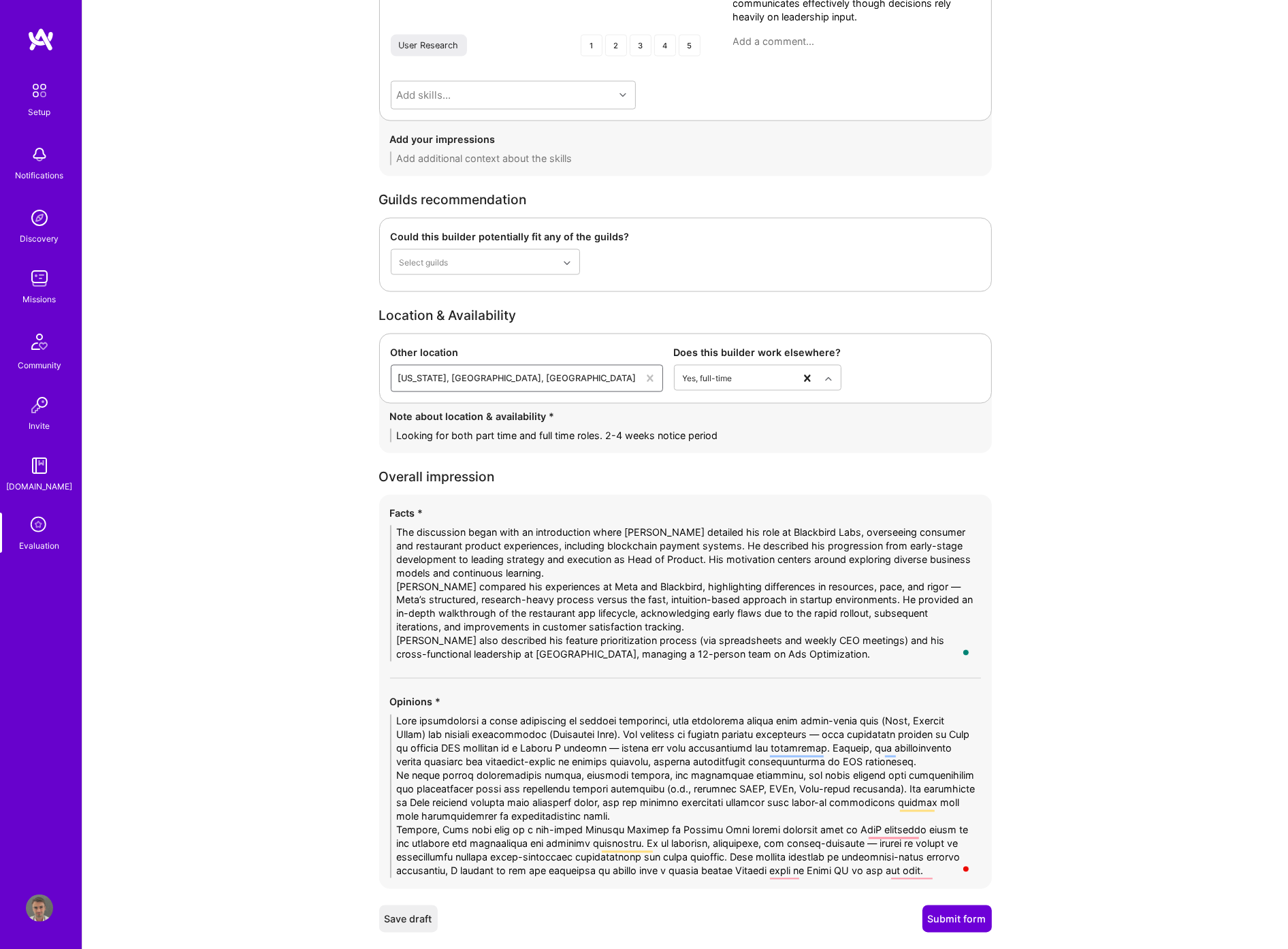
type textarea "Ekow demonstrated a solid foundation in product management, with experience acr…"
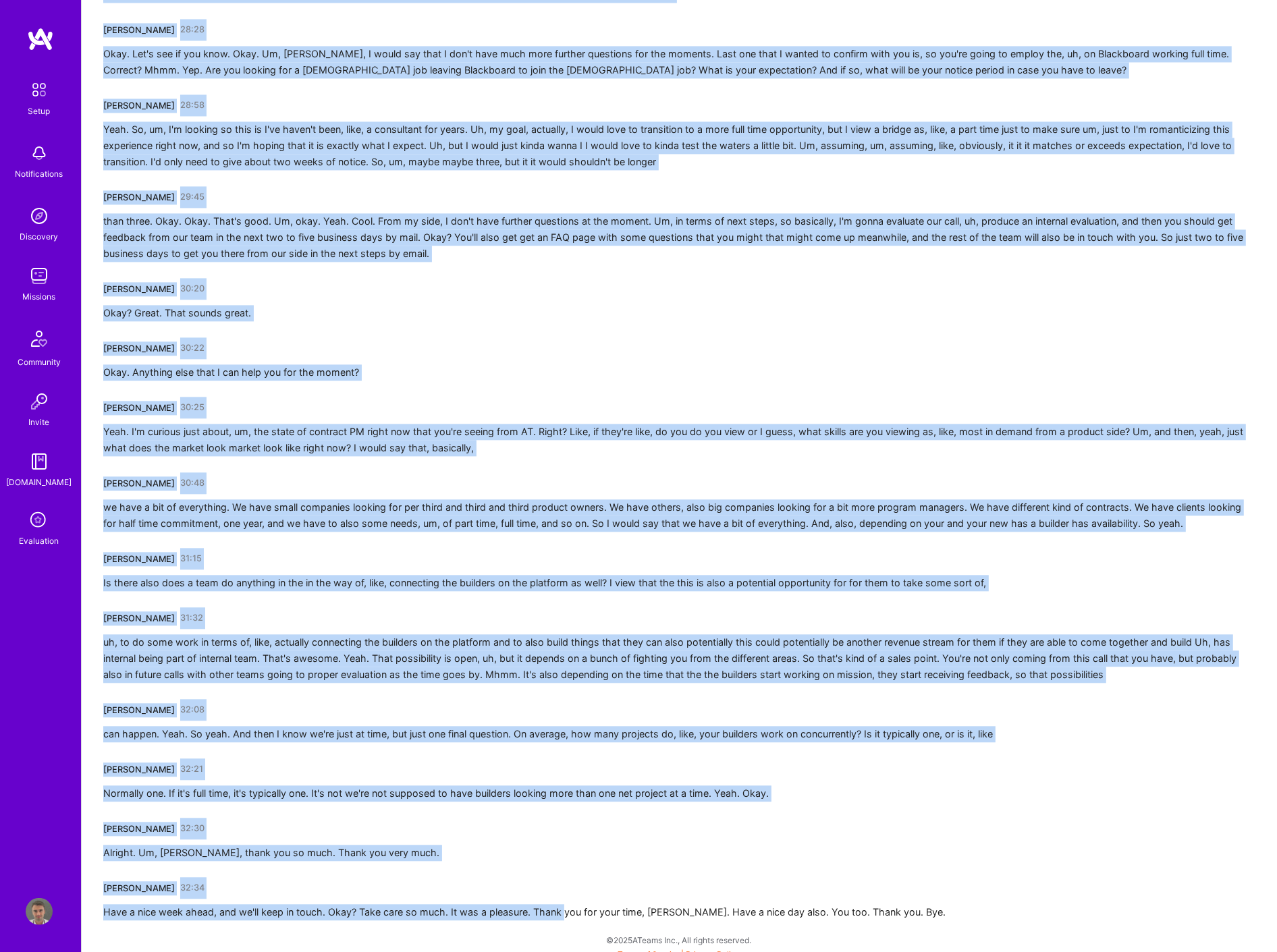
scroll to position [3216, 0]
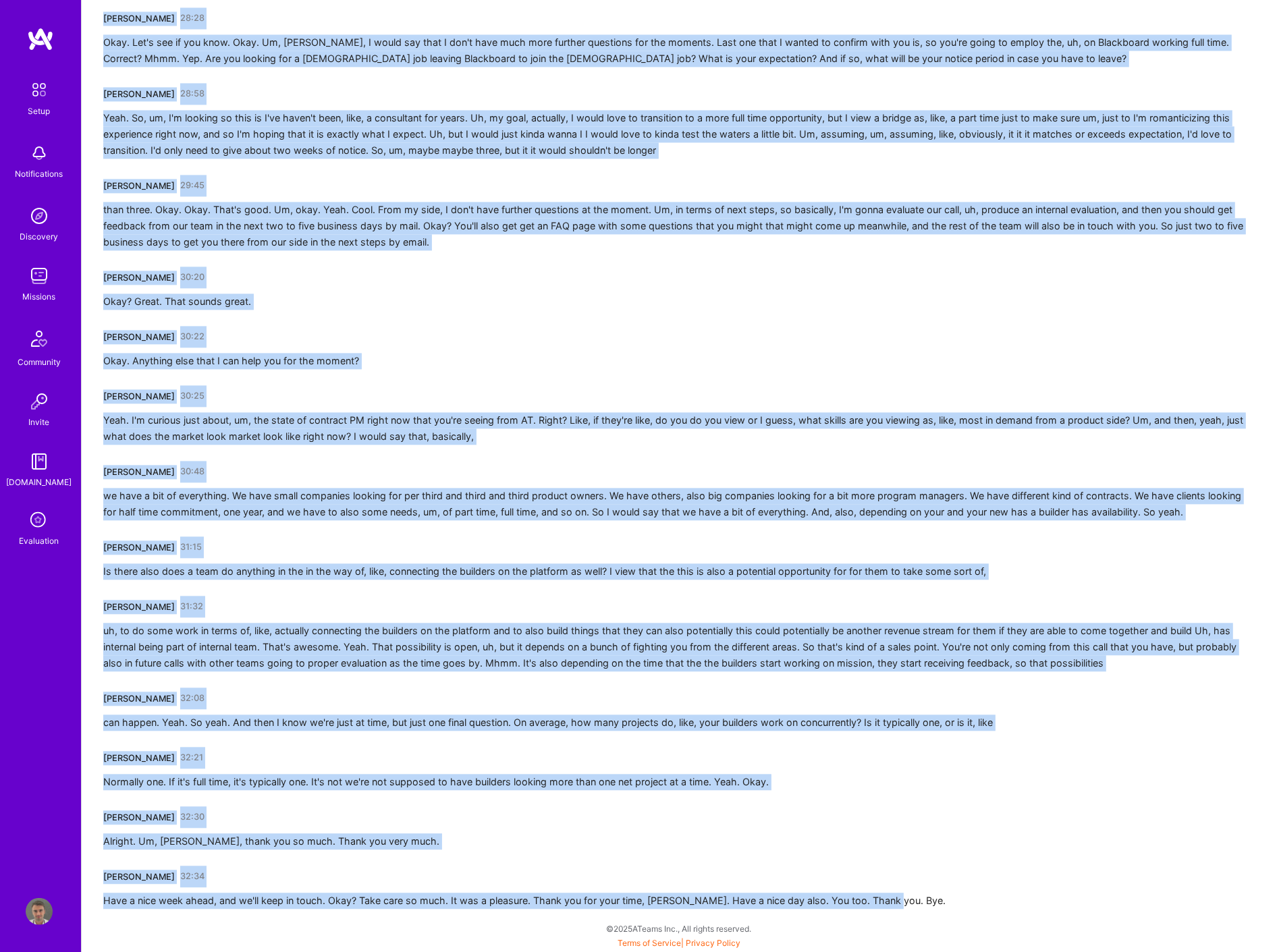
drag, startPoint x: 107, startPoint y: 241, endPoint x: 981, endPoint y: 873, distance: 1078.6
copy div "iago Santos 00:01 Awesome. Thank you very much. Am I pronouncing your name corr…"
click at [527, 206] on div "than three. Okay. Okay. That's good. Um, okay. Yeah. Cool. From my side, I don'…" at bounding box center [679, 225] width 1152 height 48
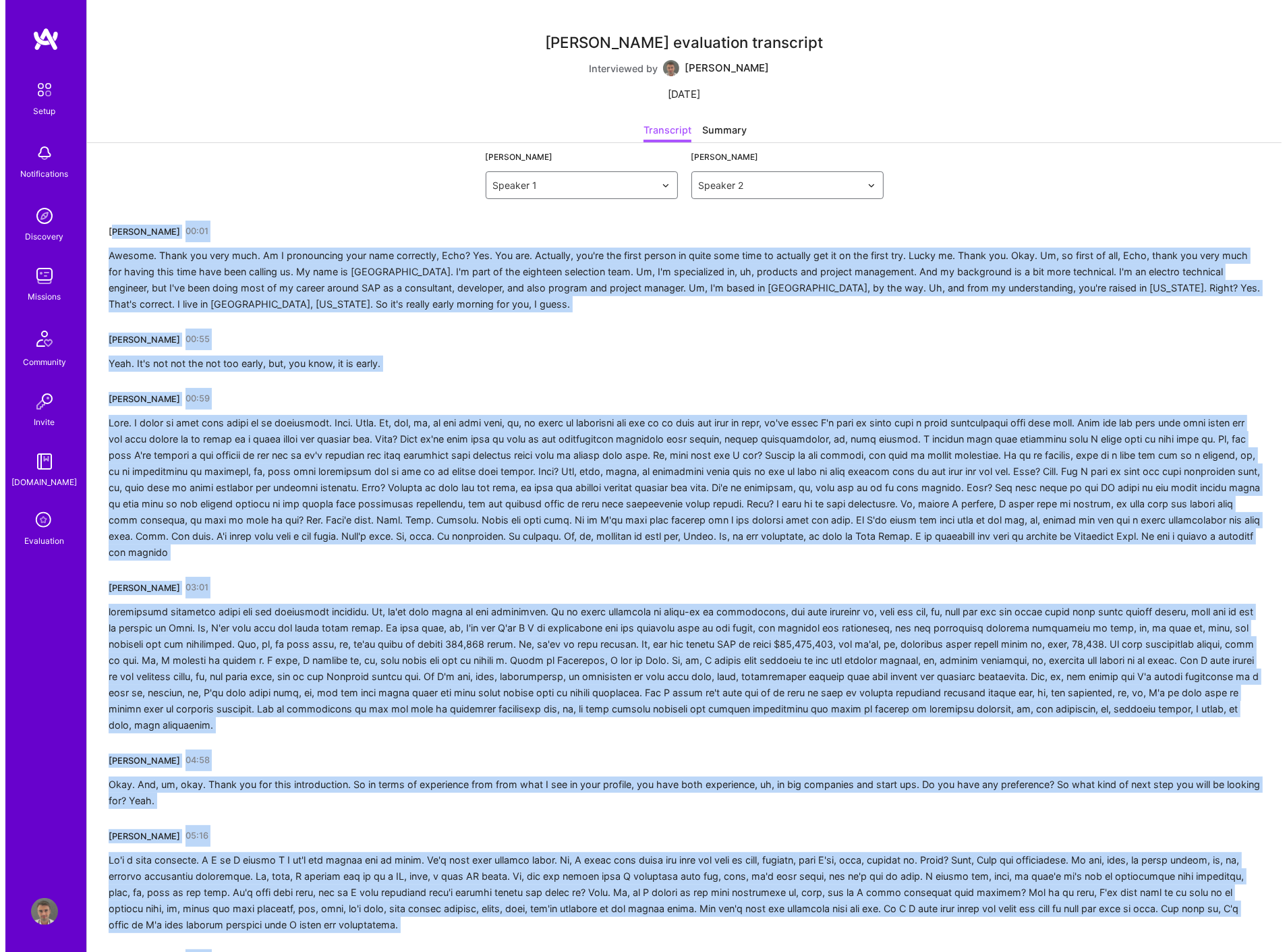
scroll to position [0, 0]
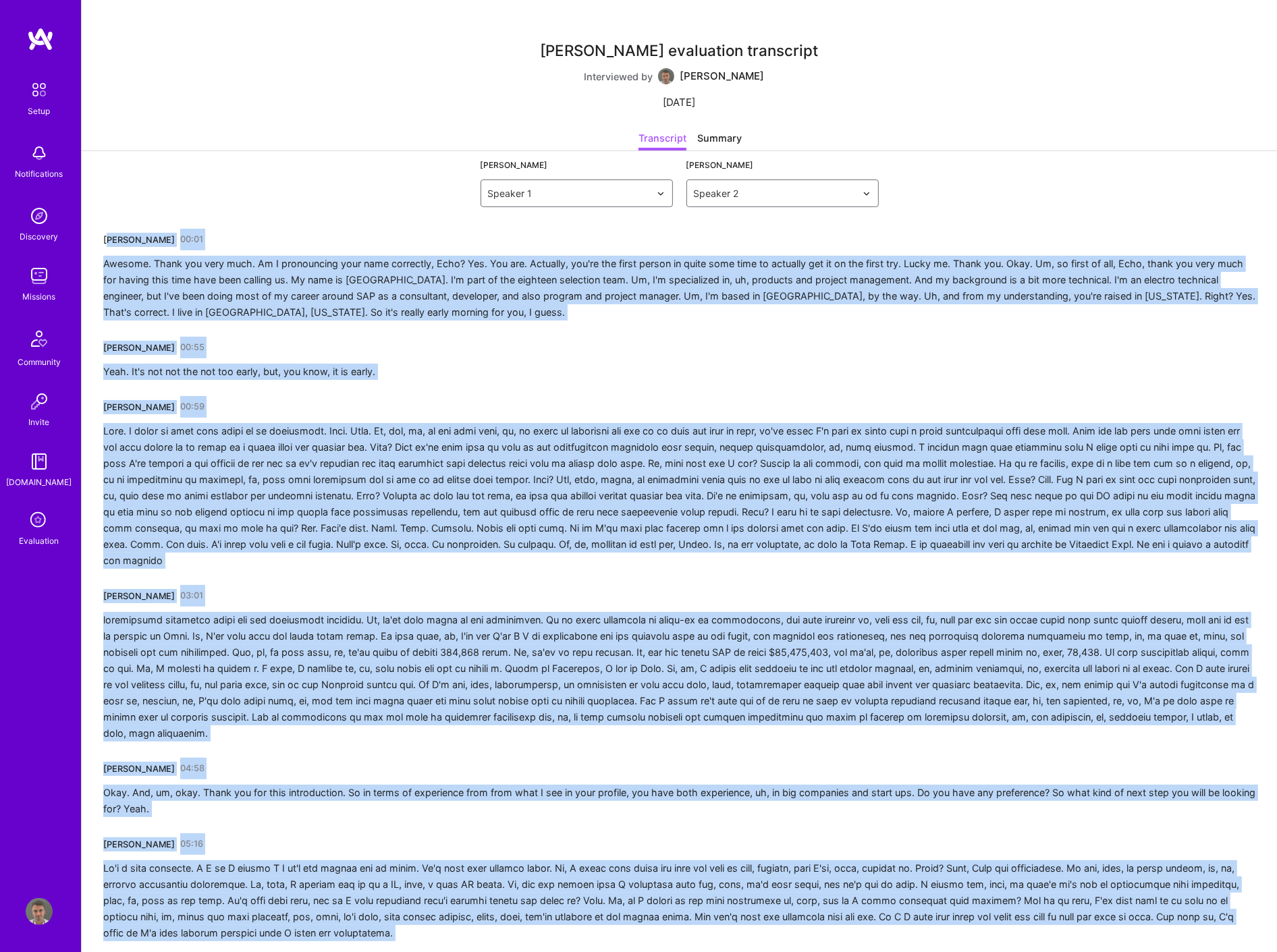
click at [528, 452] on div at bounding box center [679, 496] width 1152 height 146
click at [444, 548] on div at bounding box center [679, 496] width 1152 height 146
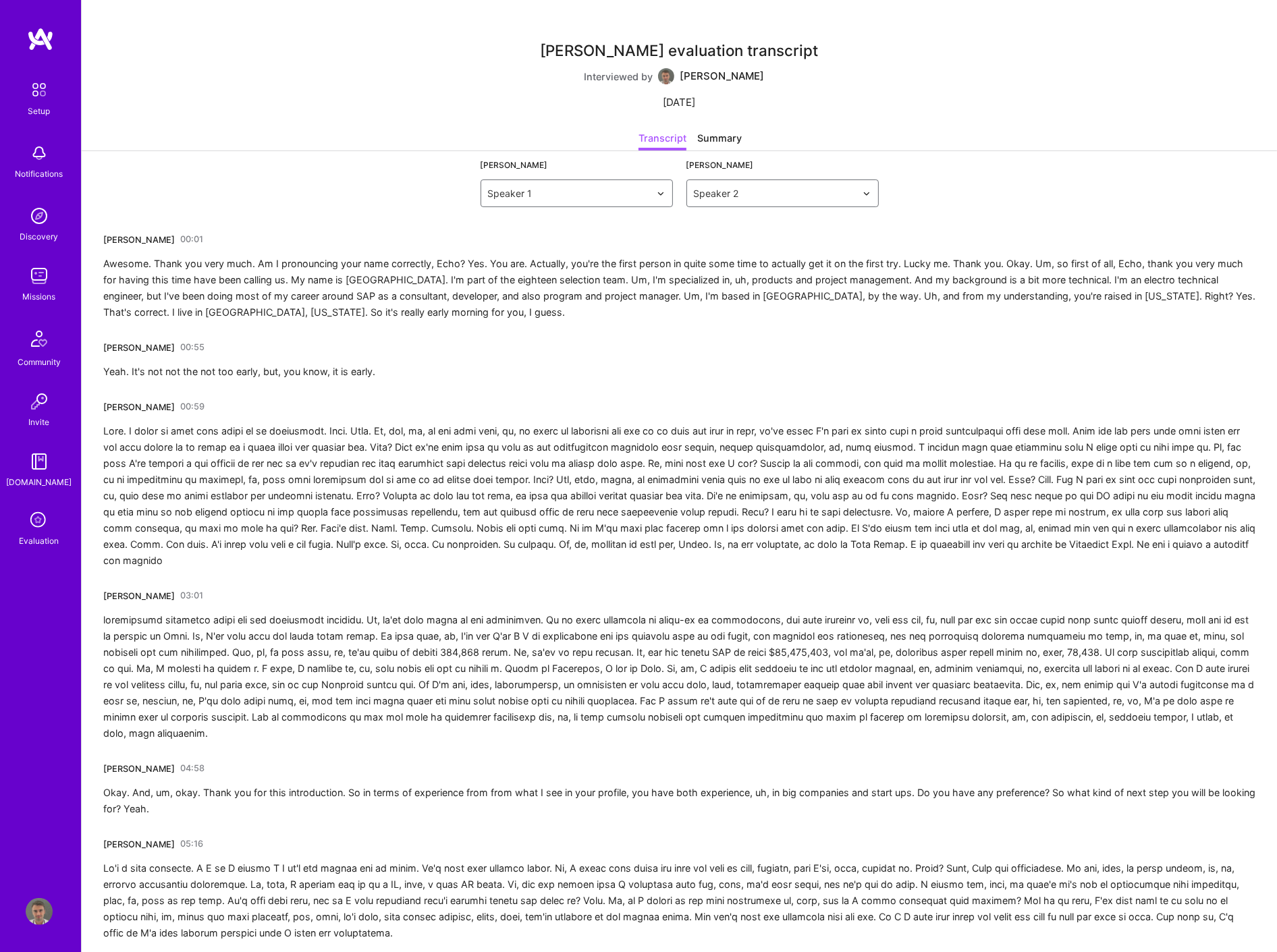
click at [58, 531] on link "Evaluation" at bounding box center [39, 527] width 84 height 40
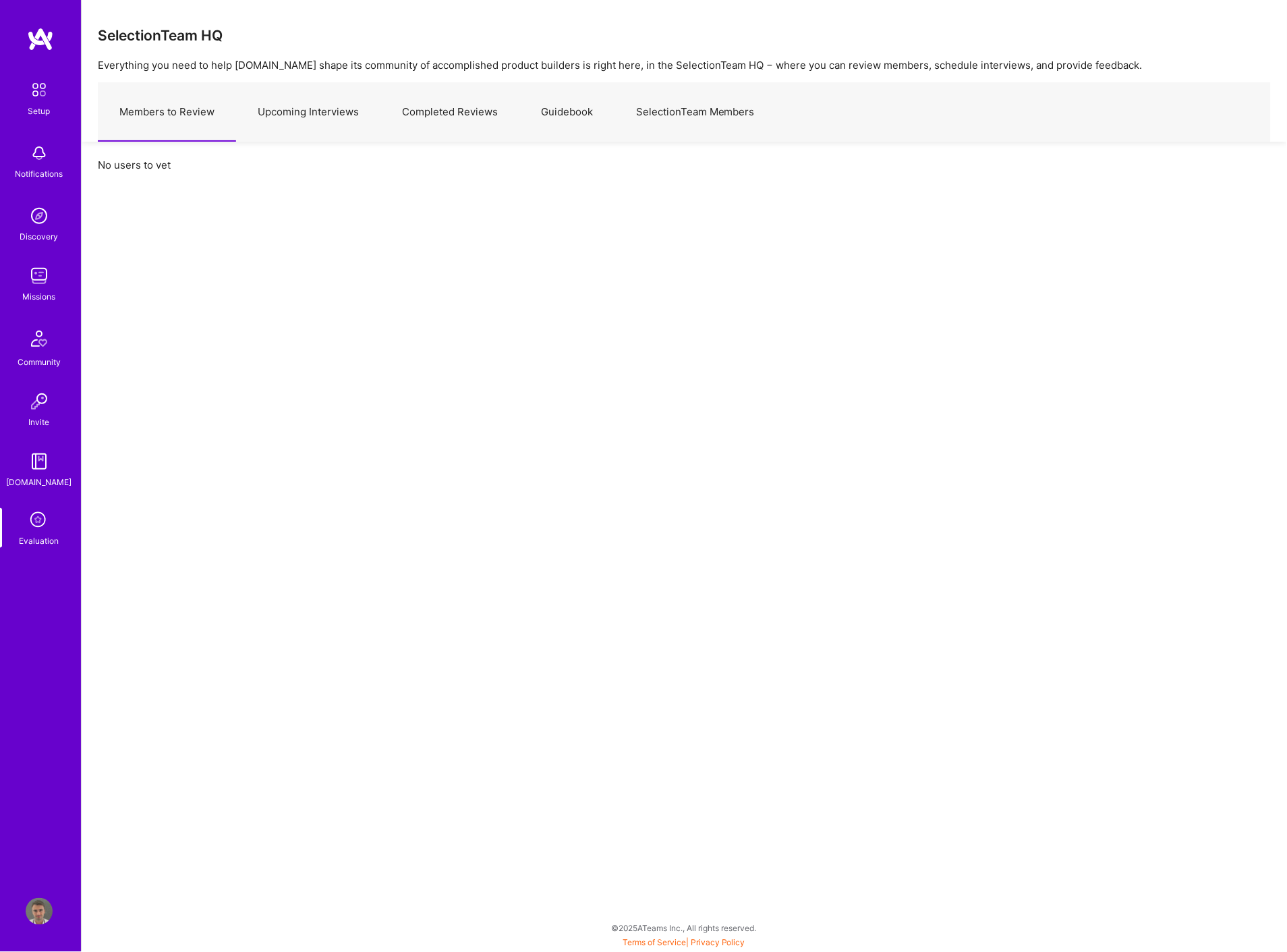
click at [328, 117] on link "Upcoming Interviews" at bounding box center [308, 112] width 145 height 58
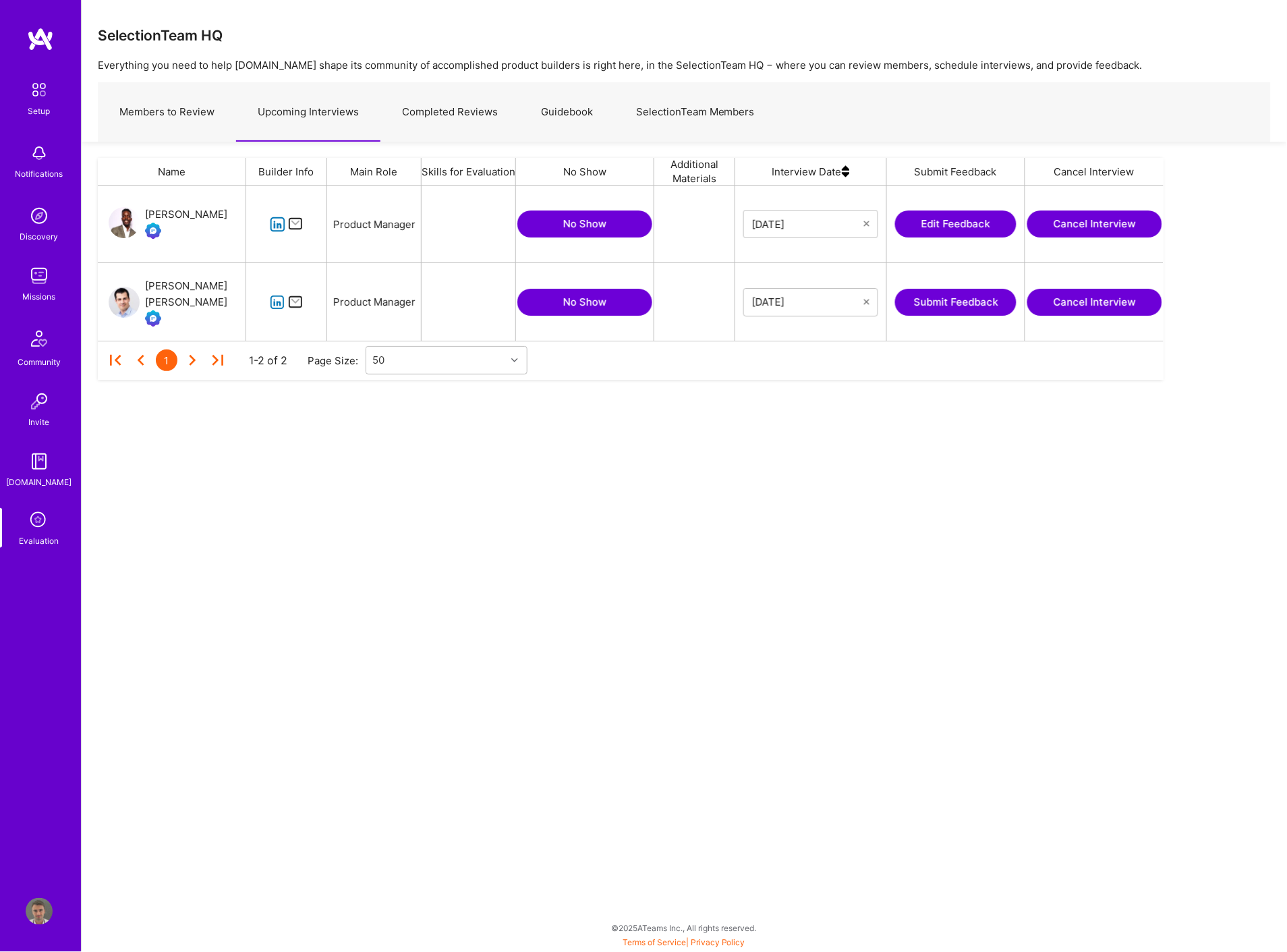
scroll to position [144, 1054]
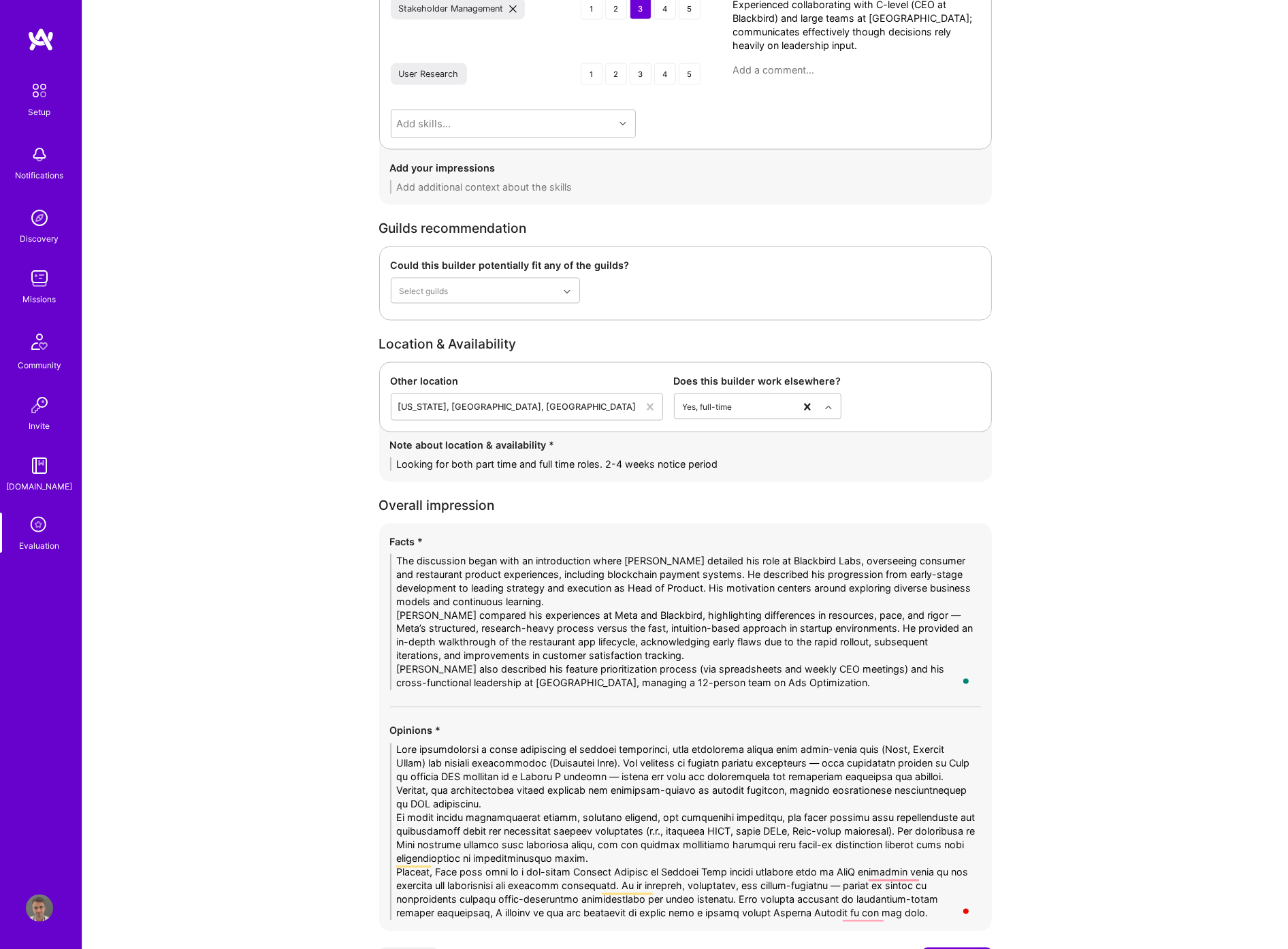
scroll to position [2349, 0]
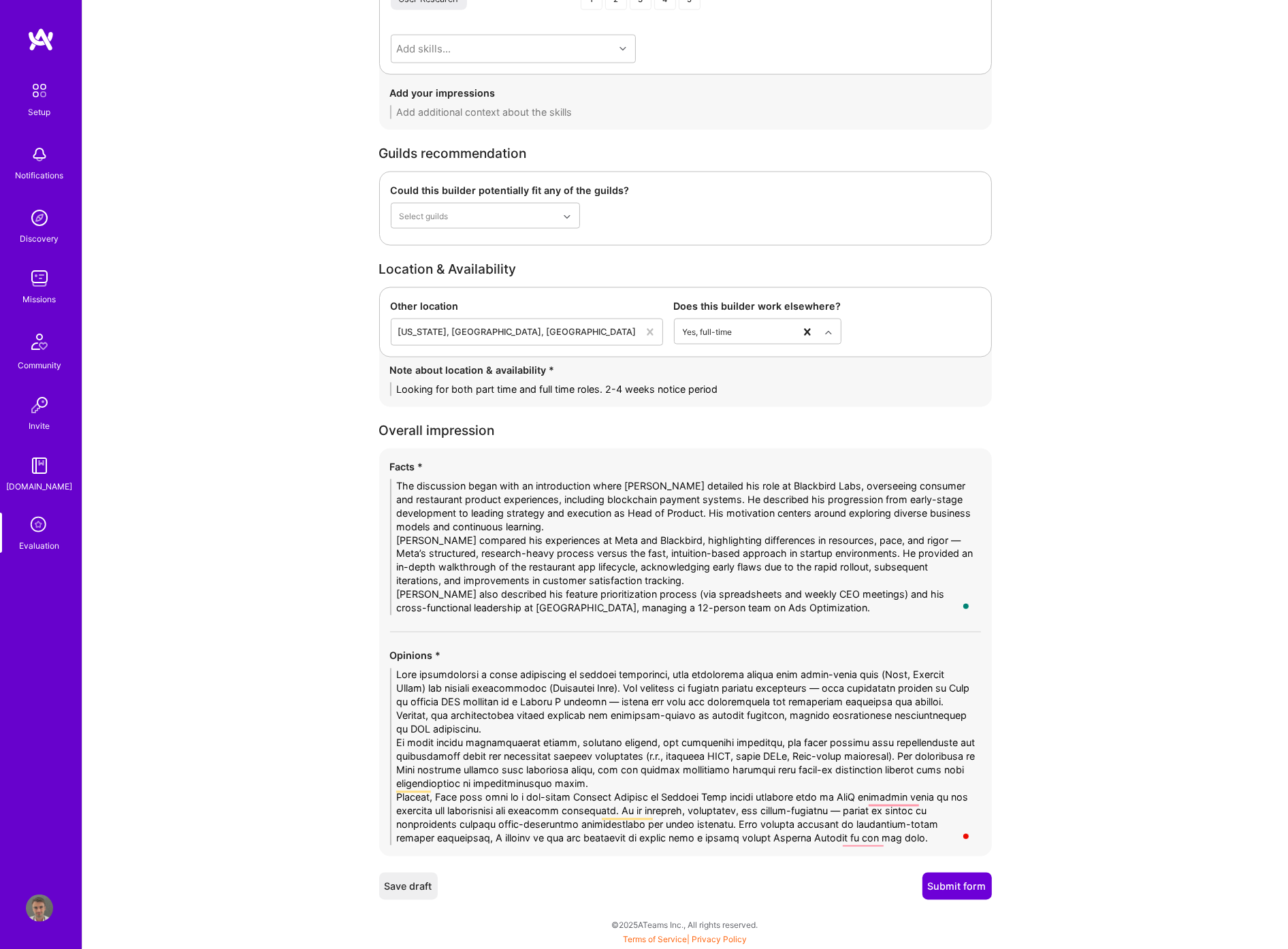
type textarea "Lore ipsumdolorsi a conse adipiscing el seddoei temporinci, utla etdolorema ali…"
click at [952, 887] on button "Submit form" at bounding box center [957, 886] width 69 height 27
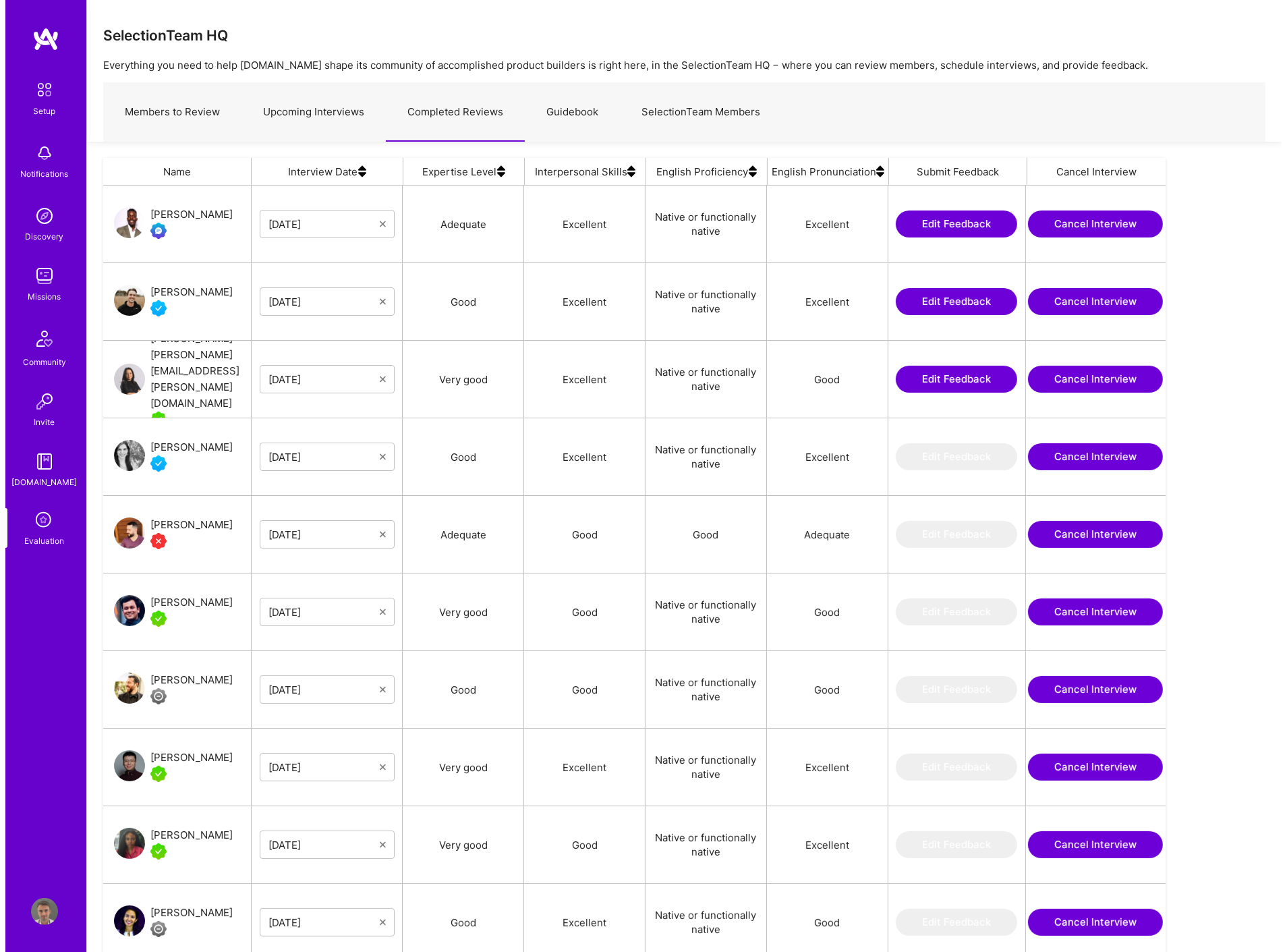
scroll to position [799, 1051]
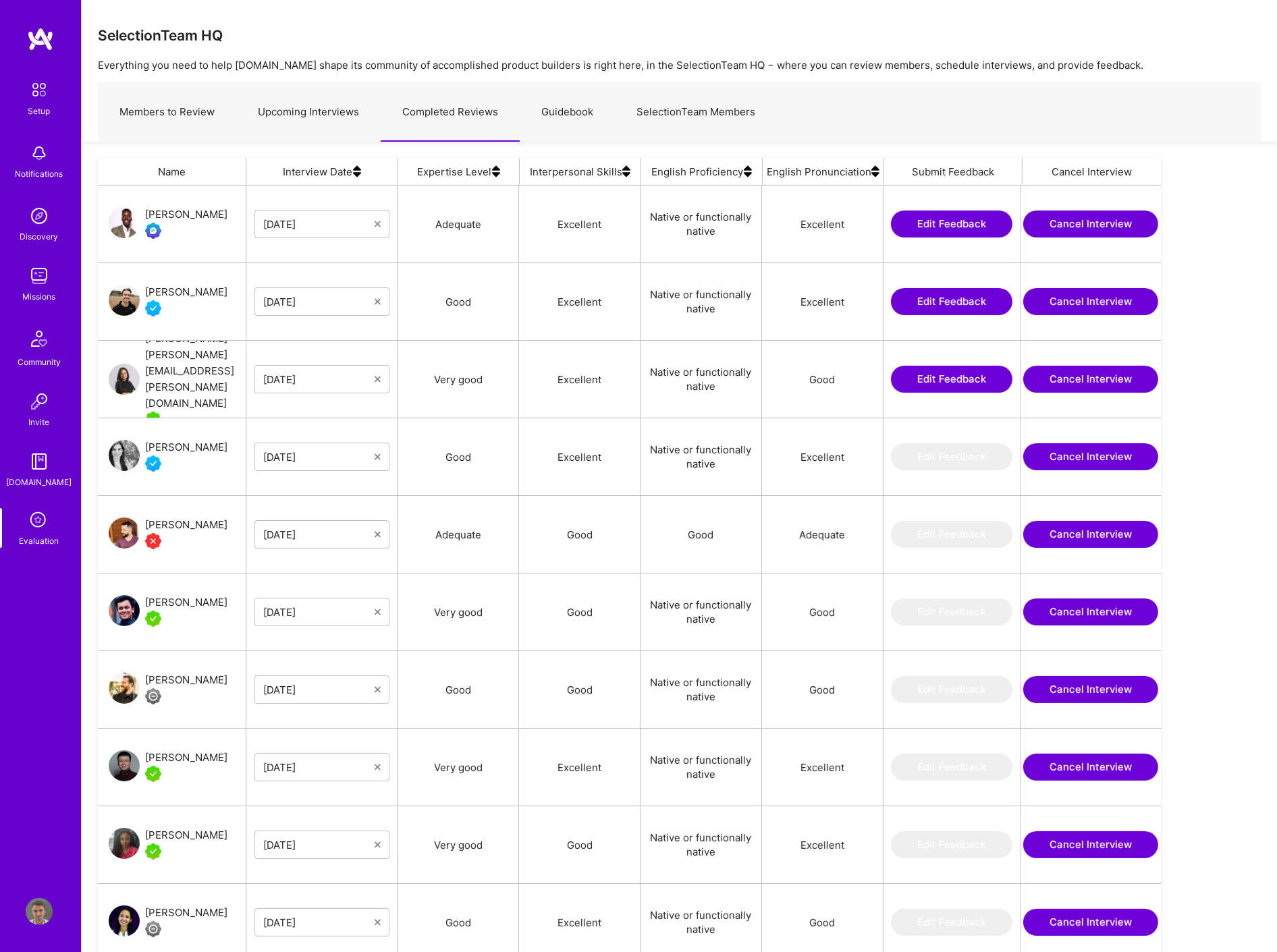
click at [191, 120] on link "Members to Review" at bounding box center [167, 112] width 138 height 58
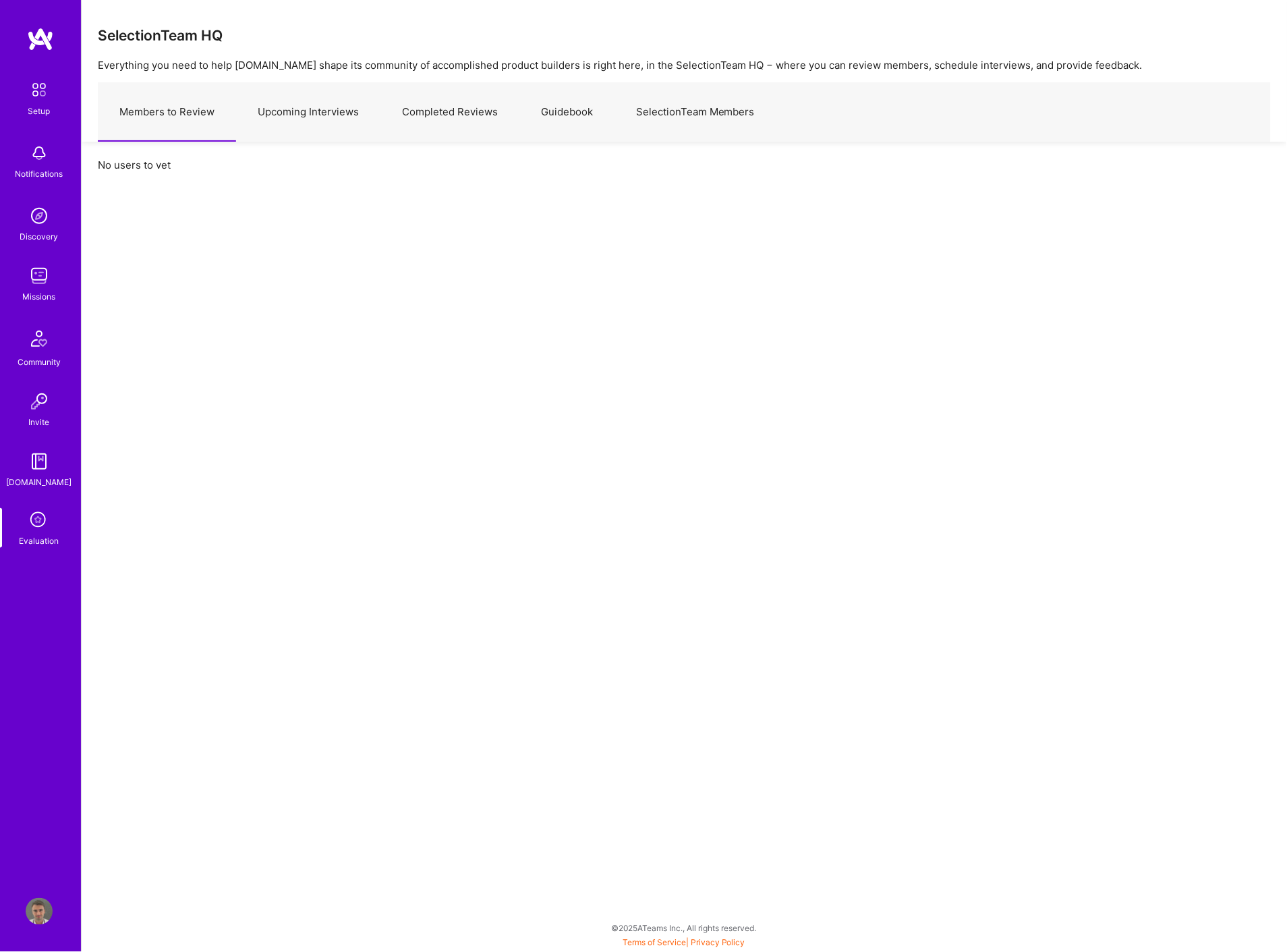
click at [282, 103] on link "Upcoming Interviews" at bounding box center [308, 112] width 145 height 58
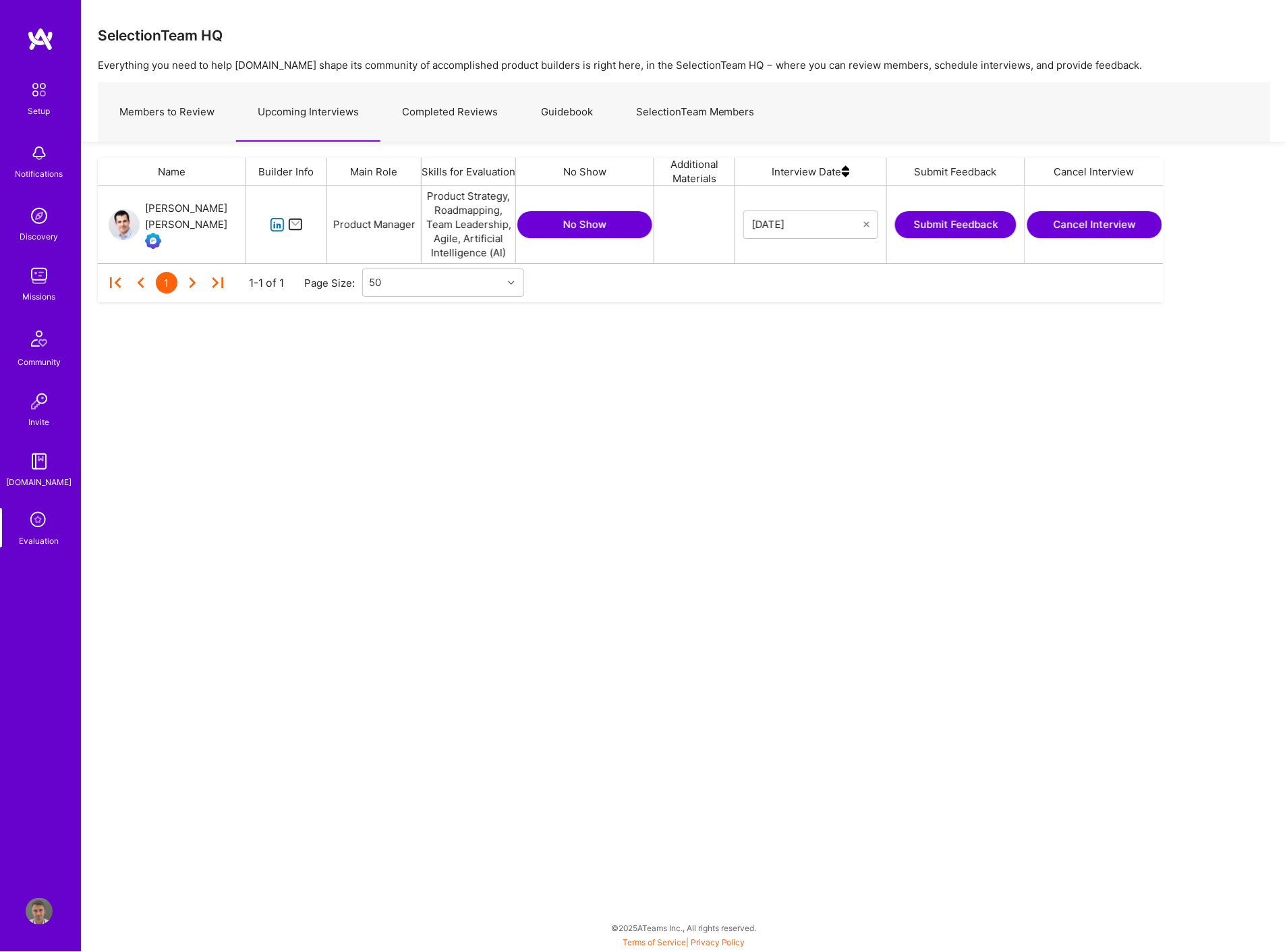
scroll to position [65, 1054]
